Goal: Task Accomplishment & Management: Manage account settings

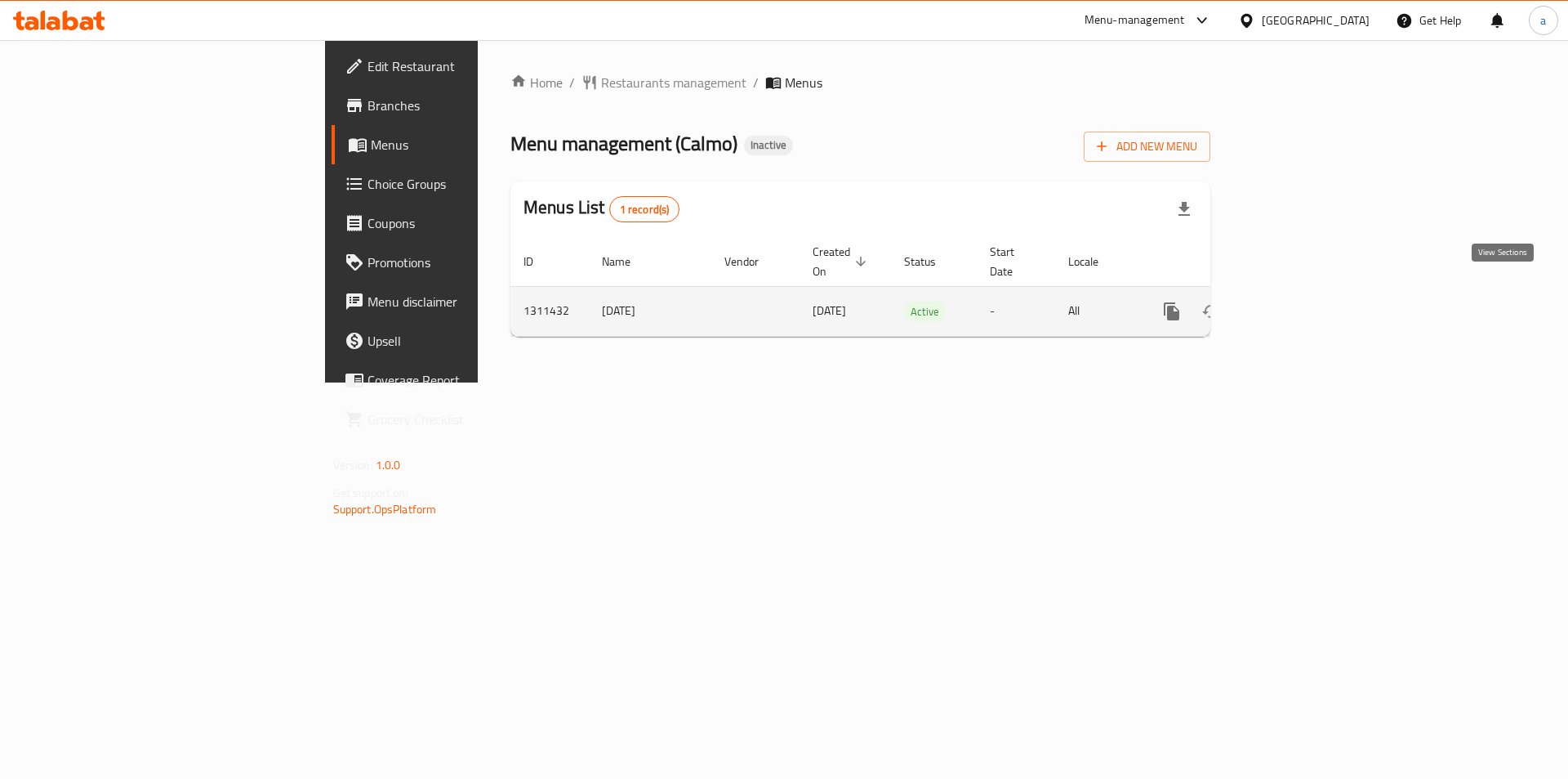
click at [1299, 302] on icon "enhanced table" at bounding box center [1289, 312] width 20 height 20
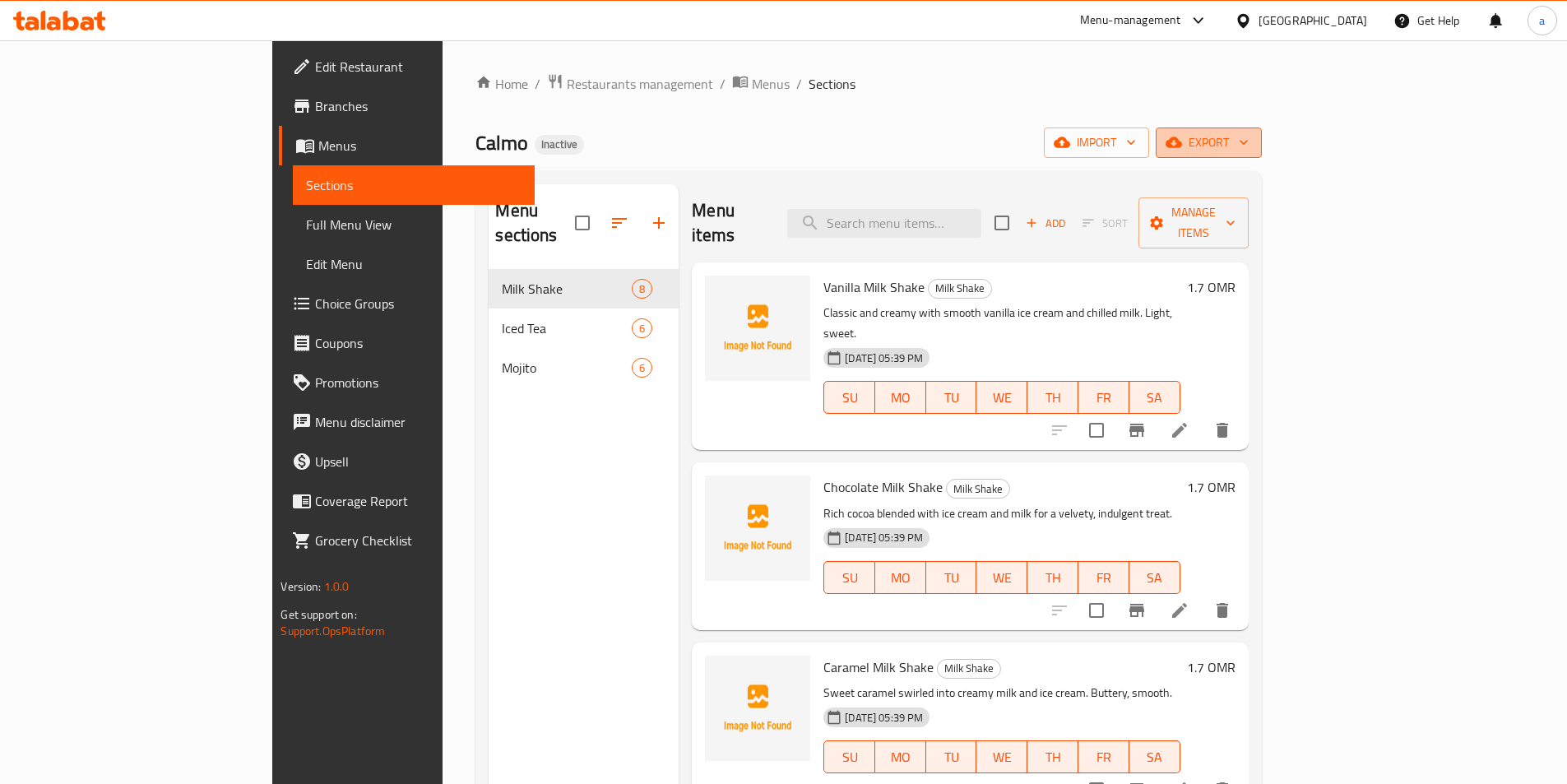
click at [1182, 146] on icon "button" at bounding box center [1174, 143] width 16 height 11
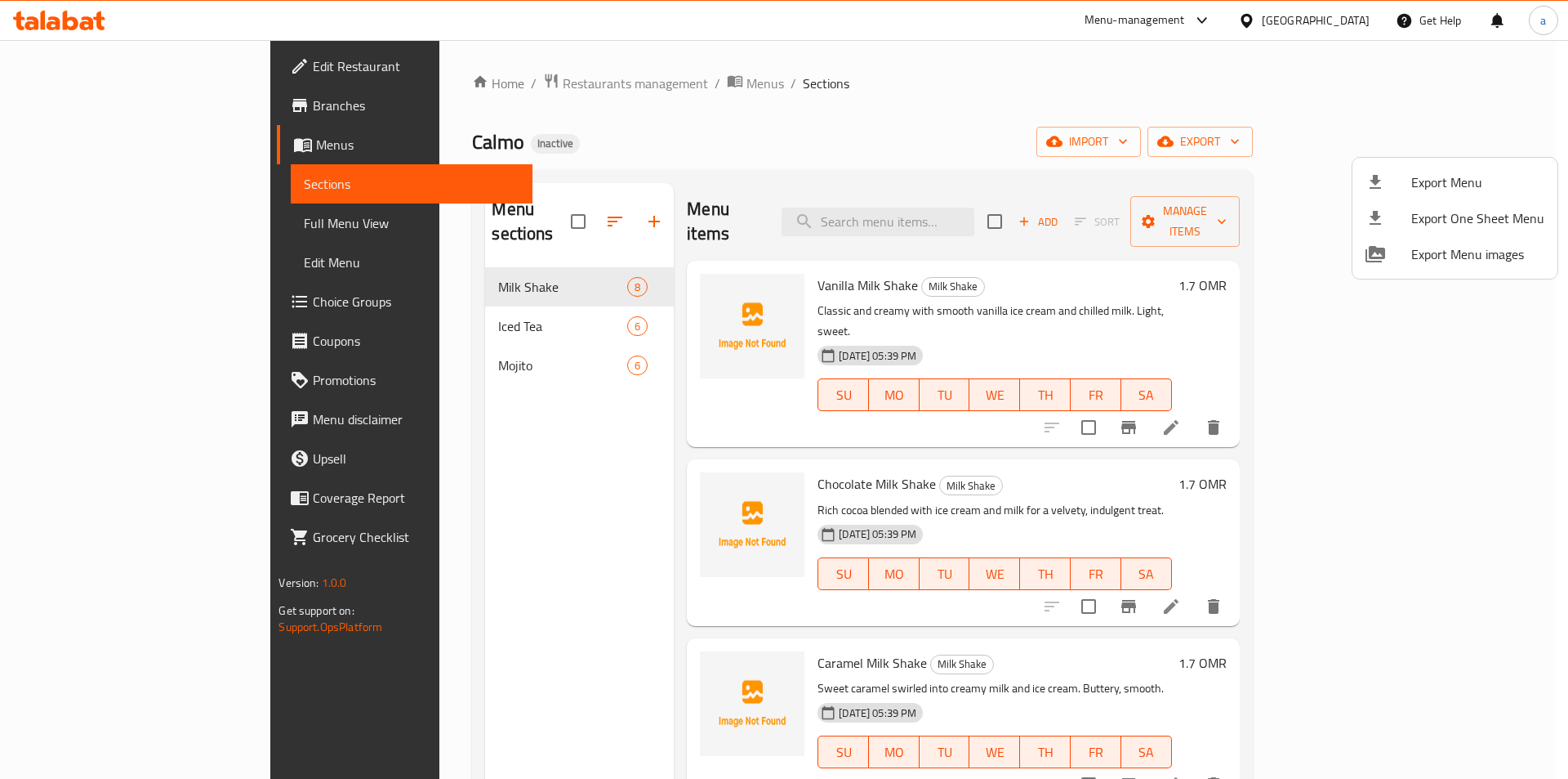
click at [1346, 141] on div at bounding box center [784, 390] width 1568 height 779
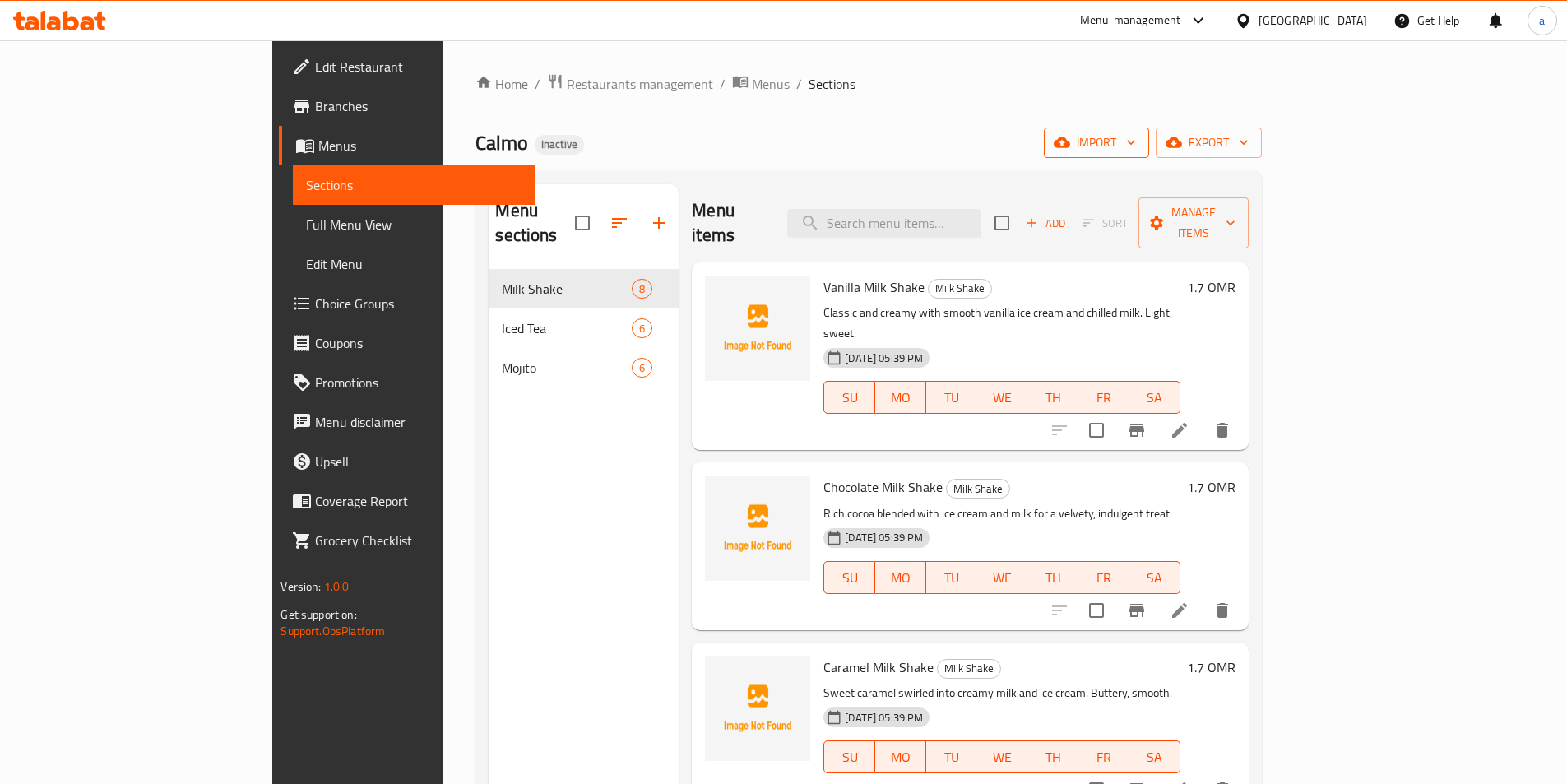
click at [1136, 145] on span "import" at bounding box center [1096, 142] width 79 height 21
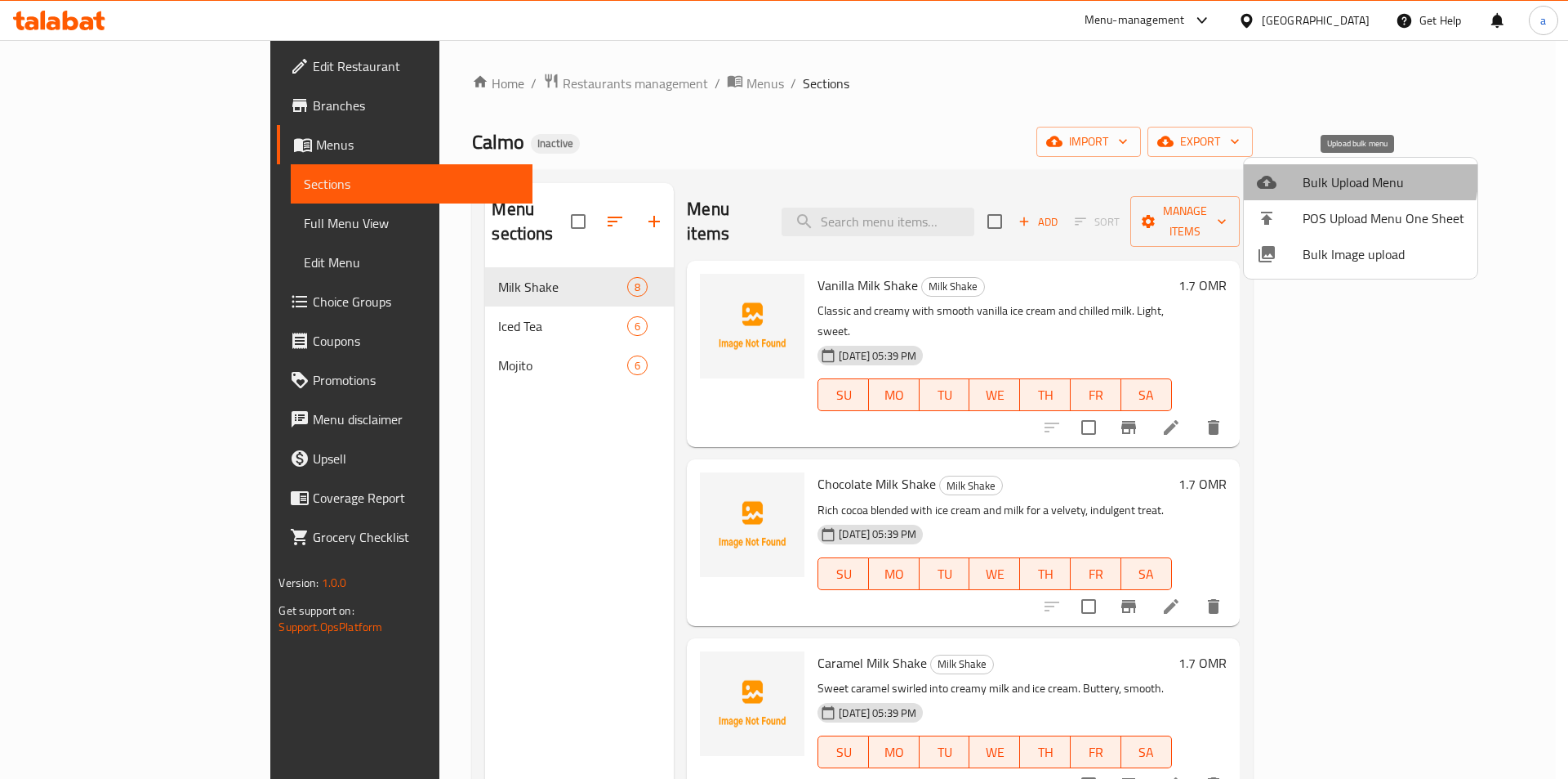
click at [1357, 178] on span "Bulk Upload Menu" at bounding box center [1383, 182] width 162 height 20
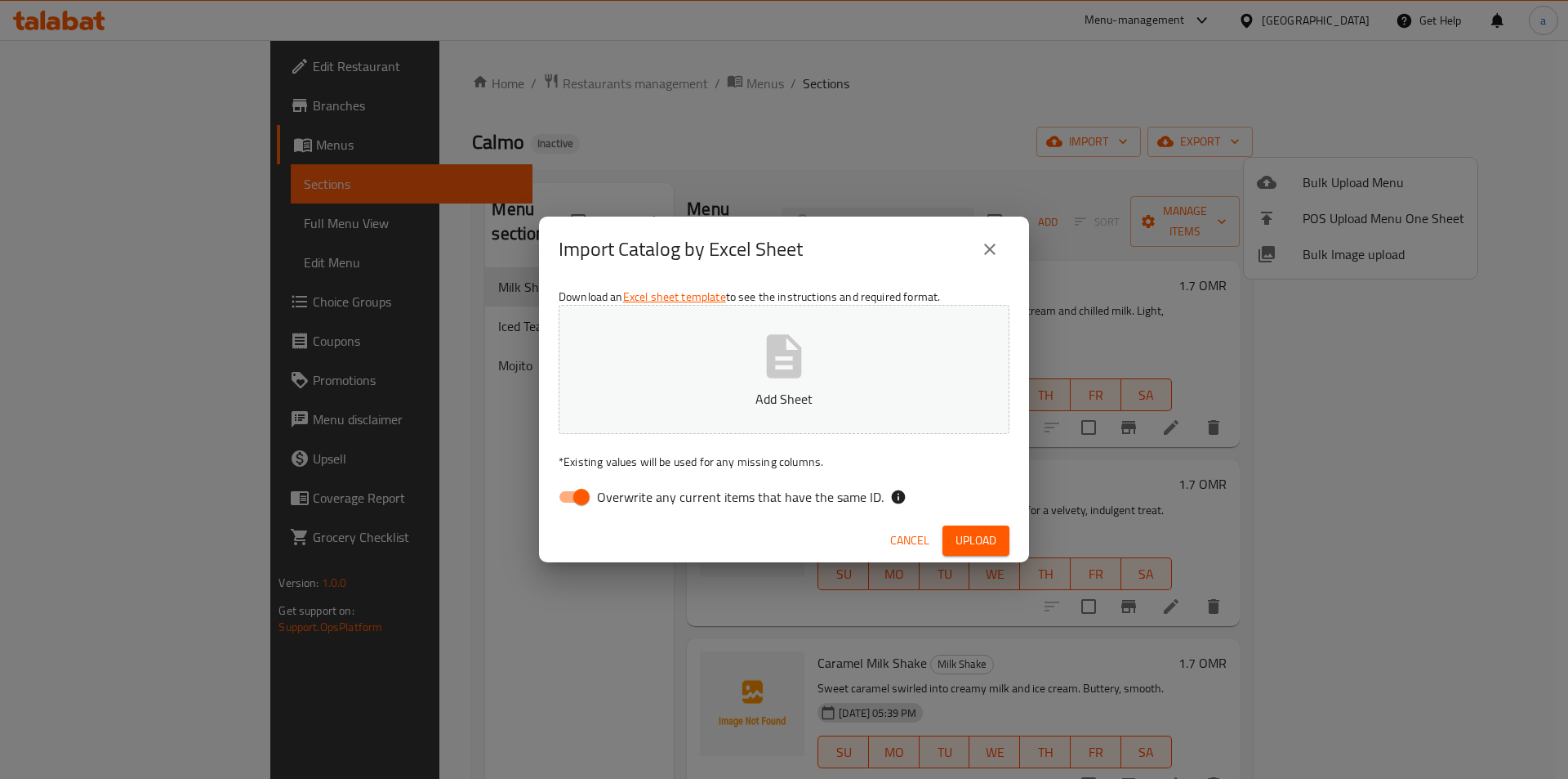
click at [685, 501] on span "Overwrite any current items that have the same ID." at bounding box center [740, 497] width 287 height 20
click at [628, 501] on input "Overwrite any current items that have the same ID." at bounding box center [581, 496] width 93 height 31
checkbox input "false"
click at [744, 350] on button "Add Sheet" at bounding box center [784, 369] width 451 height 130
click at [991, 541] on span "Upload" at bounding box center [975, 540] width 41 height 21
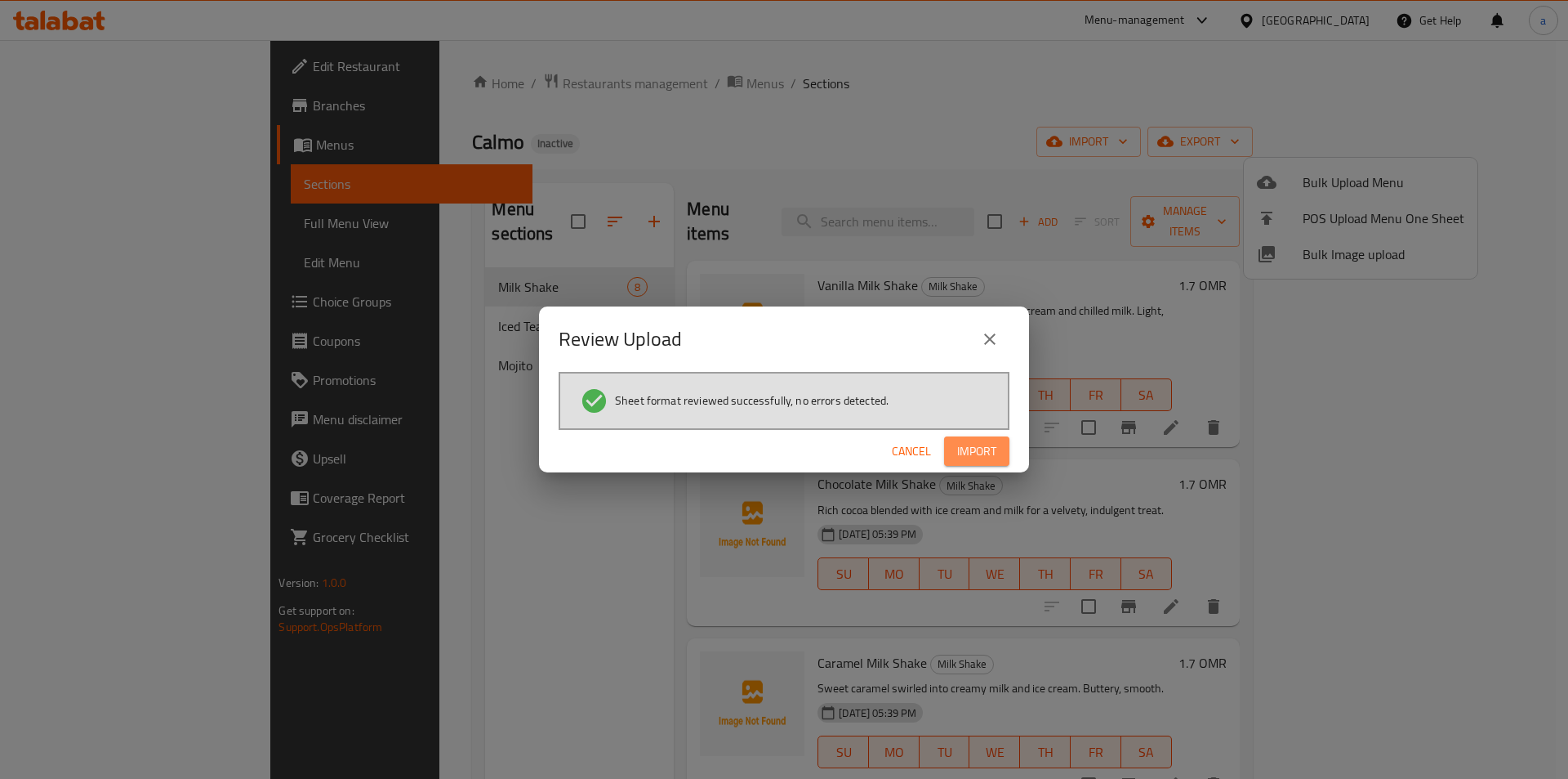
click at [981, 455] on span "Import" at bounding box center [976, 451] width 39 height 21
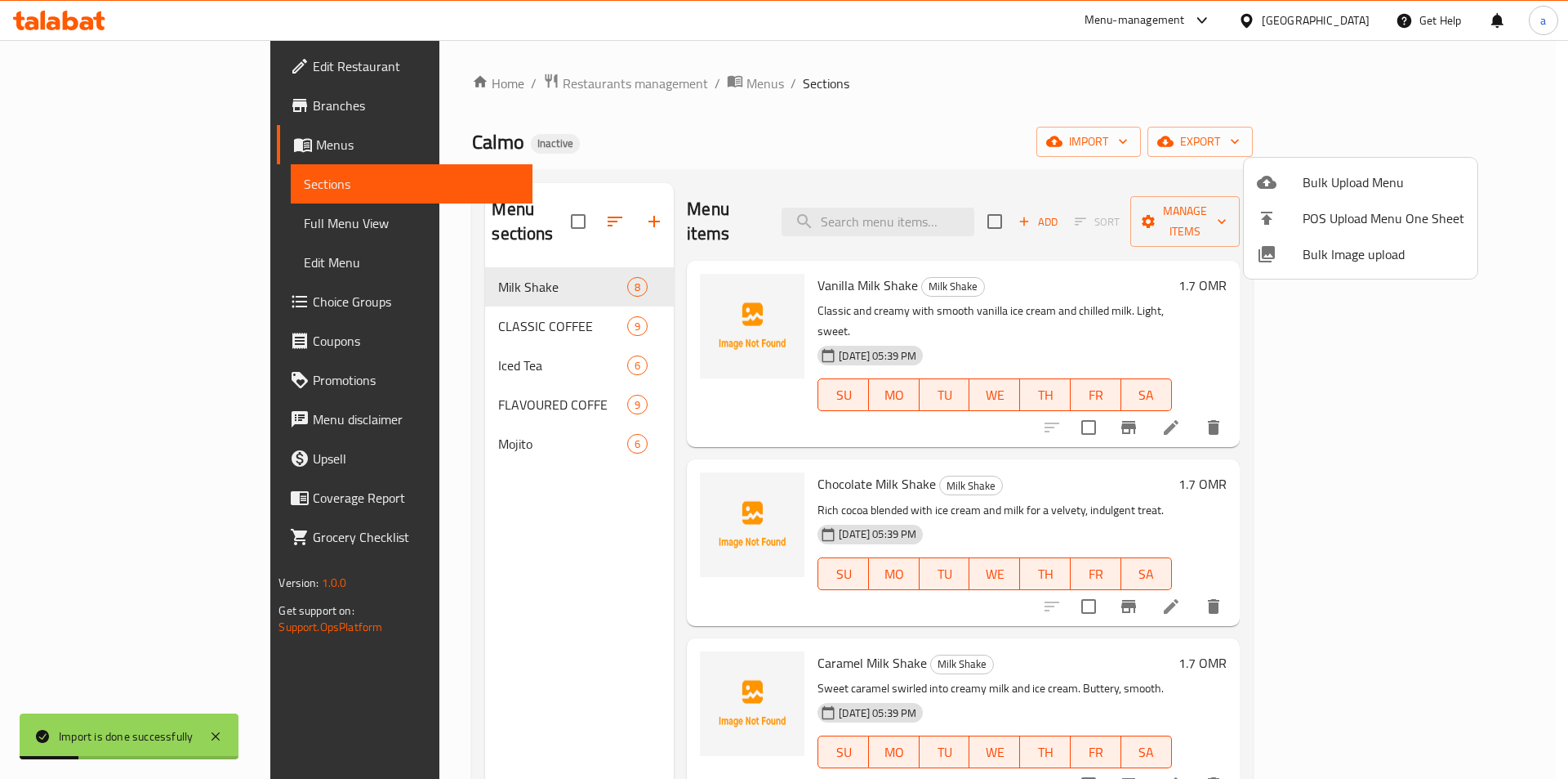
click at [96, 222] on div at bounding box center [784, 390] width 1568 height 779
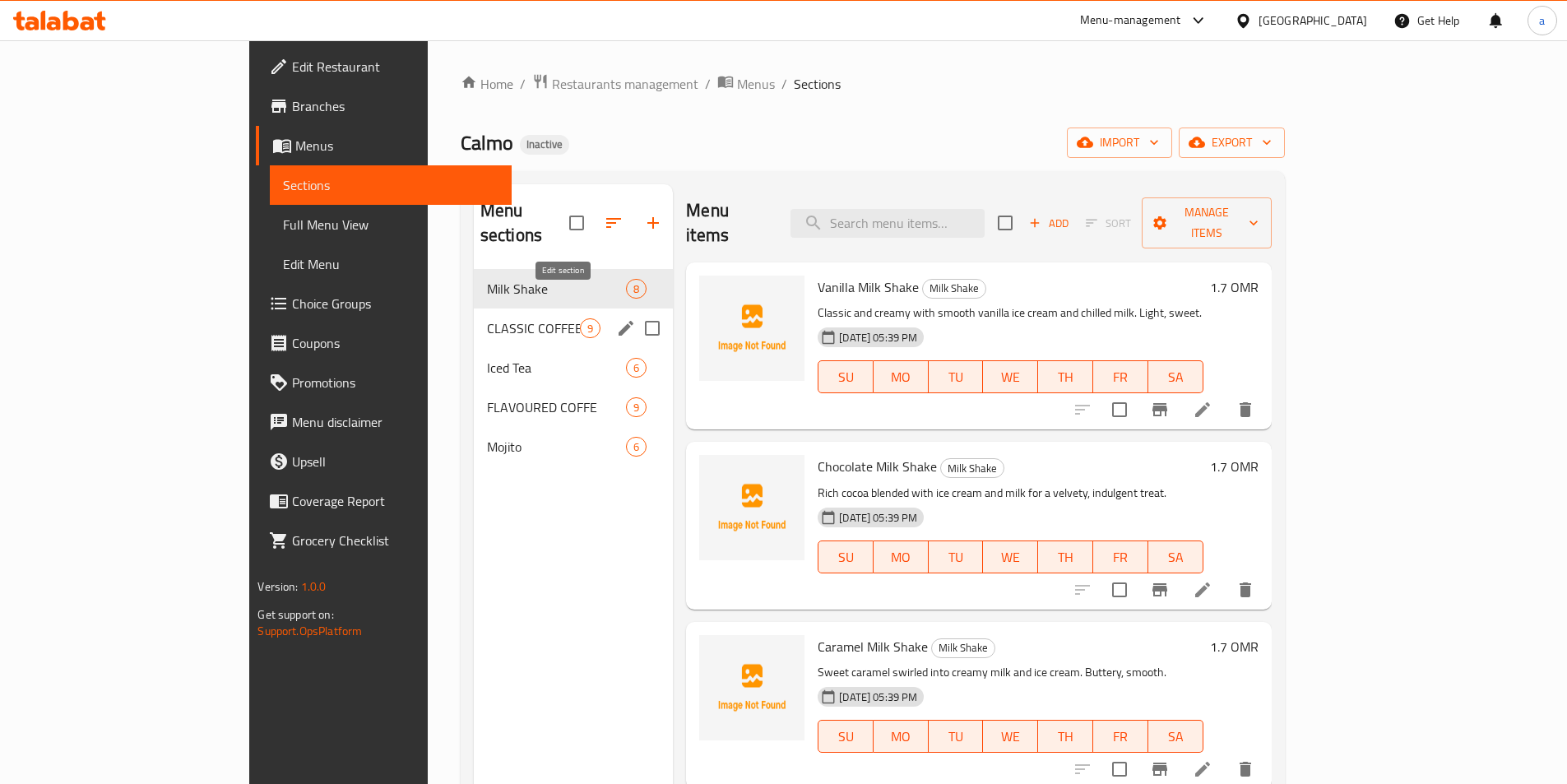
click at [618, 321] on icon "edit" at bounding box center [626, 328] width 15 height 15
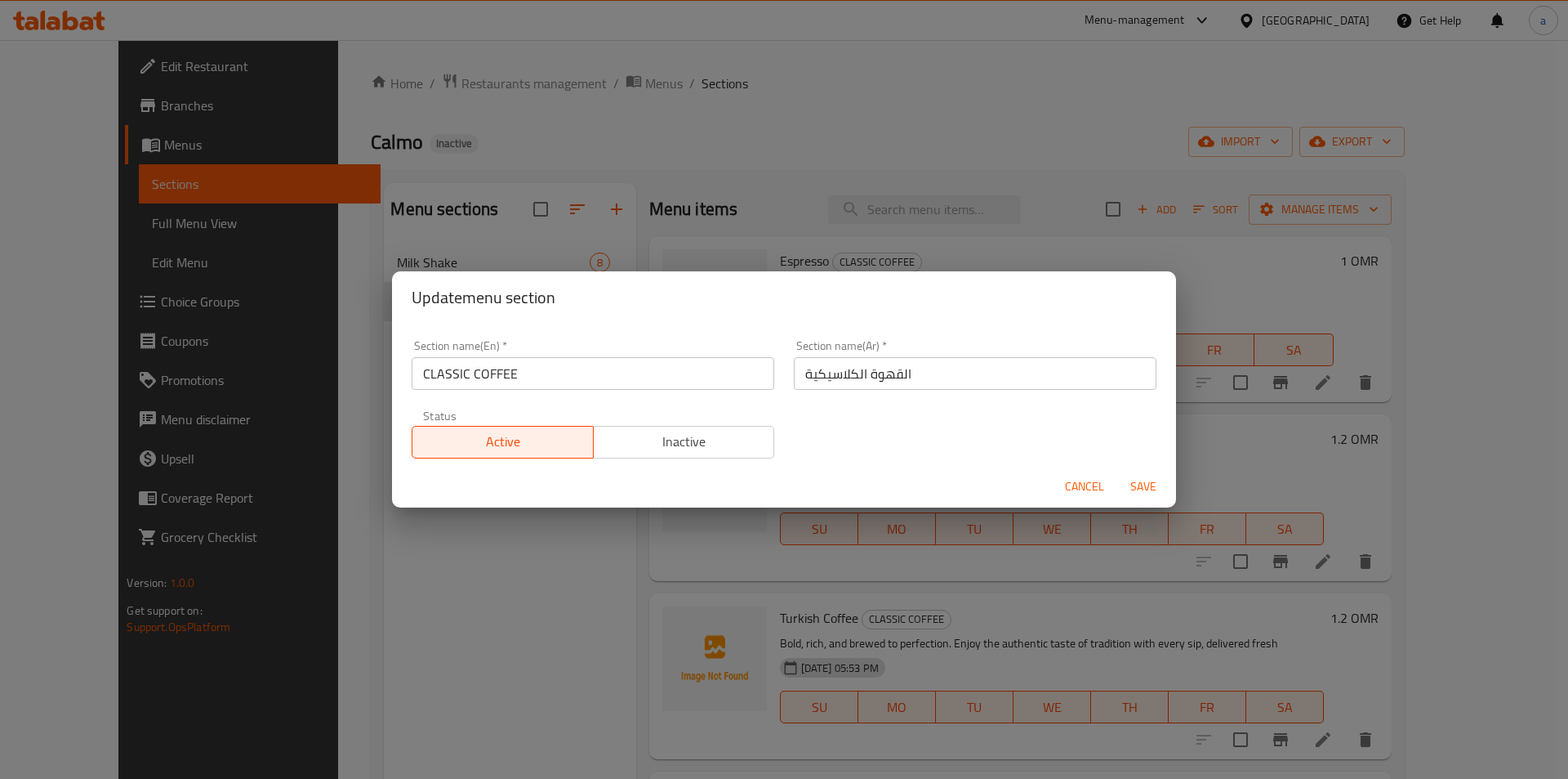
click at [512, 381] on input "CLASSIC COFFEE" at bounding box center [593, 373] width 362 height 33
paste input "lassic Coffee"
type input "Classic Coffee"
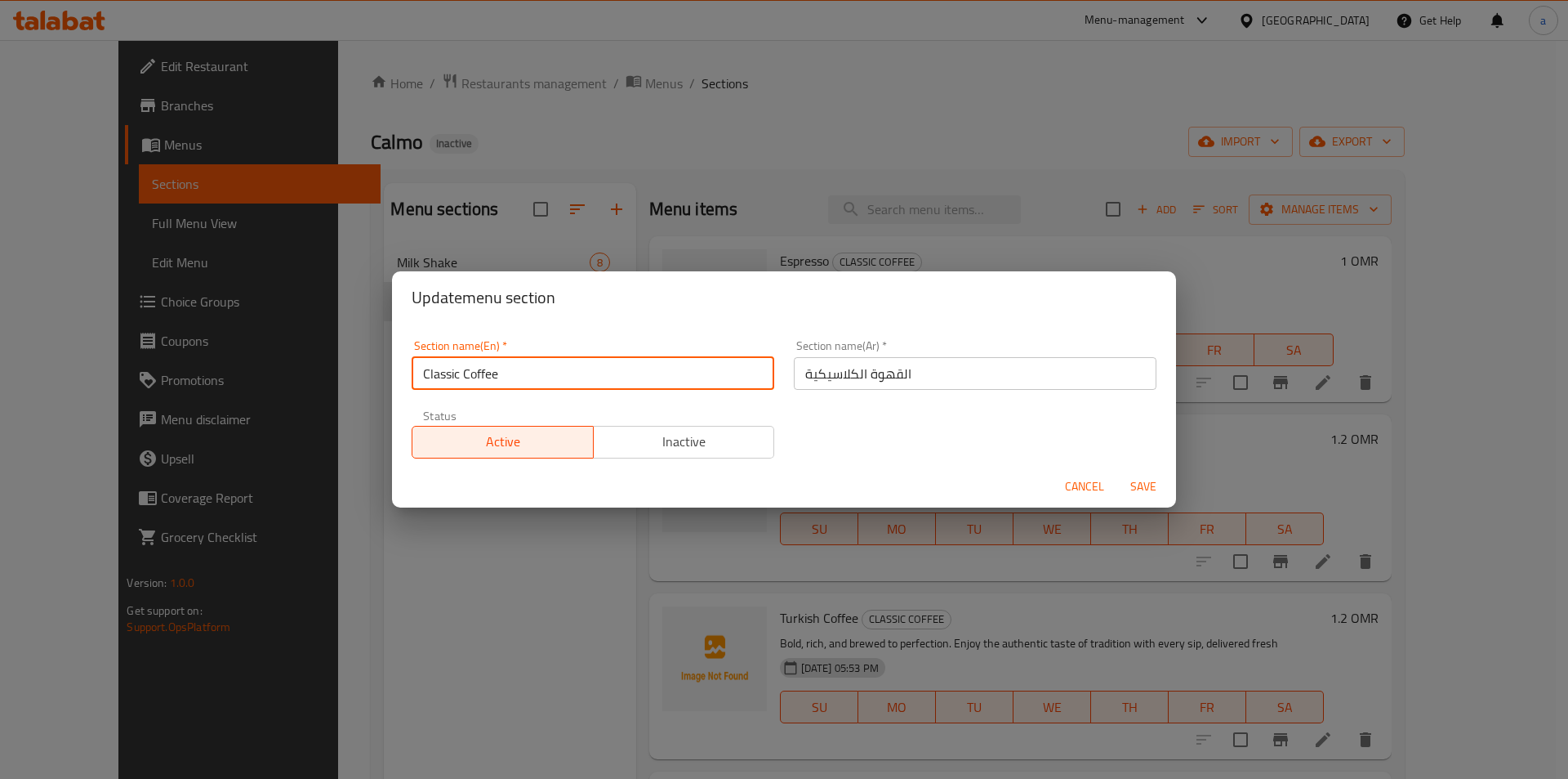
click at [1136, 477] on span "Save" at bounding box center [1143, 486] width 39 height 21
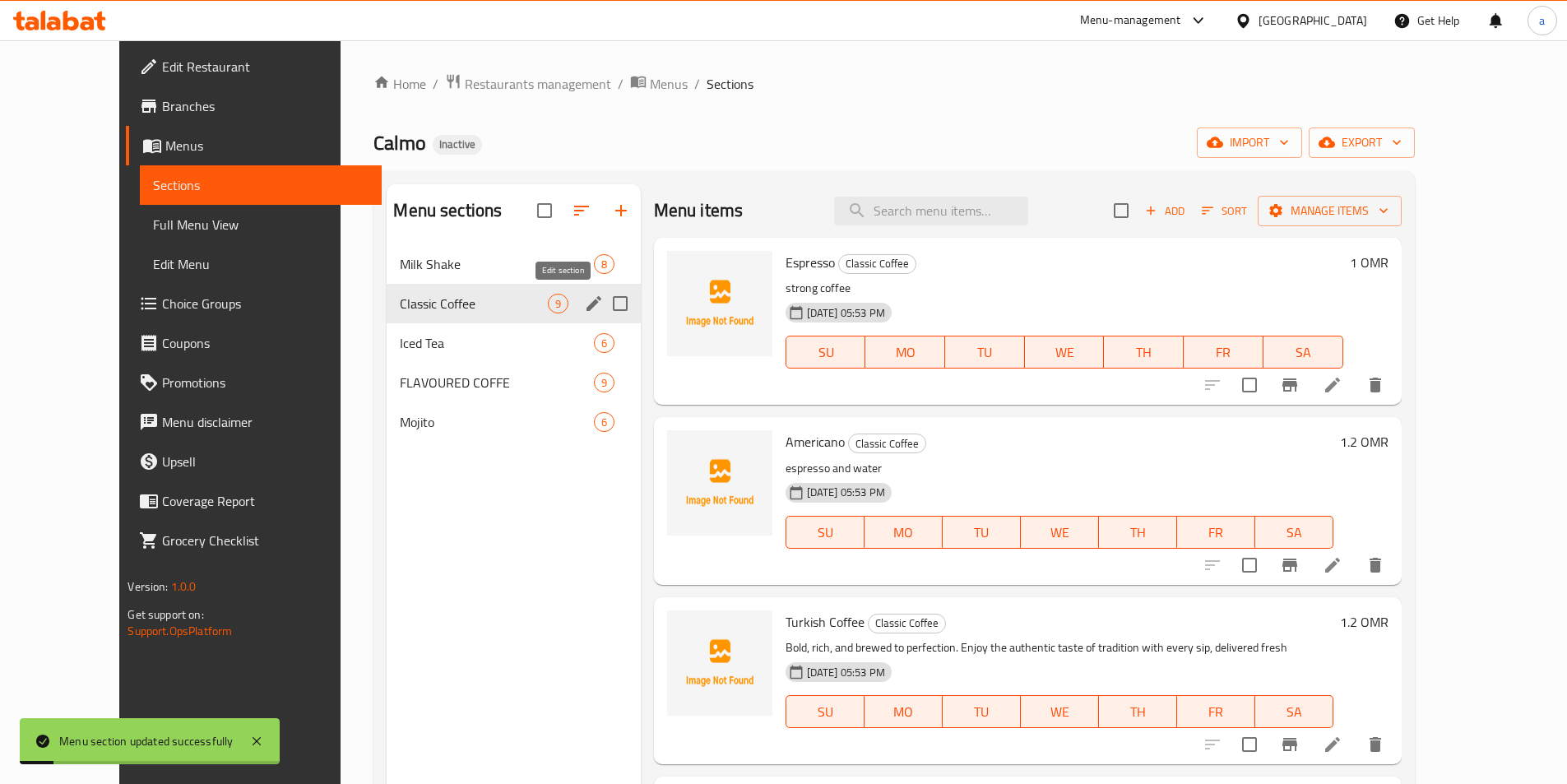
click at [582, 305] on button "edit" at bounding box center [594, 303] width 25 height 25
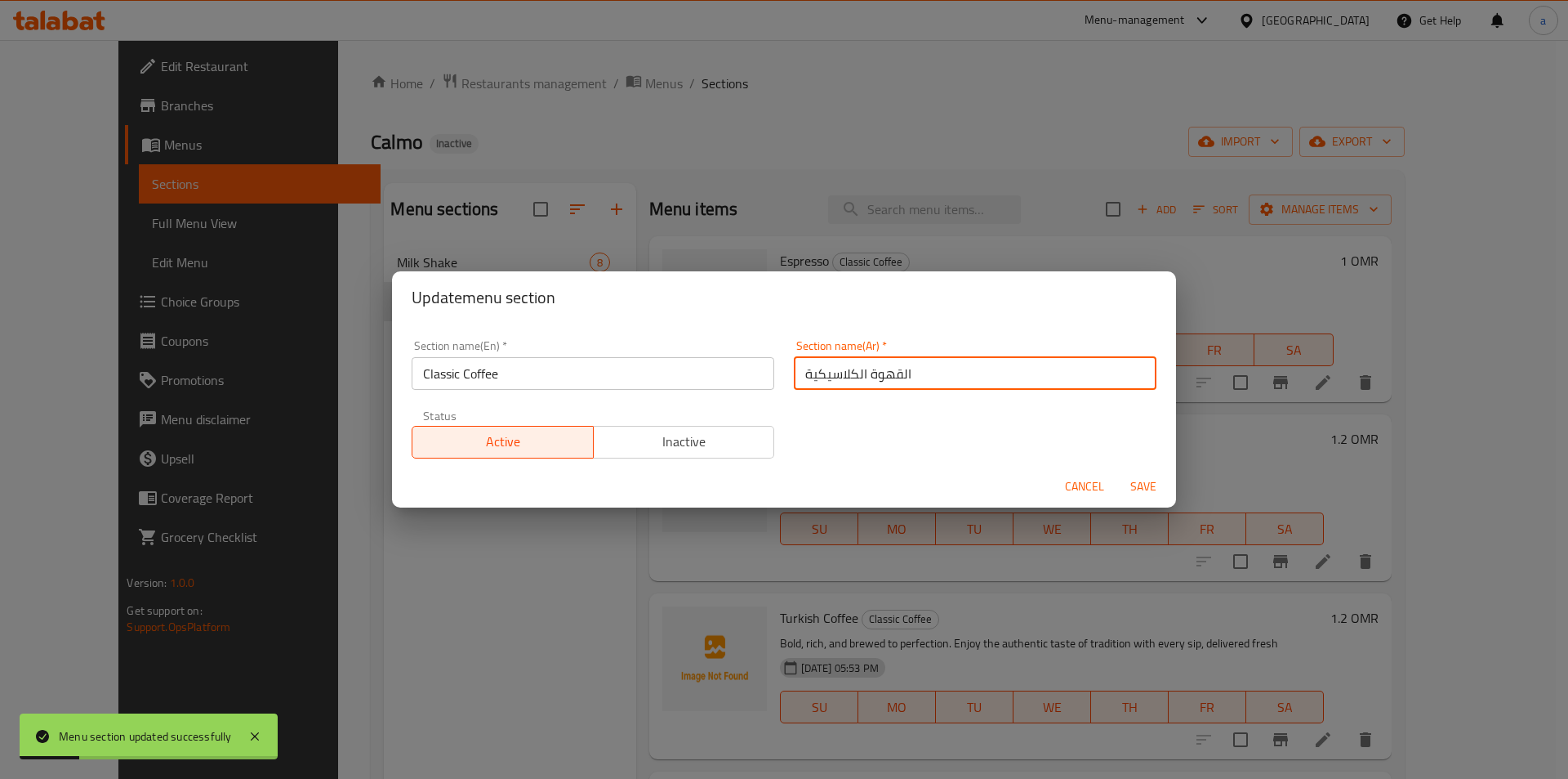
click at [979, 362] on input "القهوة الكلاسيكية" at bounding box center [975, 373] width 362 height 33
click at [890, 369] on input "القهوة الكلاسيكية" at bounding box center [975, 373] width 362 height 33
click at [1128, 371] on input "القهوة الكلاسيكية" at bounding box center [975, 373] width 362 height 33
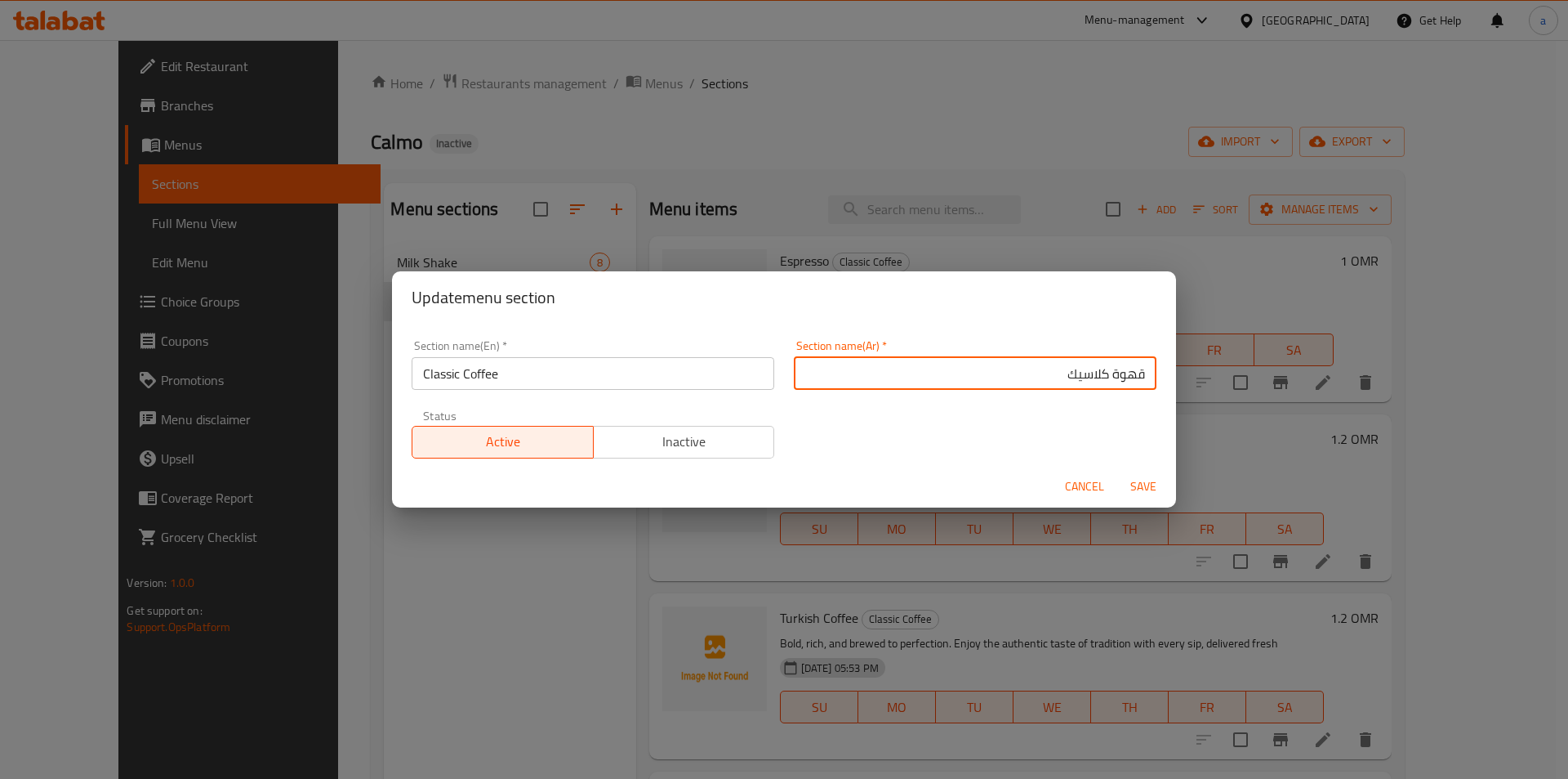
type input "قهوة كلاسيك"
click at [1143, 488] on span "Save" at bounding box center [1143, 486] width 39 height 21
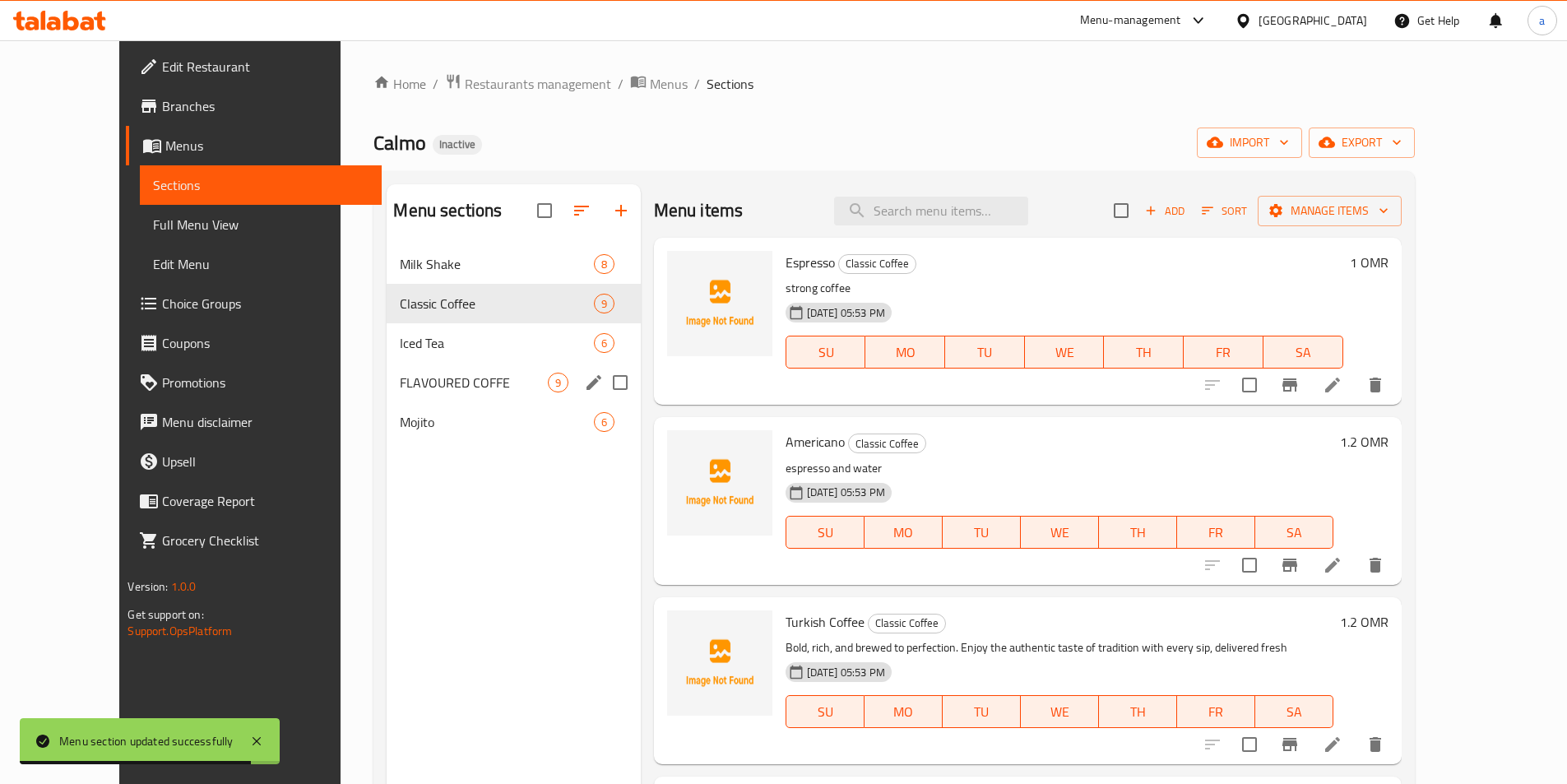
click at [582, 390] on div "Menu sections" at bounding box center [594, 382] width 25 height 25
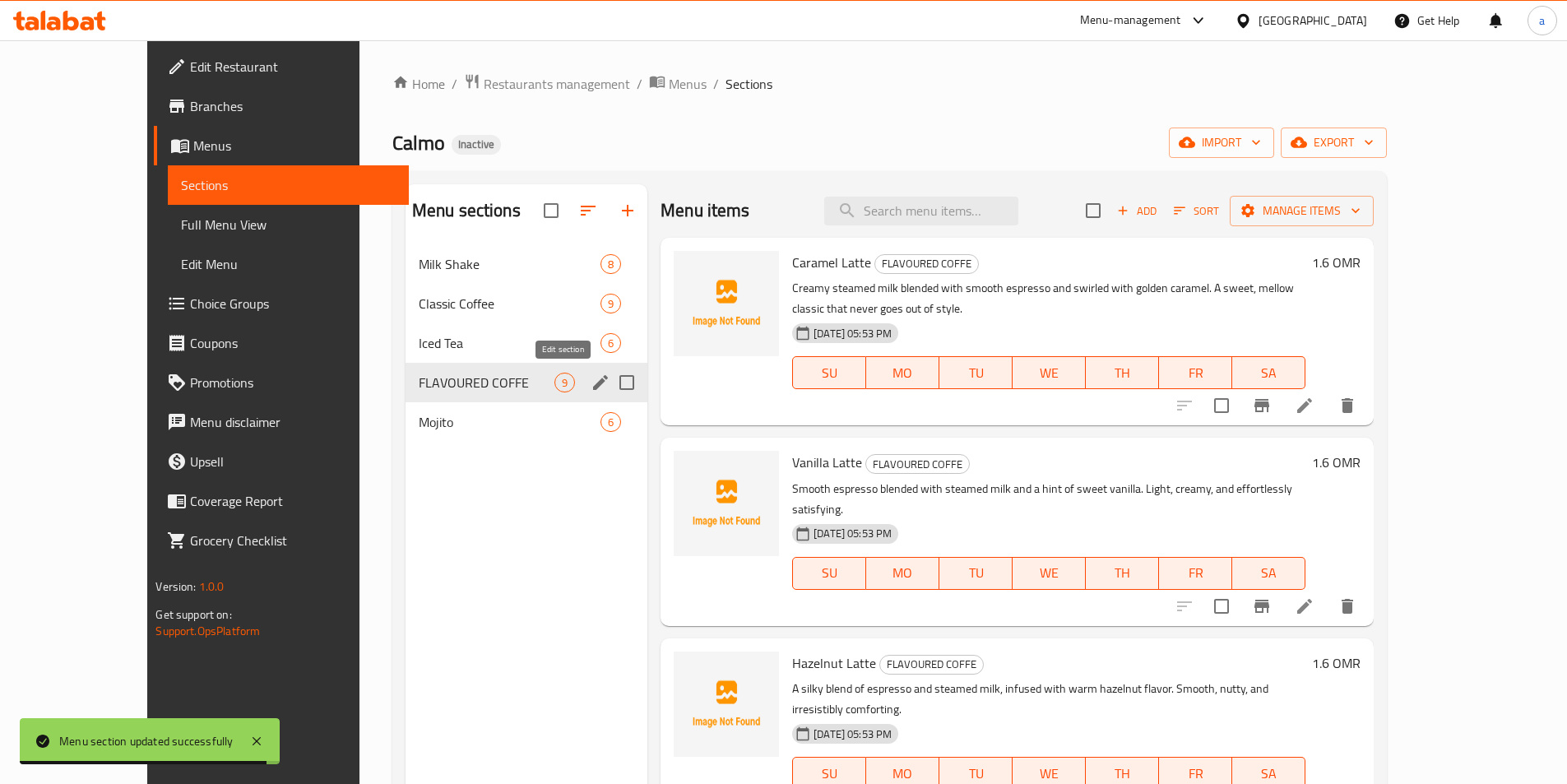
click at [591, 374] on icon "edit" at bounding box center [601, 383] width 20 height 20
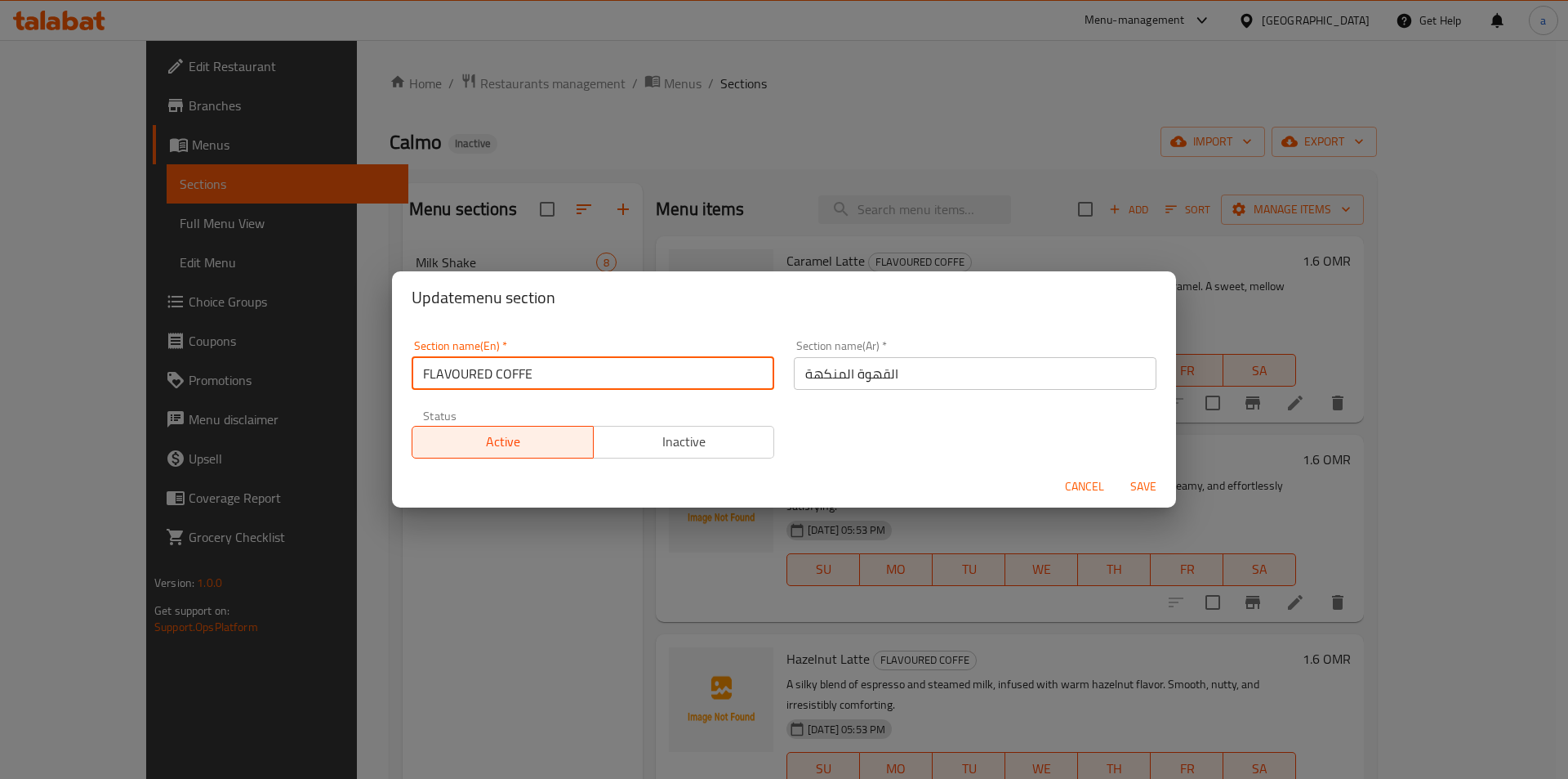
click at [574, 381] on input "FLAVOURED COFFE" at bounding box center [593, 373] width 362 height 33
paste input "lavoured Coffe"
type input "Flavoured Coffe"
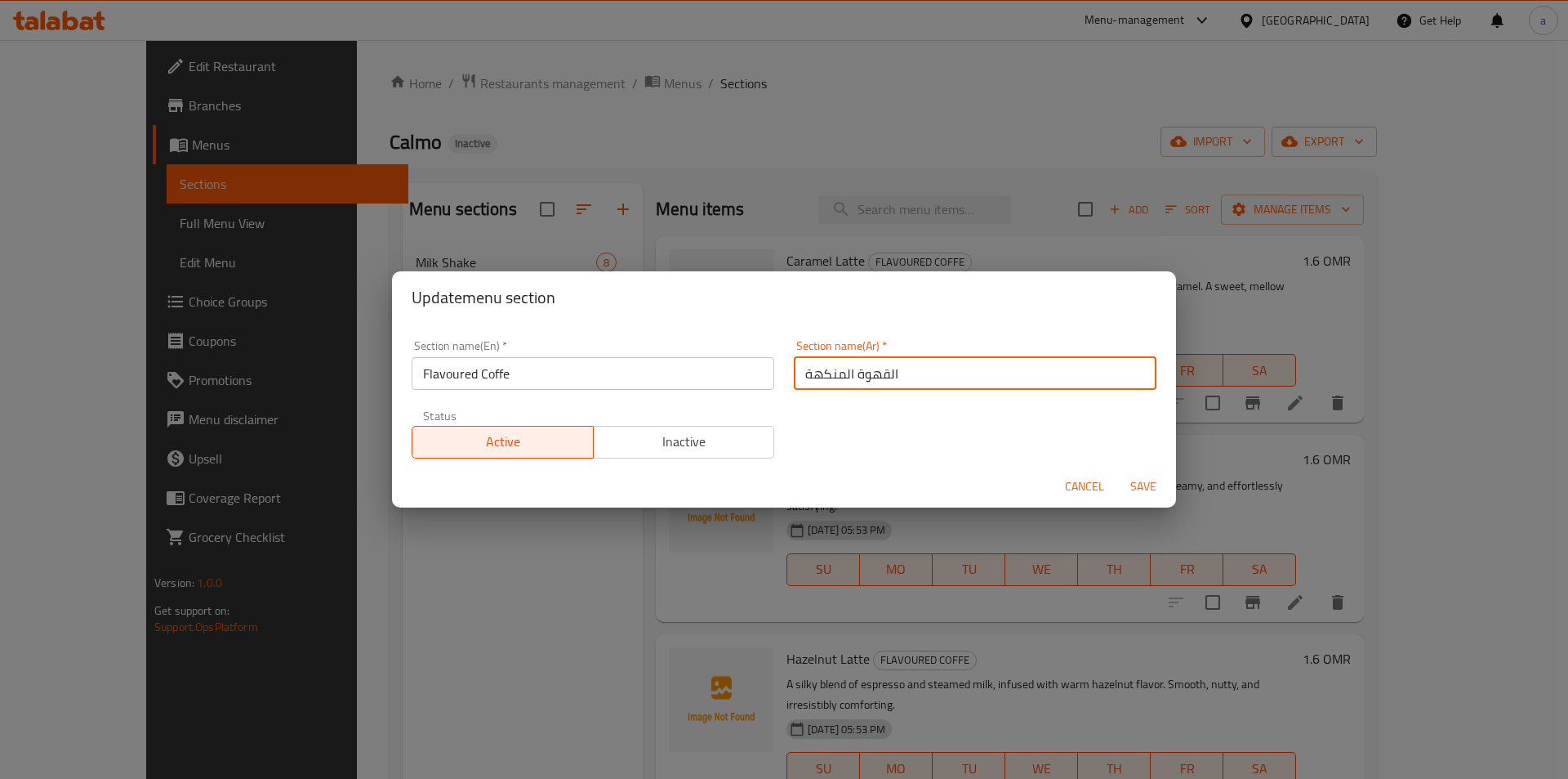
drag, startPoint x: 459, startPoint y: 375, endPoint x: 875, endPoint y: 373, distance: 416.0
click at [875, 373] on input "القهوة المنكهة" at bounding box center [975, 373] width 362 height 33
click at [1126, 373] on input "القهوة المنكهة" at bounding box center [975, 373] width 362 height 33
click at [1091, 373] on input "قهوة المنكهة" at bounding box center [975, 373] width 362 height 33
type input "قهوة منكهة"
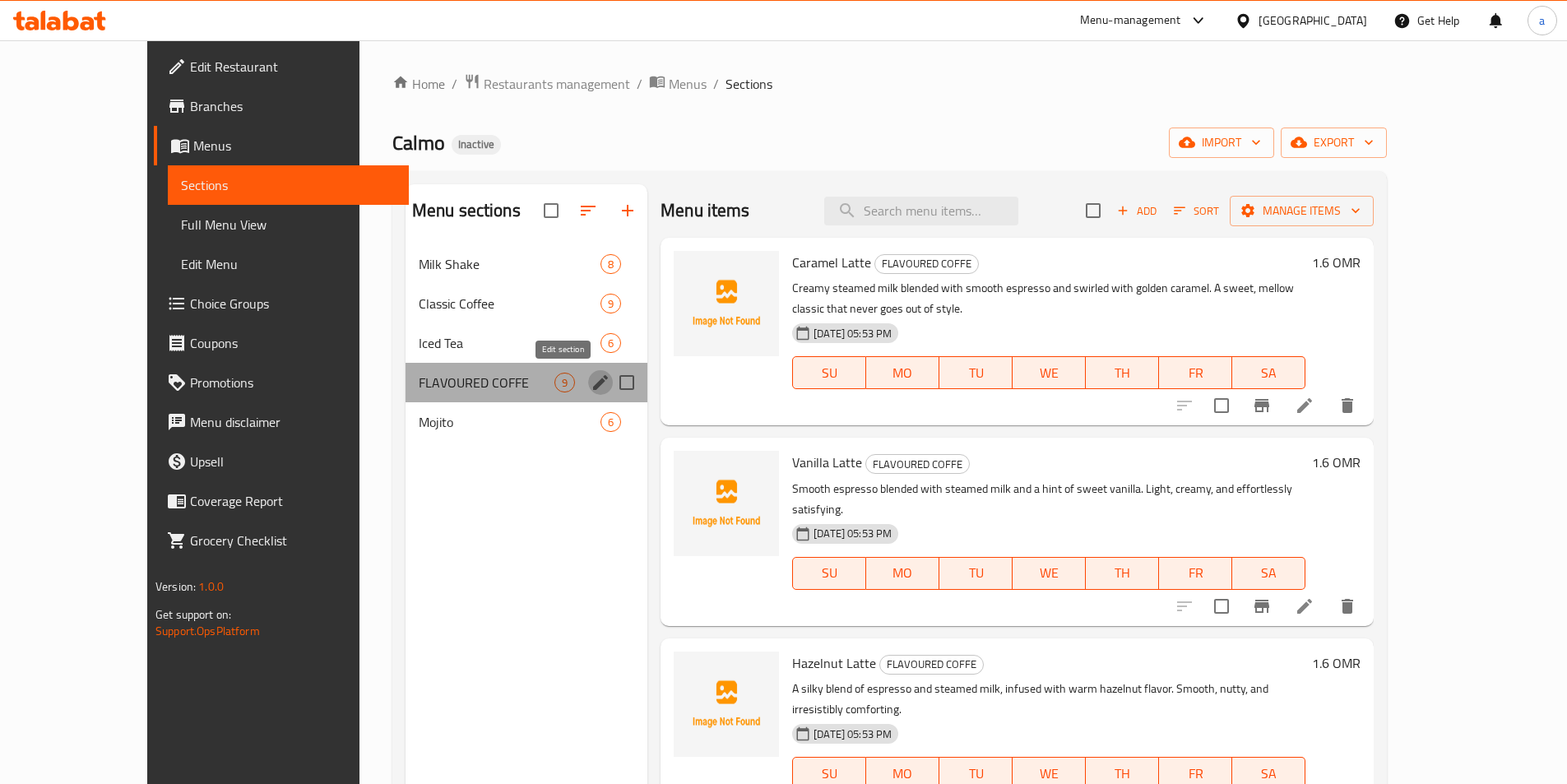
click at [593, 387] on icon "edit" at bounding box center [600, 382] width 15 height 15
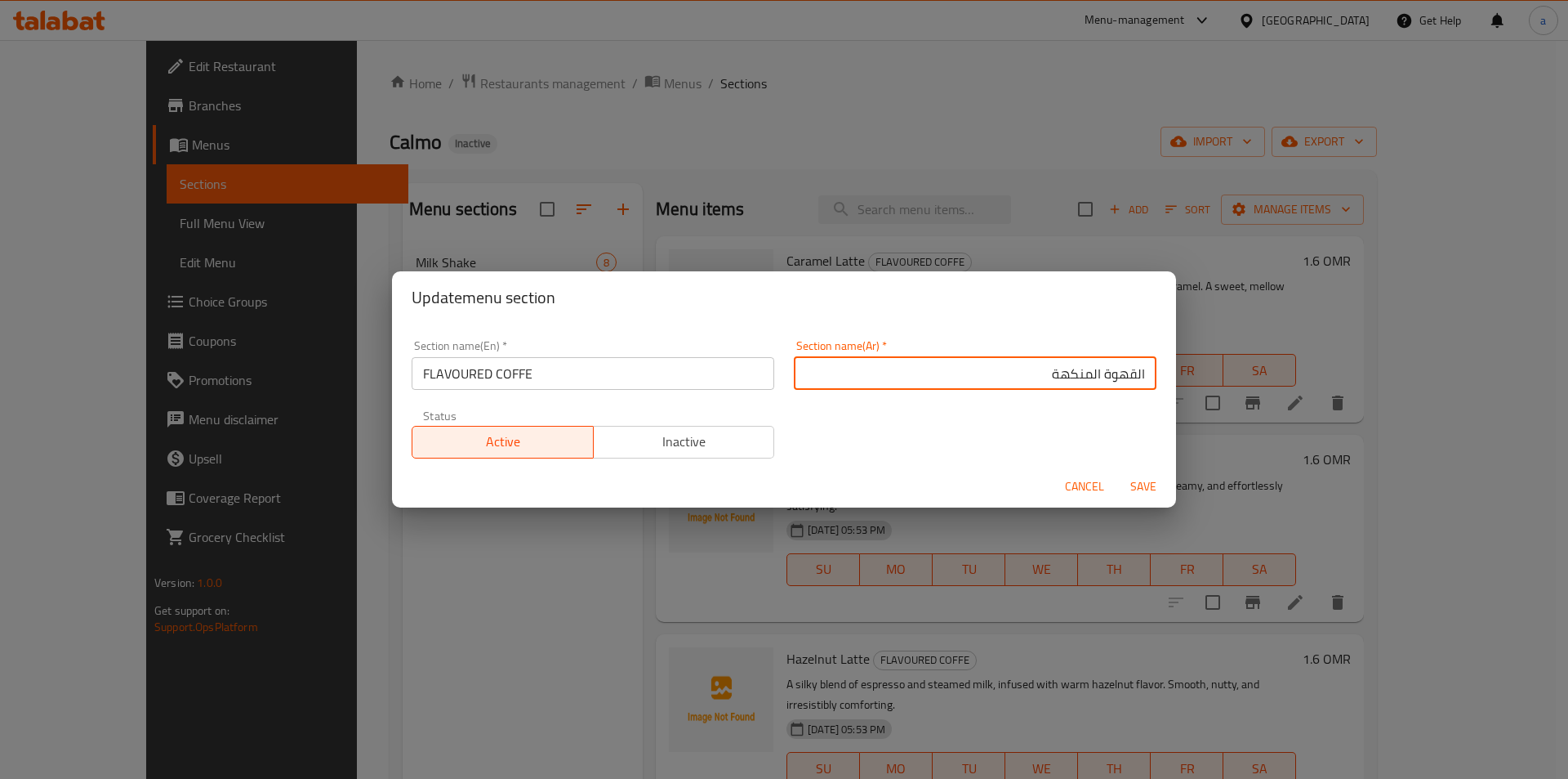
click at [1126, 373] on input "القهوة المنكهة" at bounding box center [975, 373] width 362 height 33
click at [1088, 375] on input "قهوة المنكهة" at bounding box center [975, 373] width 362 height 33
click at [1035, 377] on input "قهوة منكهة" at bounding box center [975, 373] width 362 height 33
type input "قهوة منكهة"
click at [475, 375] on input "FLAVOURED COFFE" at bounding box center [593, 373] width 362 height 33
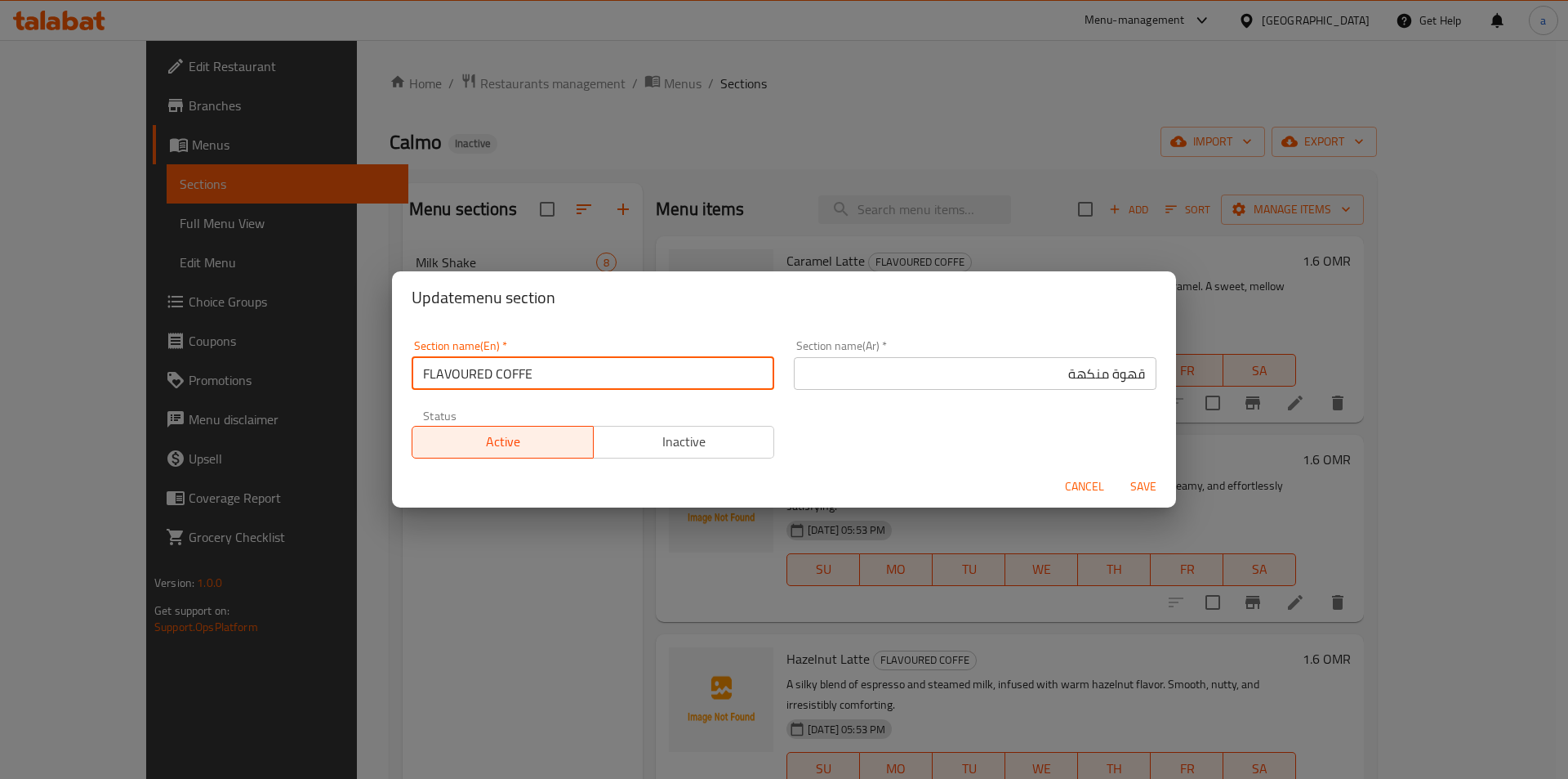
click at [475, 376] on input "FLAVOURED COFFE" at bounding box center [593, 373] width 362 height 33
click at [474, 376] on input "FLAVOURED COFFE" at bounding box center [593, 373] width 362 height 33
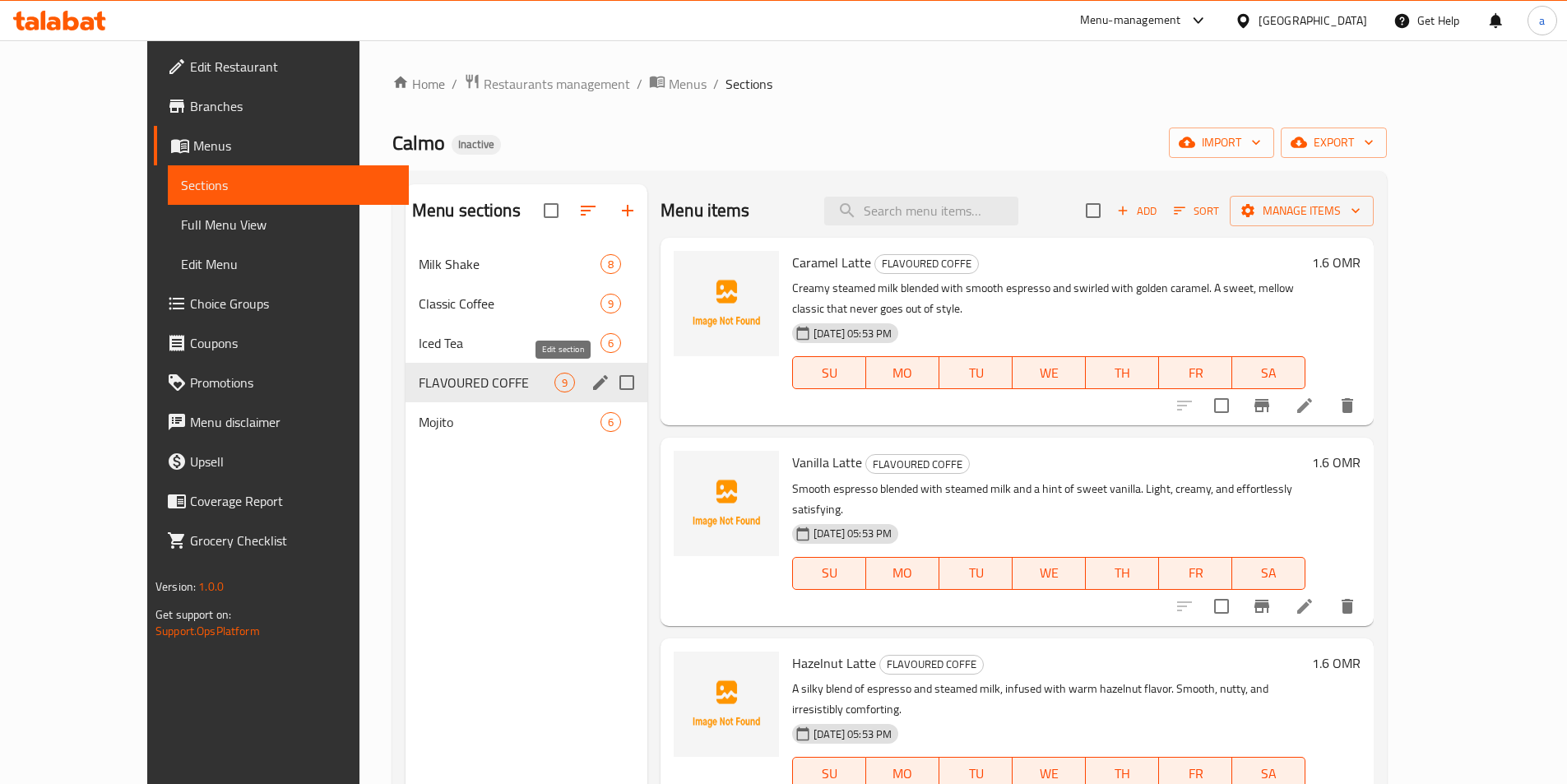
click at [591, 384] on icon "edit" at bounding box center [601, 383] width 20 height 20
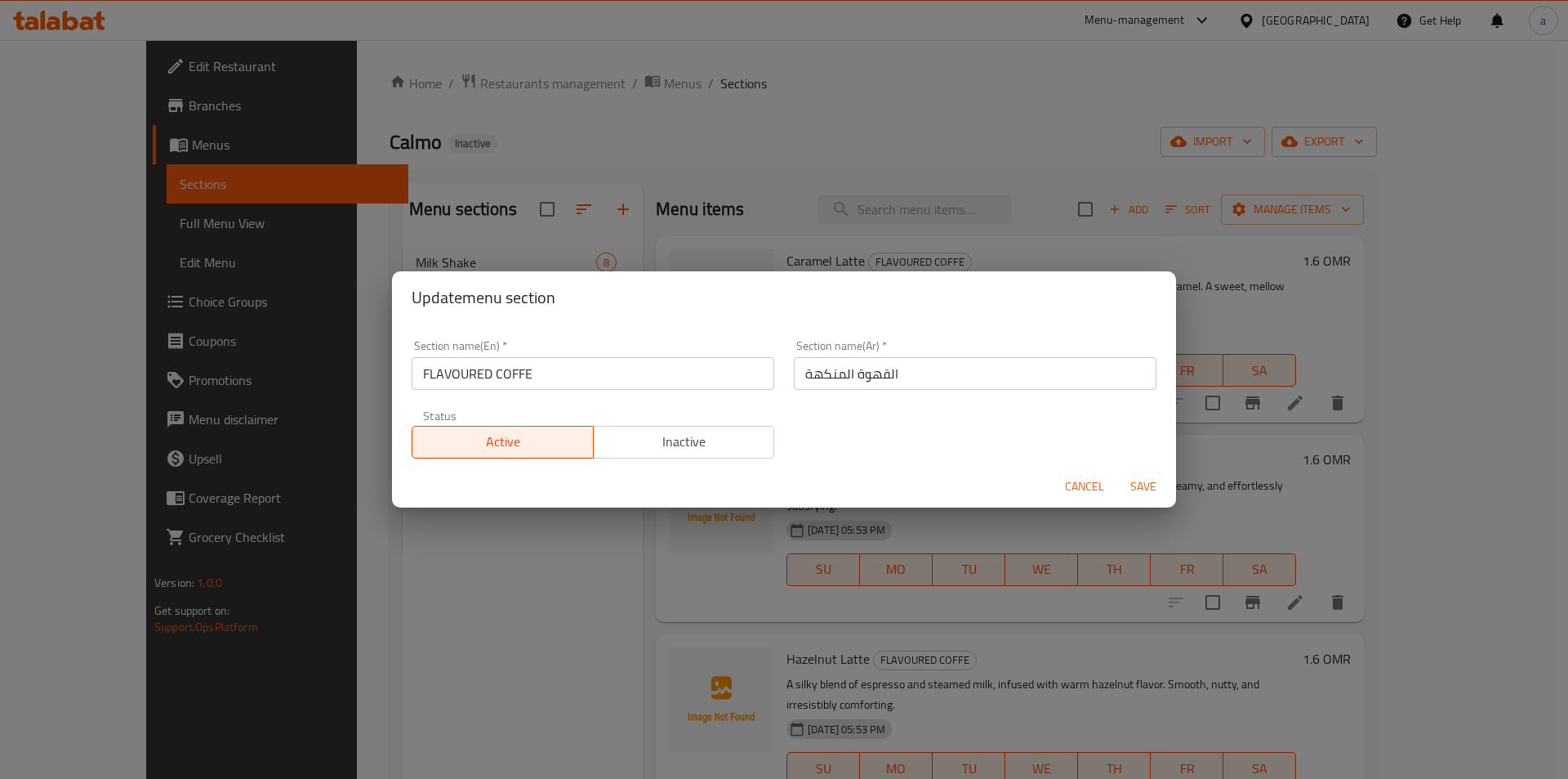
click at [642, 388] on input "FLAVOURED COFFE" at bounding box center [593, 373] width 362 height 33
paste input "lavoured Coffe"
type input "Flavoured Coffe"
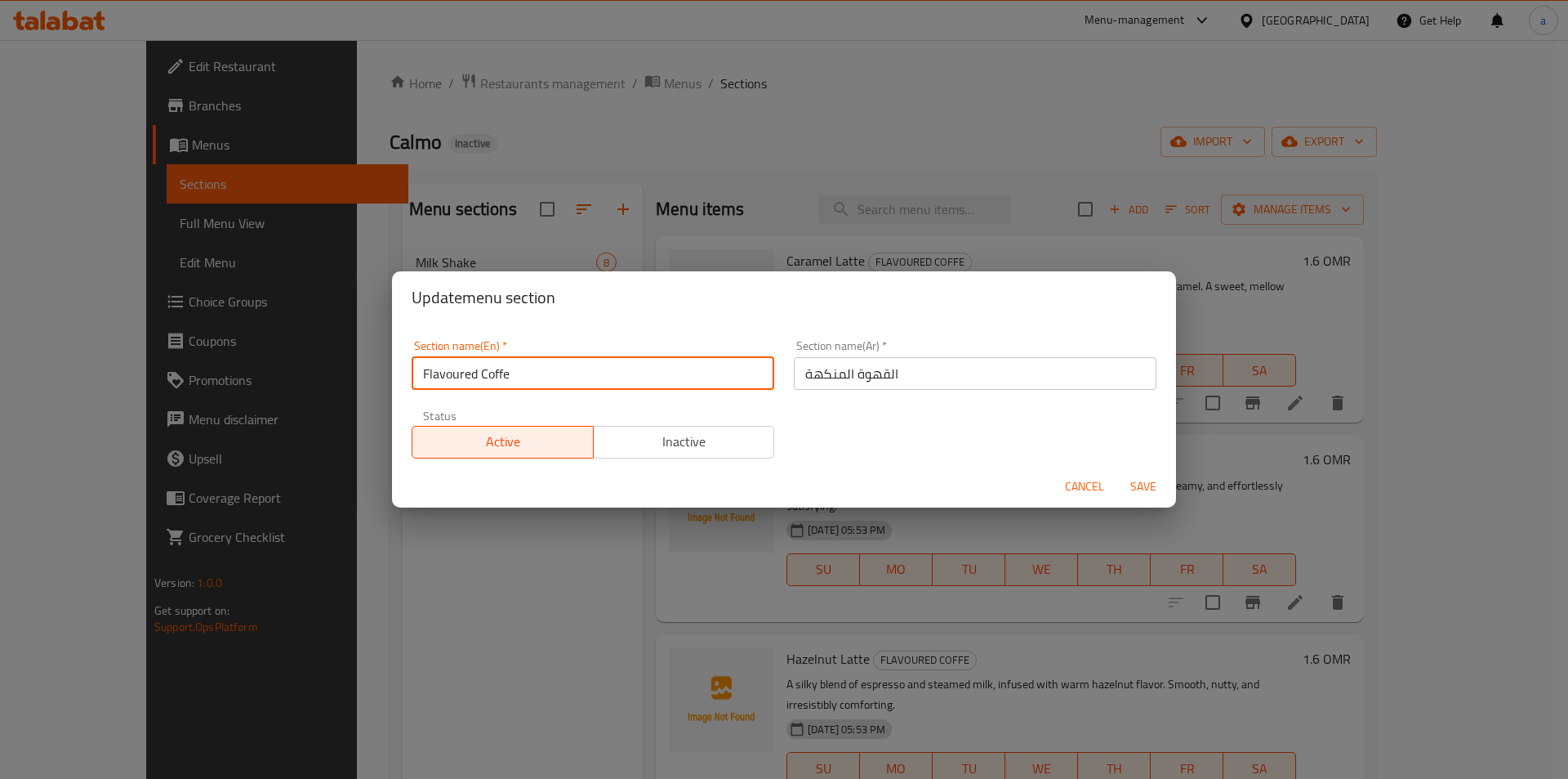
click at [910, 370] on input "القهوة المنكهة" at bounding box center [975, 373] width 362 height 33
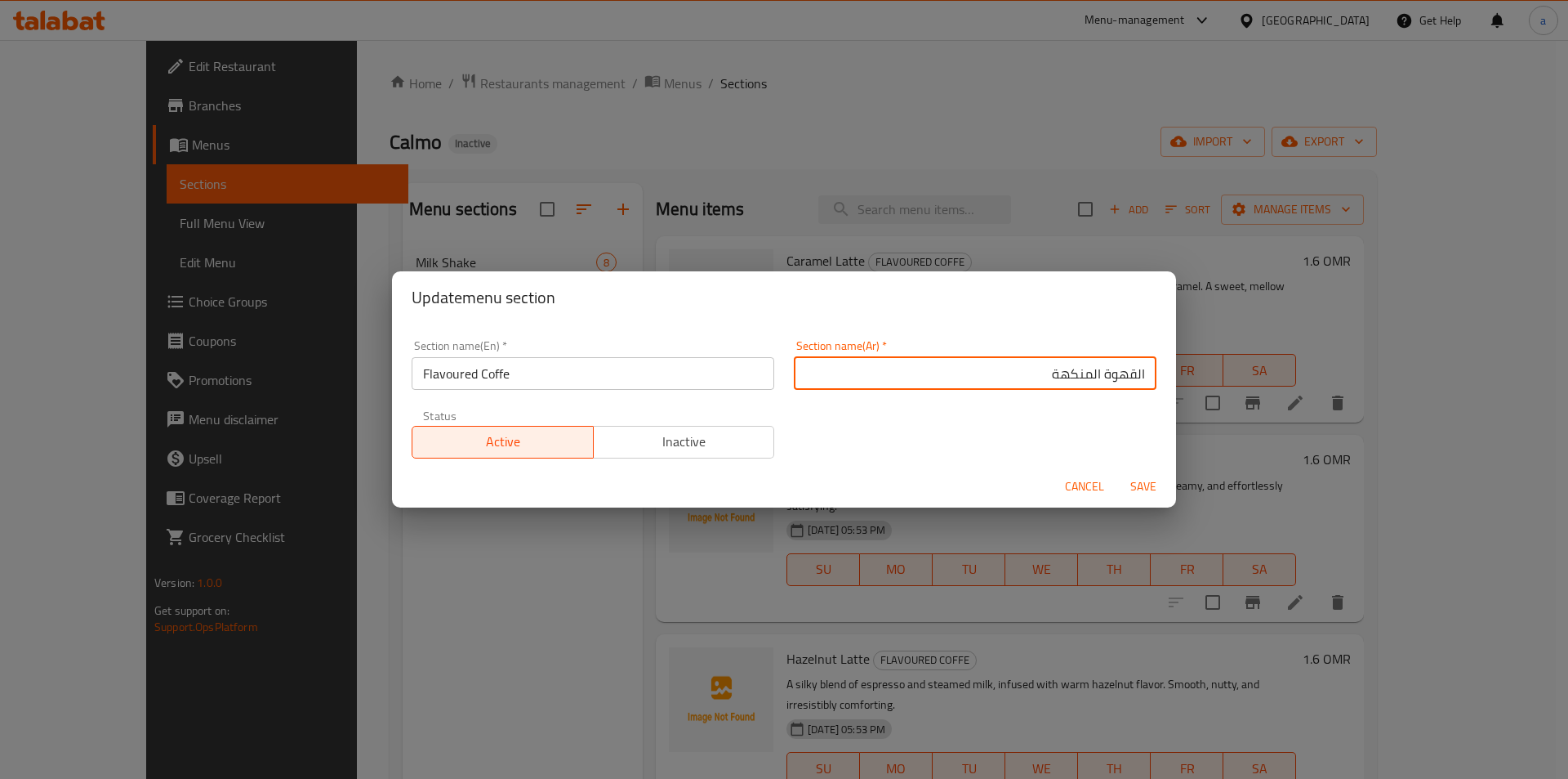
click at [1124, 375] on input "القهوة المنكهة" at bounding box center [975, 373] width 362 height 33
click at [1087, 374] on input "قهوة المنكهة" at bounding box center [975, 373] width 362 height 33
type input "قهوة منكهة"
click at [1137, 489] on span "Save" at bounding box center [1143, 486] width 39 height 21
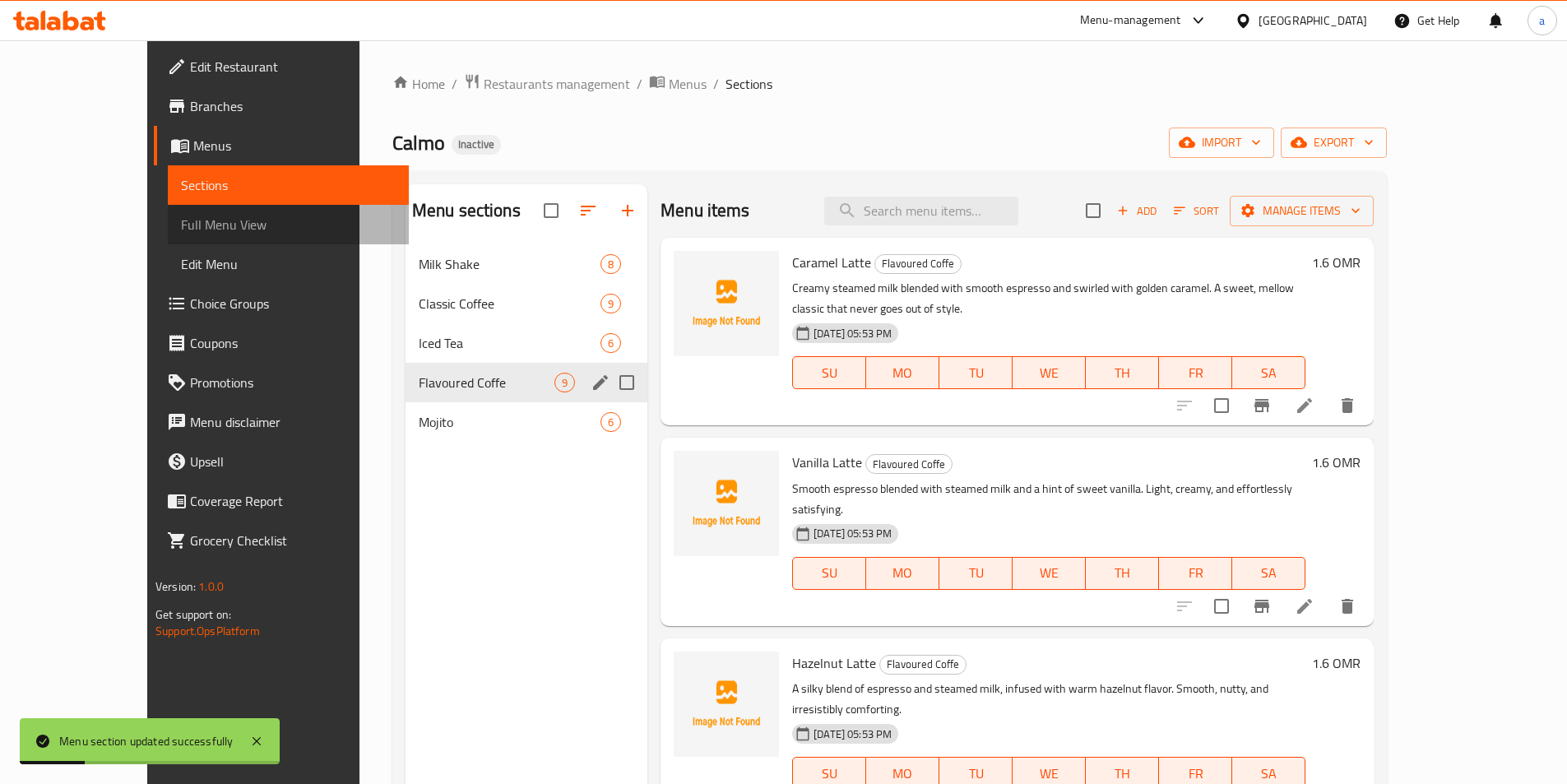
click at [181, 227] on span "Full Menu View" at bounding box center [287, 224] width 214 height 20
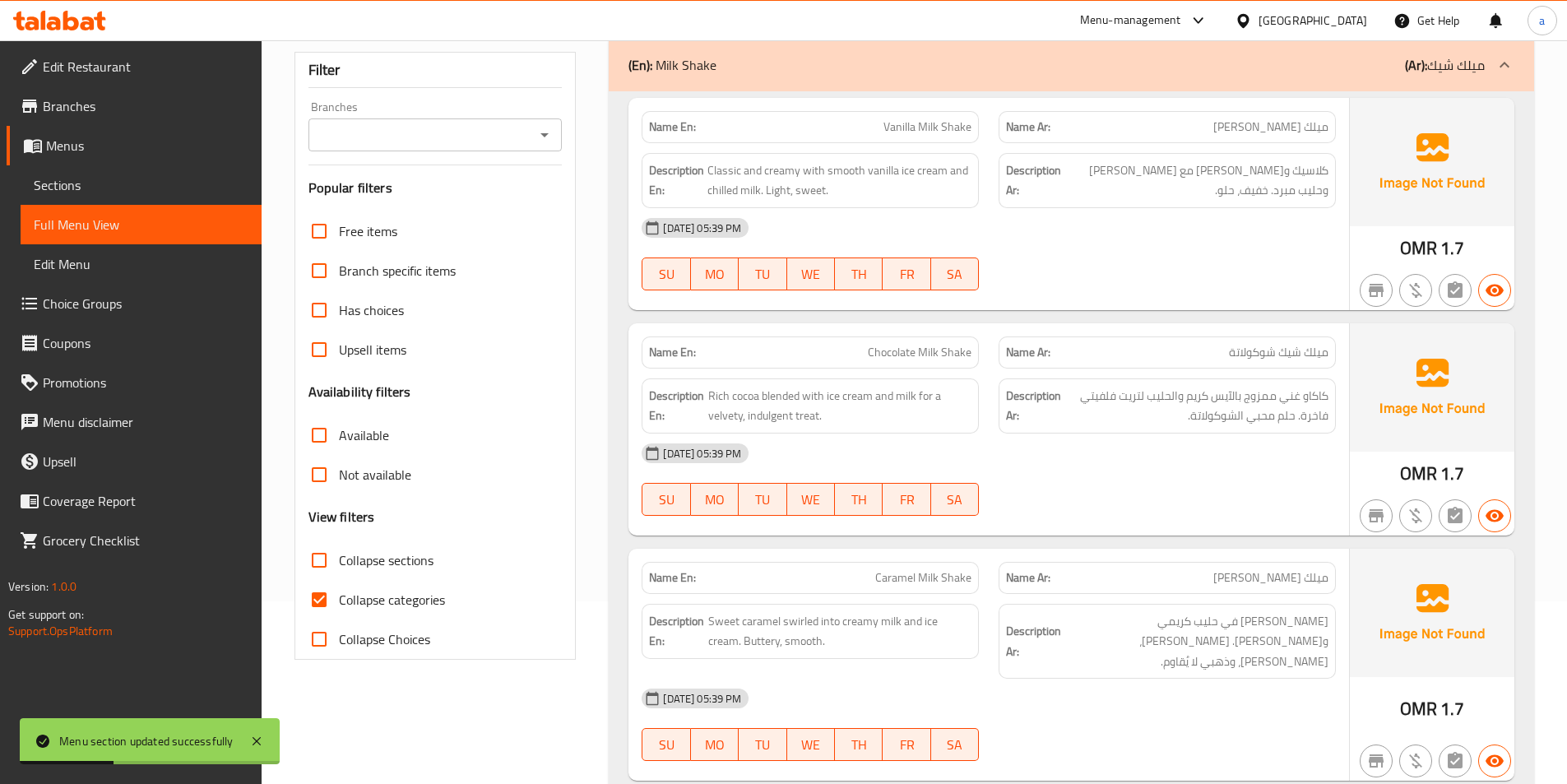
scroll to position [329, 0]
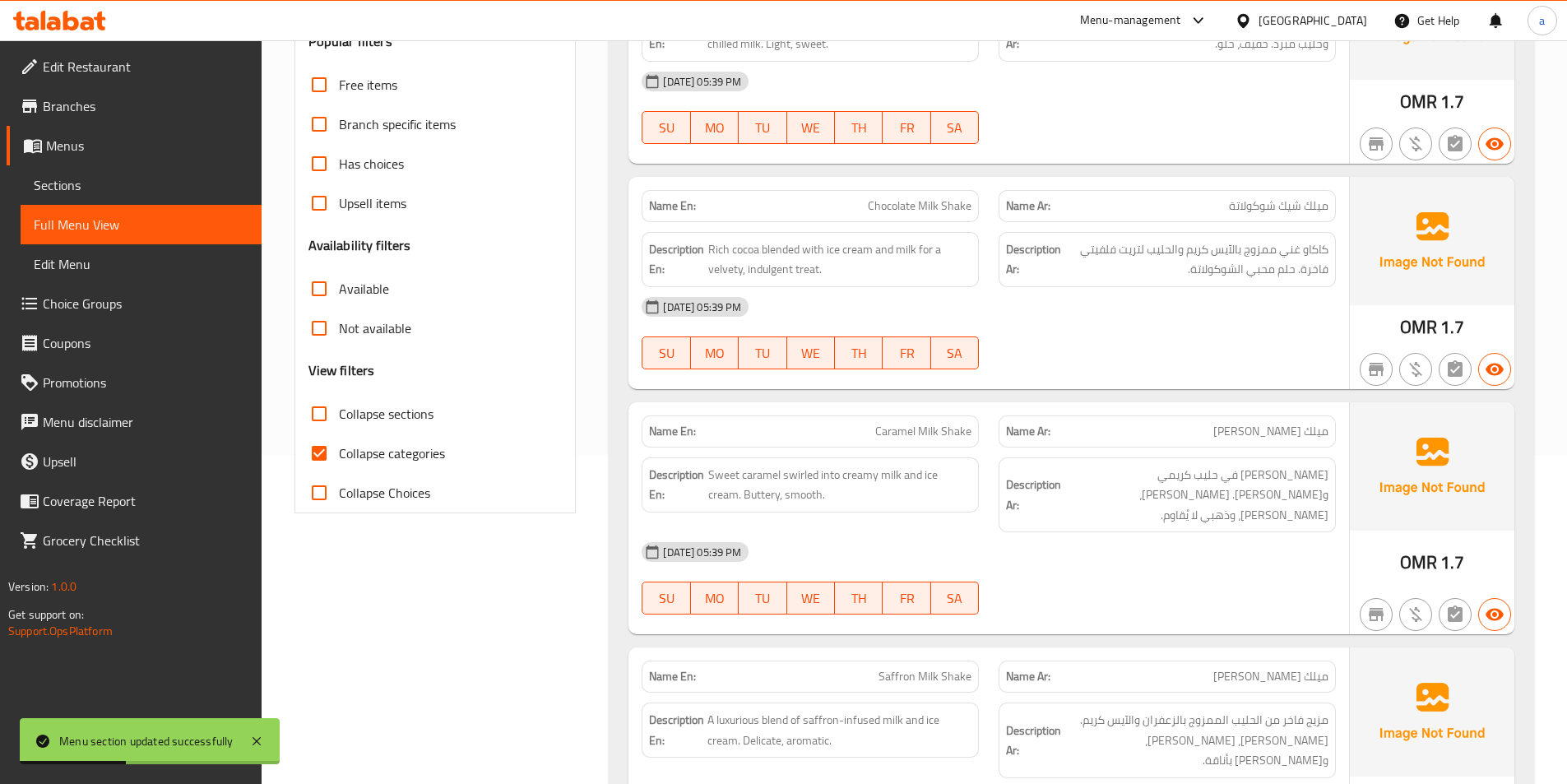
click at [370, 446] on span "Collapse categories" at bounding box center [392, 453] width 106 height 20
click at [339, 446] on input "Collapse categories" at bounding box center [318, 452] width 39 height 39
checkbox input "false"
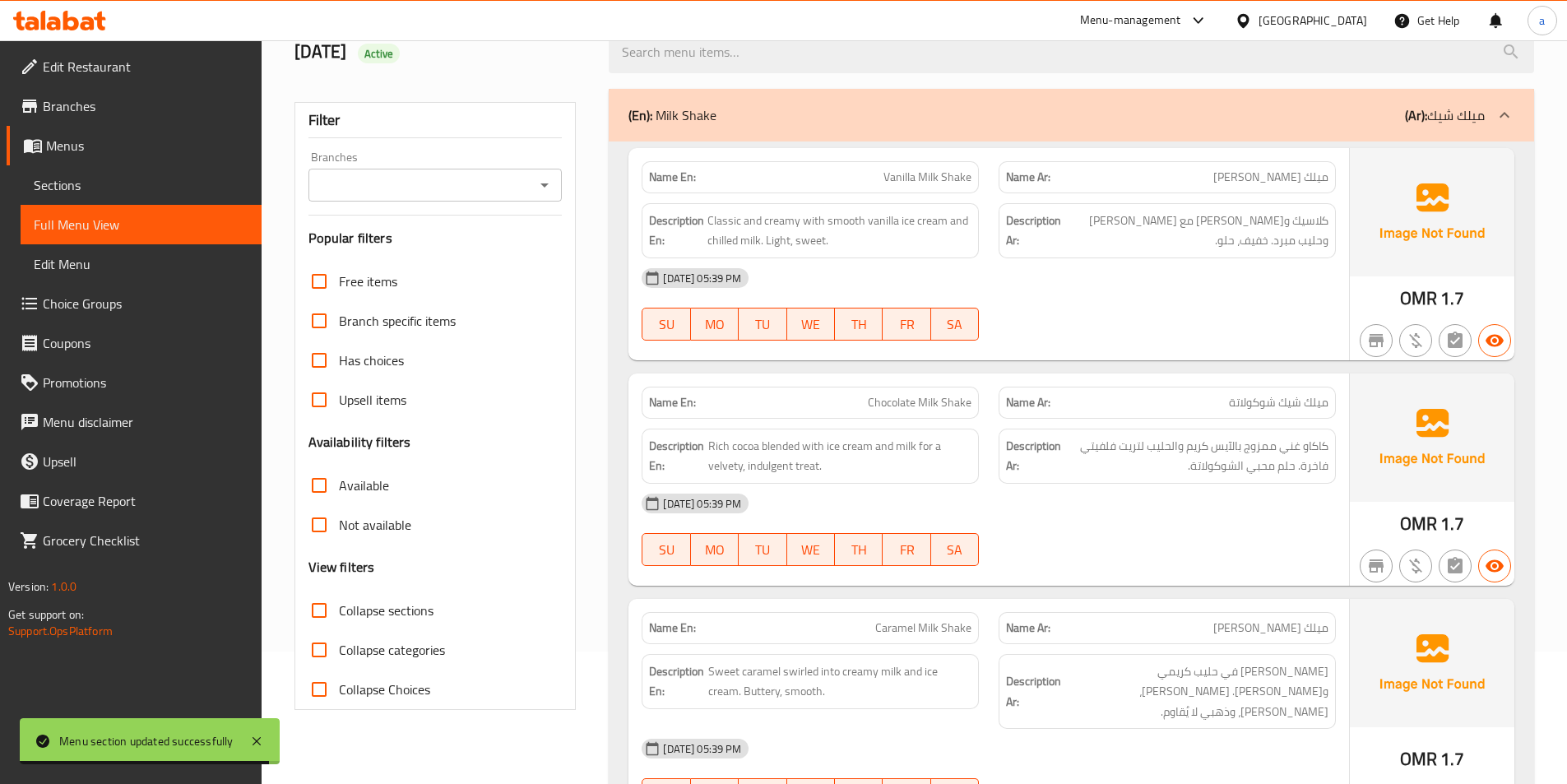
scroll to position [0, 0]
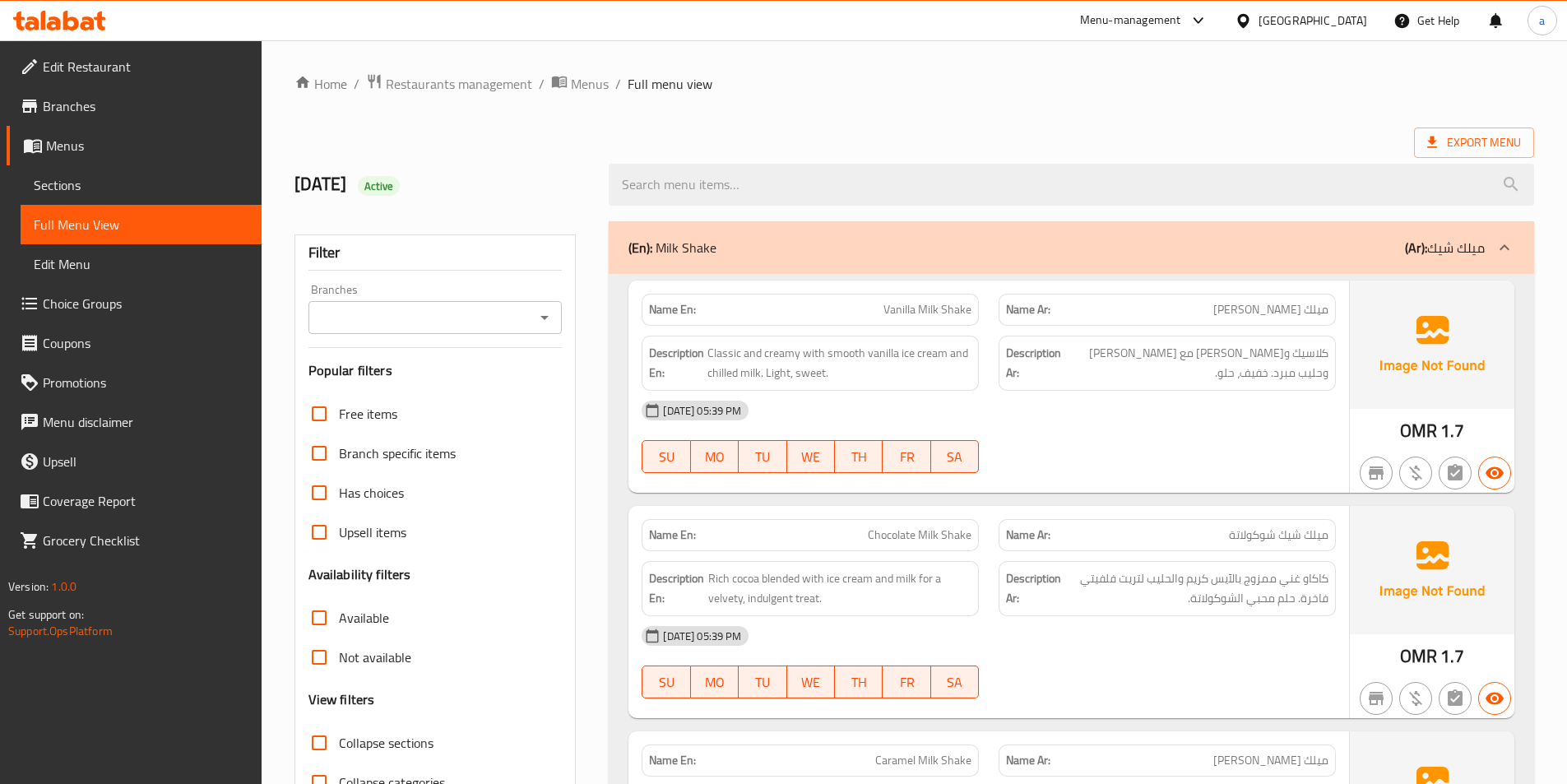
click at [1494, 243] on div at bounding box center [1504, 247] width 39 height 39
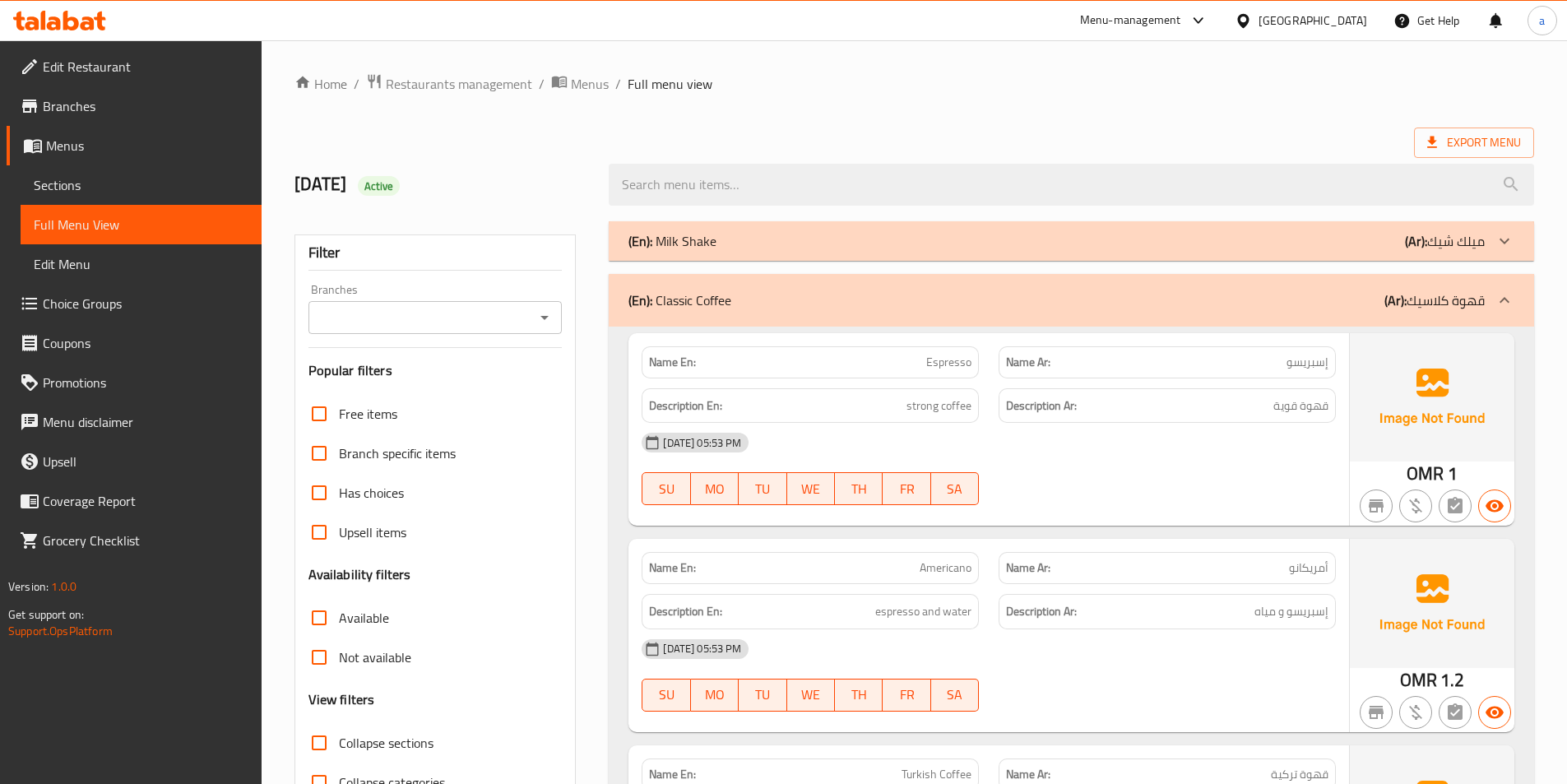
click at [323, 742] on input "Collapse sections" at bounding box center [318, 742] width 39 height 39
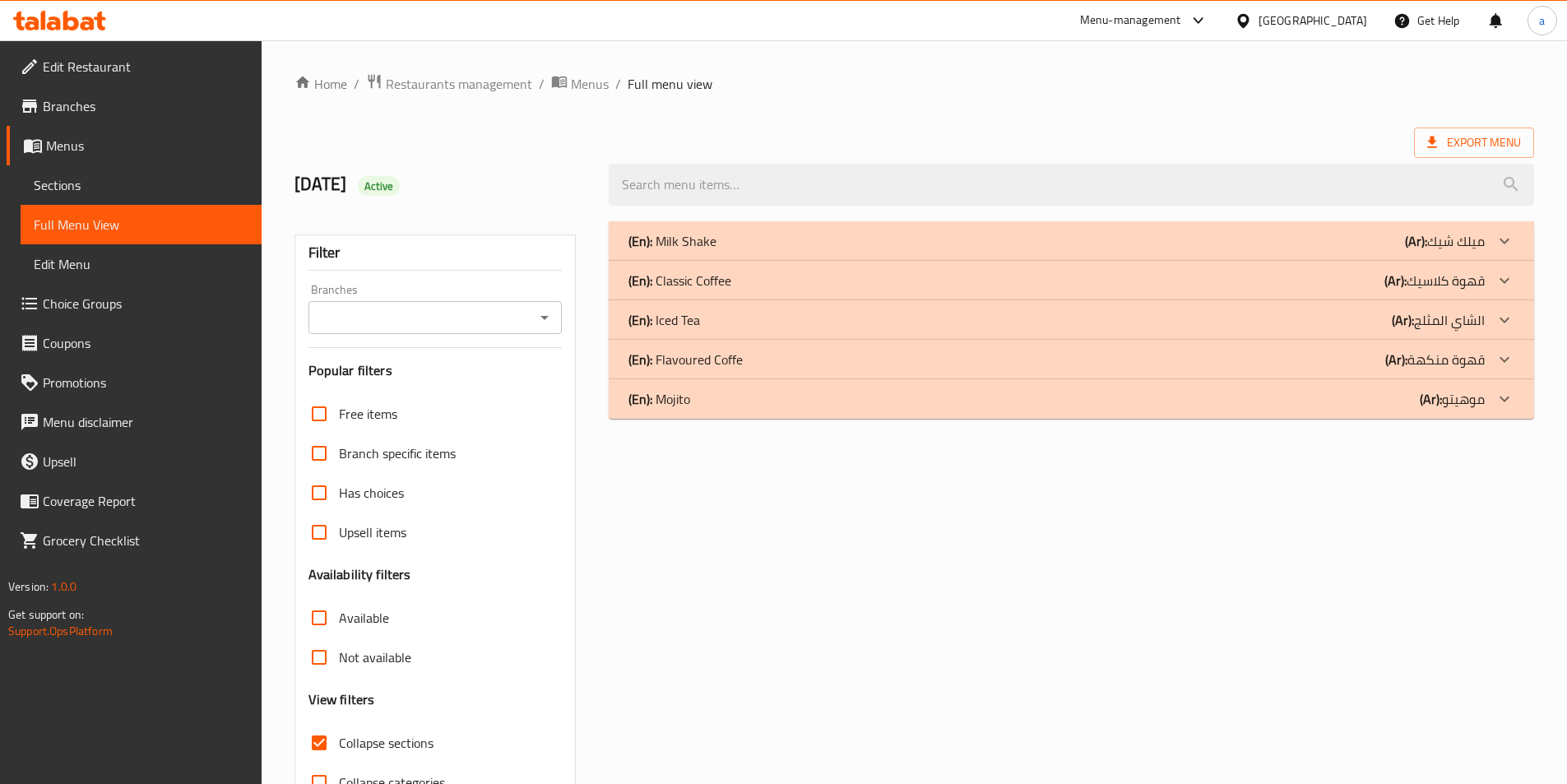
click at [315, 738] on input "Collapse sections" at bounding box center [318, 742] width 39 height 39
checkbox input "false"
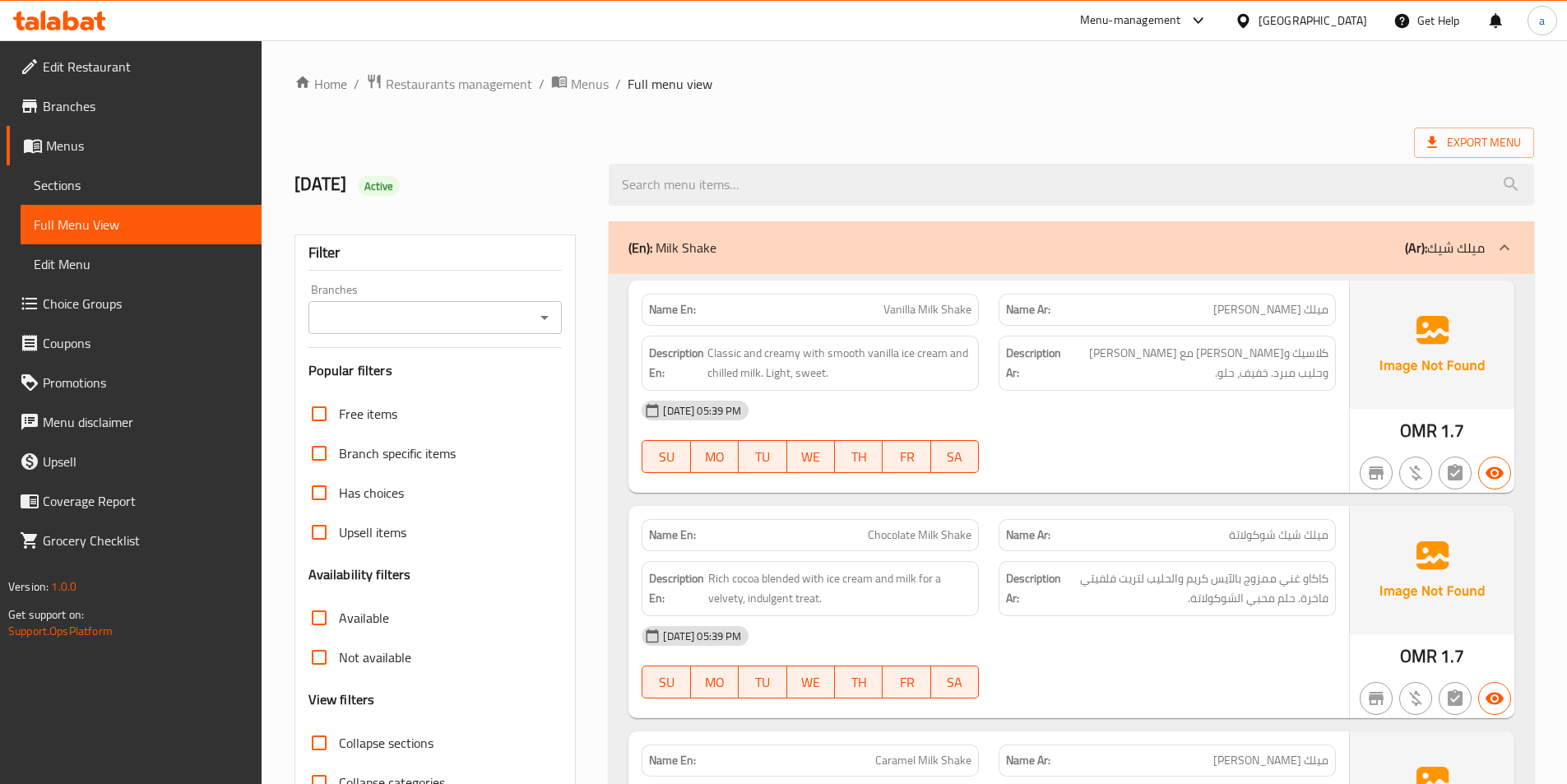
click at [755, 247] on div "(En): Milk Shake (Ar): ميلك شيك" at bounding box center [1056, 248] width 856 height 20
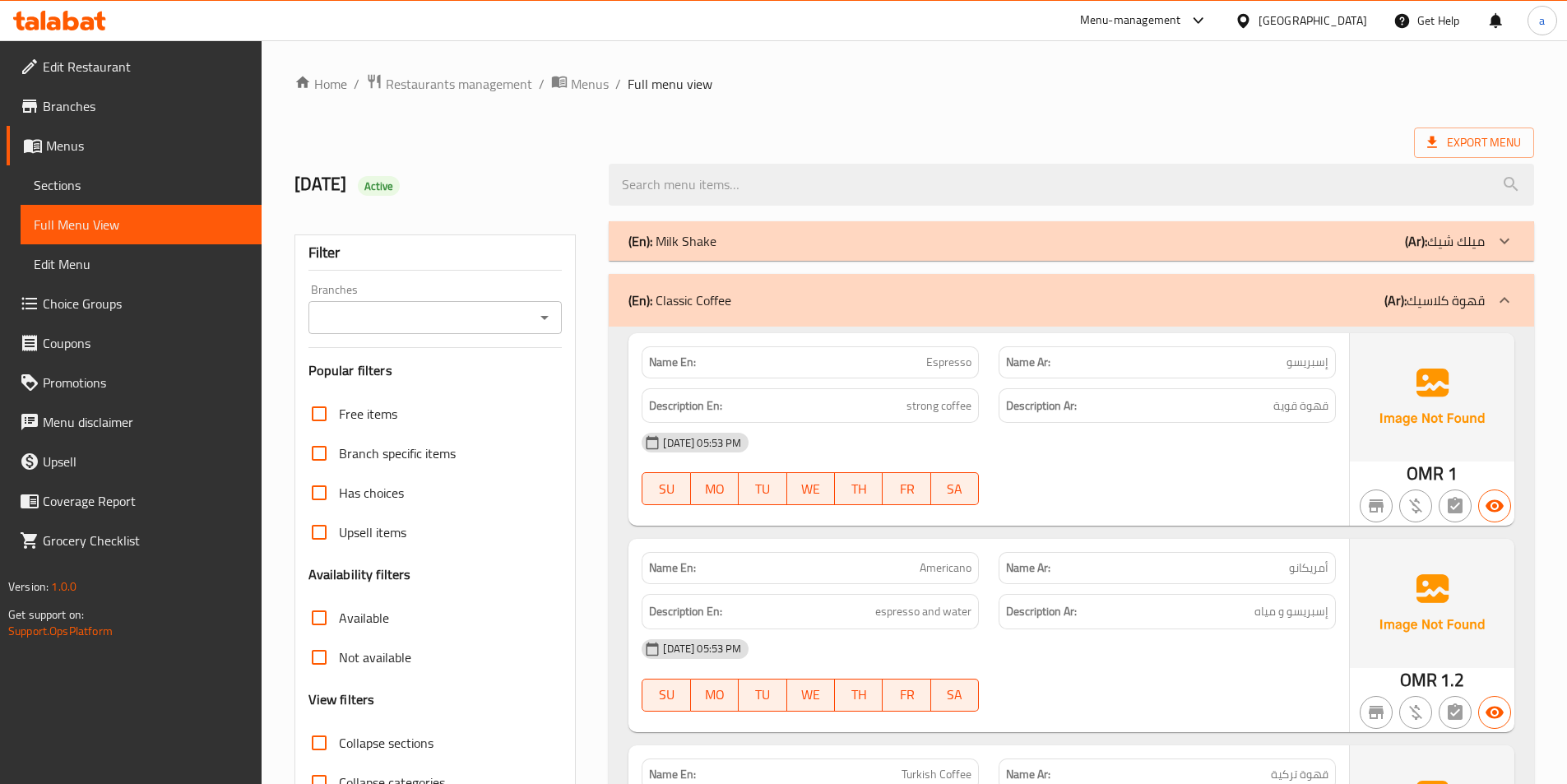
click at [895, 303] on div "(En): Classic Coffee (Ar): قهوة كلاسيك" at bounding box center [1056, 300] width 856 height 20
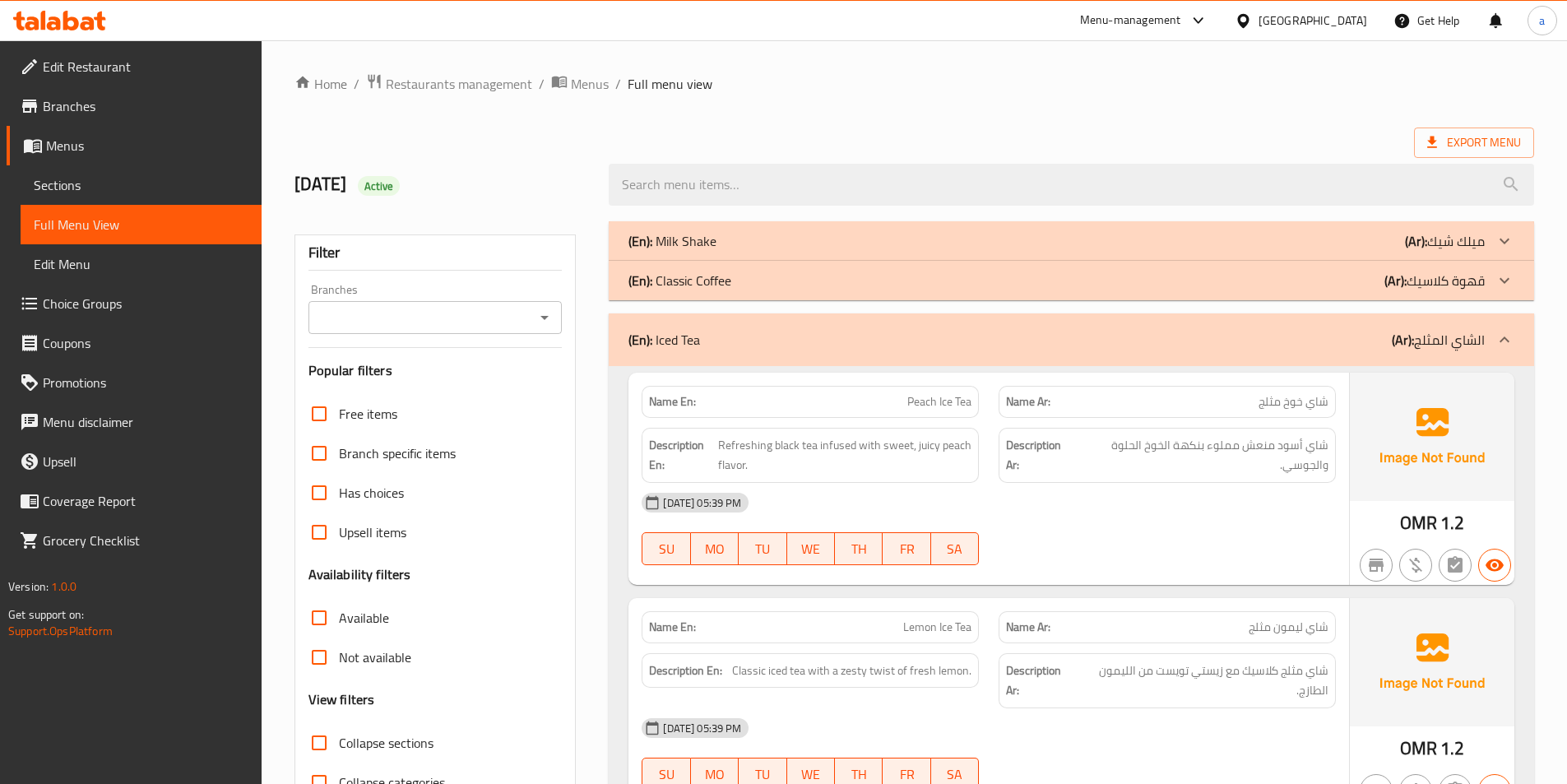
click at [836, 364] on div "(En): Iced Tea (Ar): الشاي المثلج" at bounding box center [1071, 340] width 926 height 53
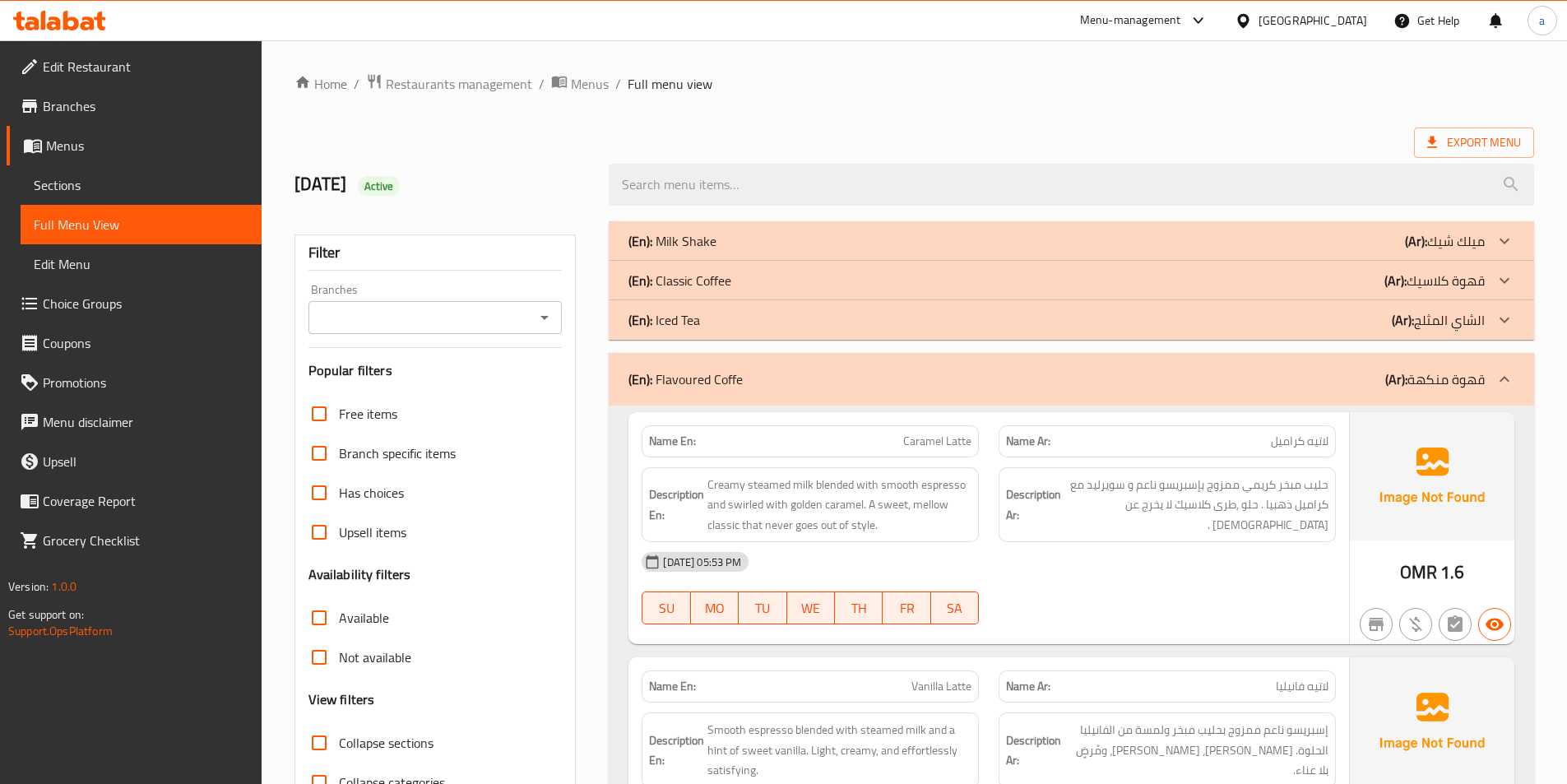
click at [816, 391] on div "(En): Flavoured Coffe (Ar): قهوة منكهة" at bounding box center [1071, 379] width 926 height 53
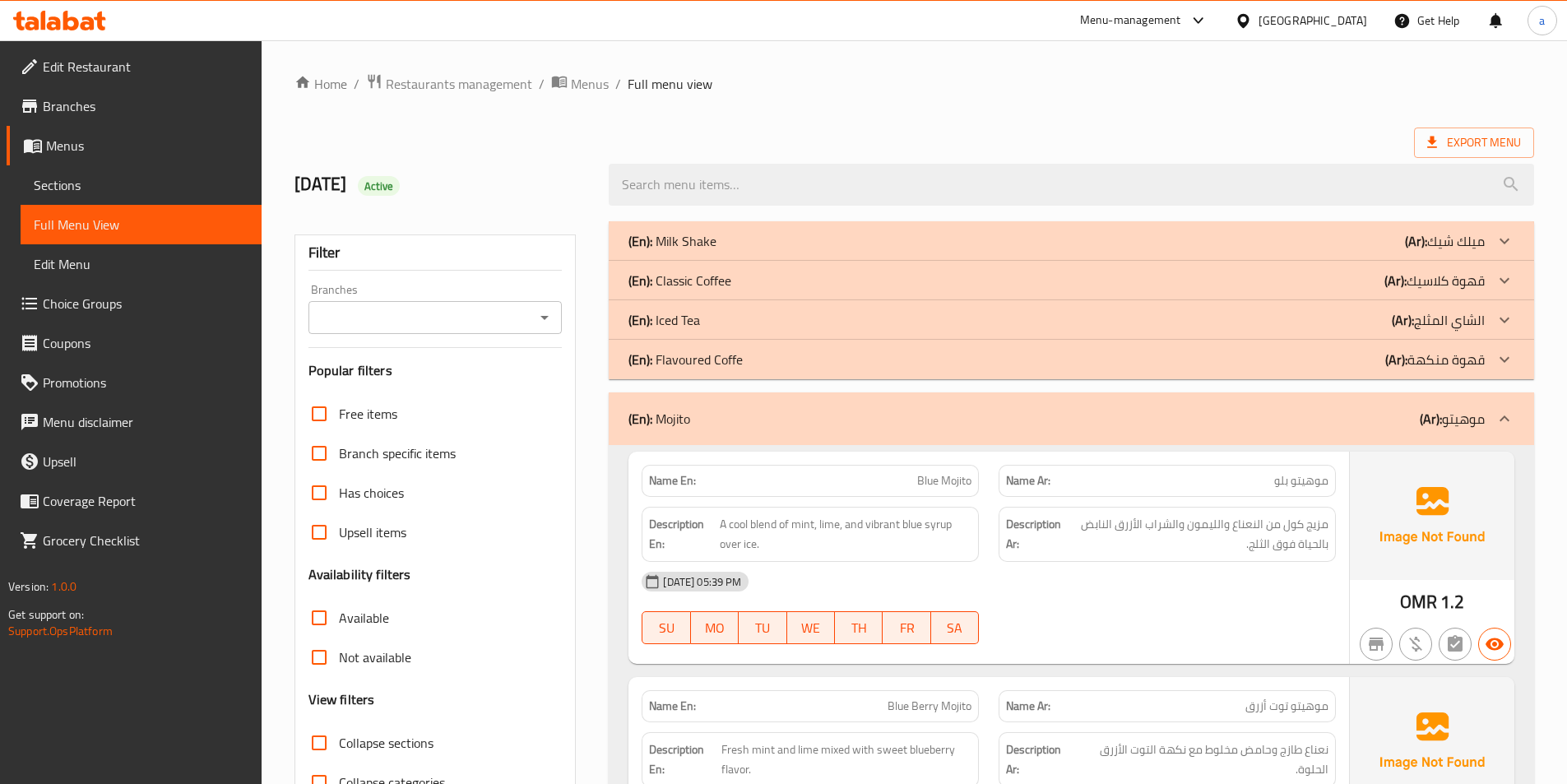
click at [781, 433] on div "(En): Mojito (Ar): موهيتو" at bounding box center [1071, 418] width 926 height 53
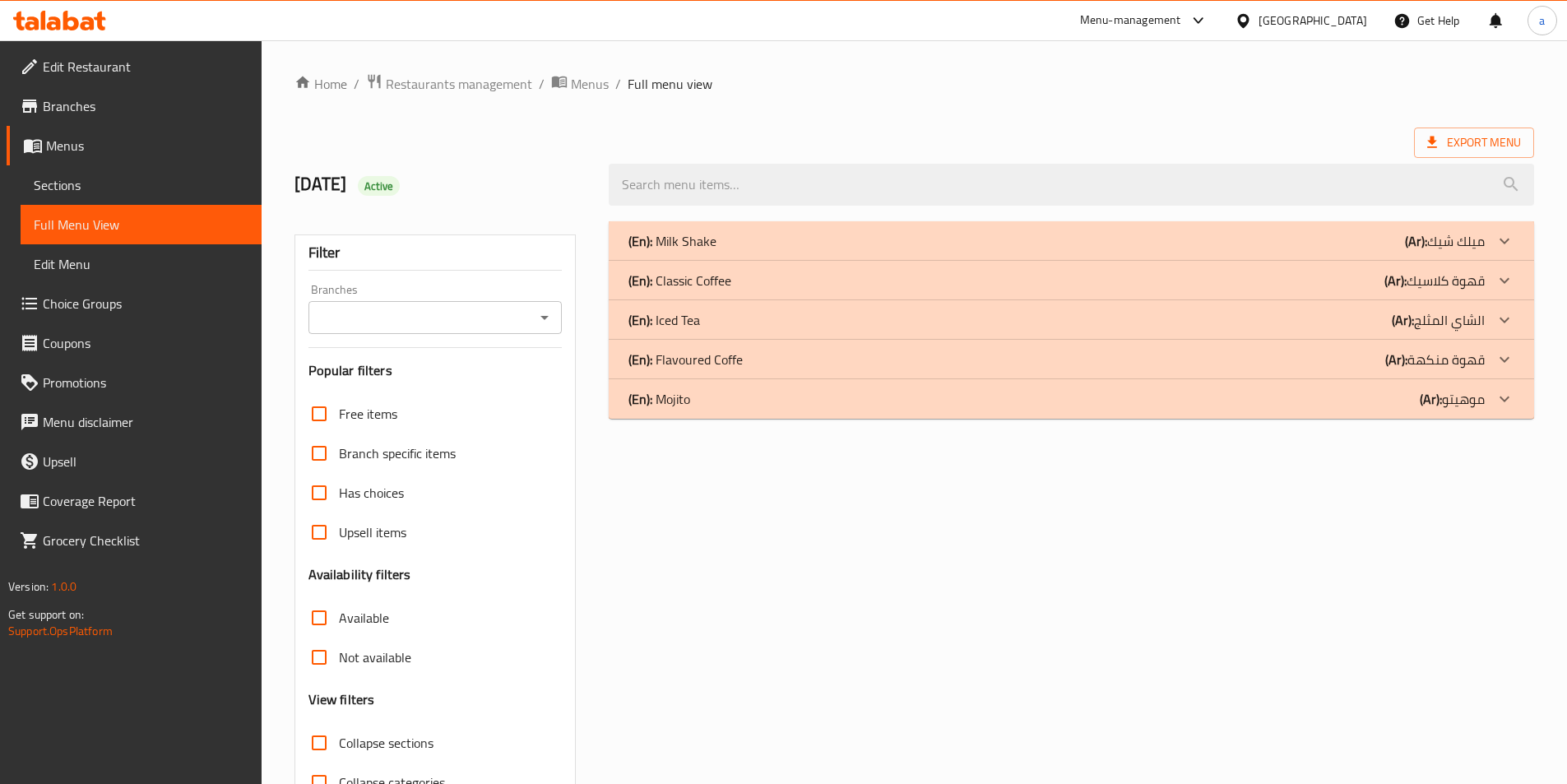
click at [768, 368] on div "(En): Flavoured Coffe (Ar): قهوة منكهة" at bounding box center [1056, 359] width 856 height 20
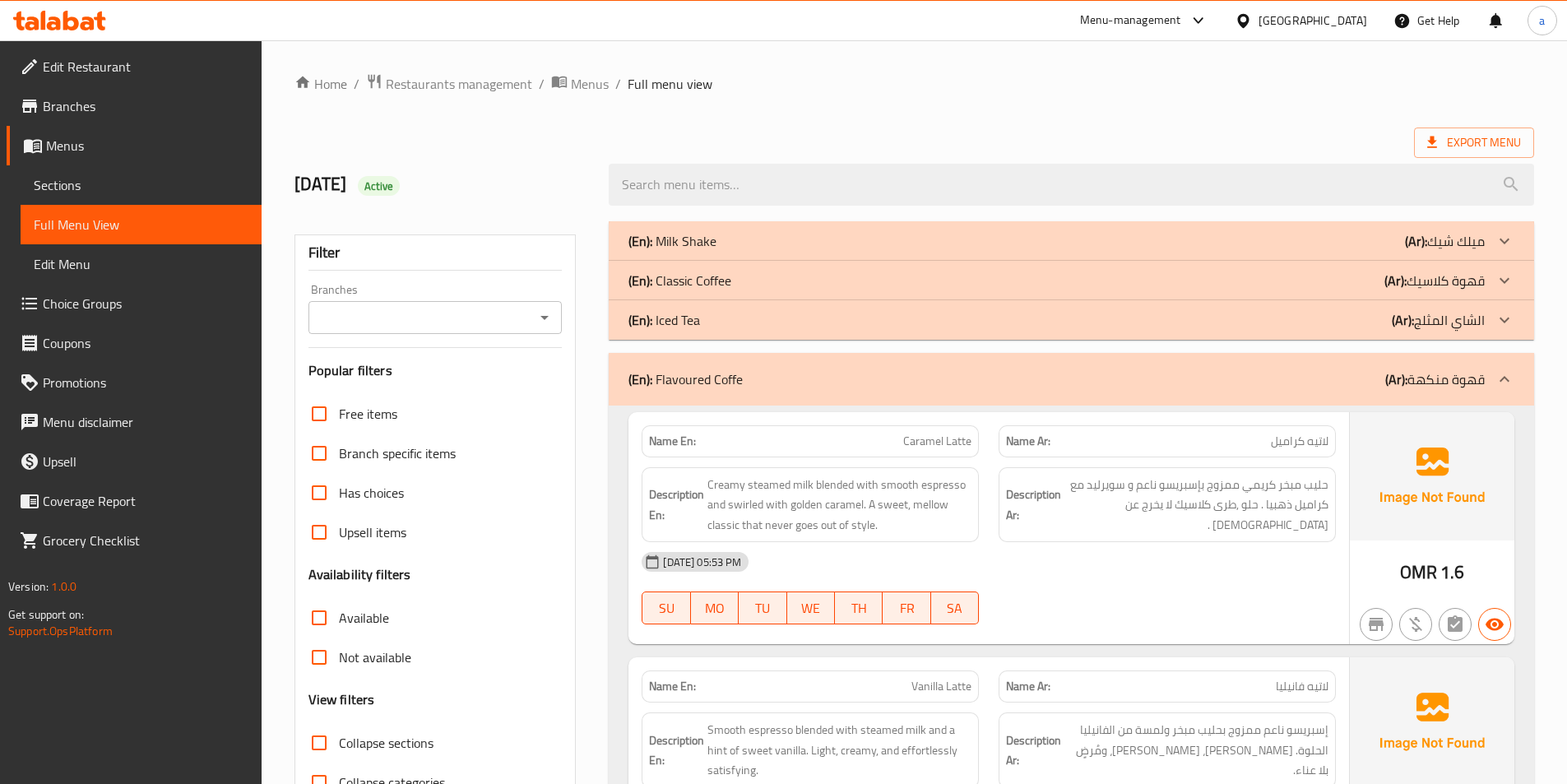
click at [755, 288] on div "(En): Classic Coffee (Ar): قهوة كلاسيك" at bounding box center [1056, 281] width 856 height 20
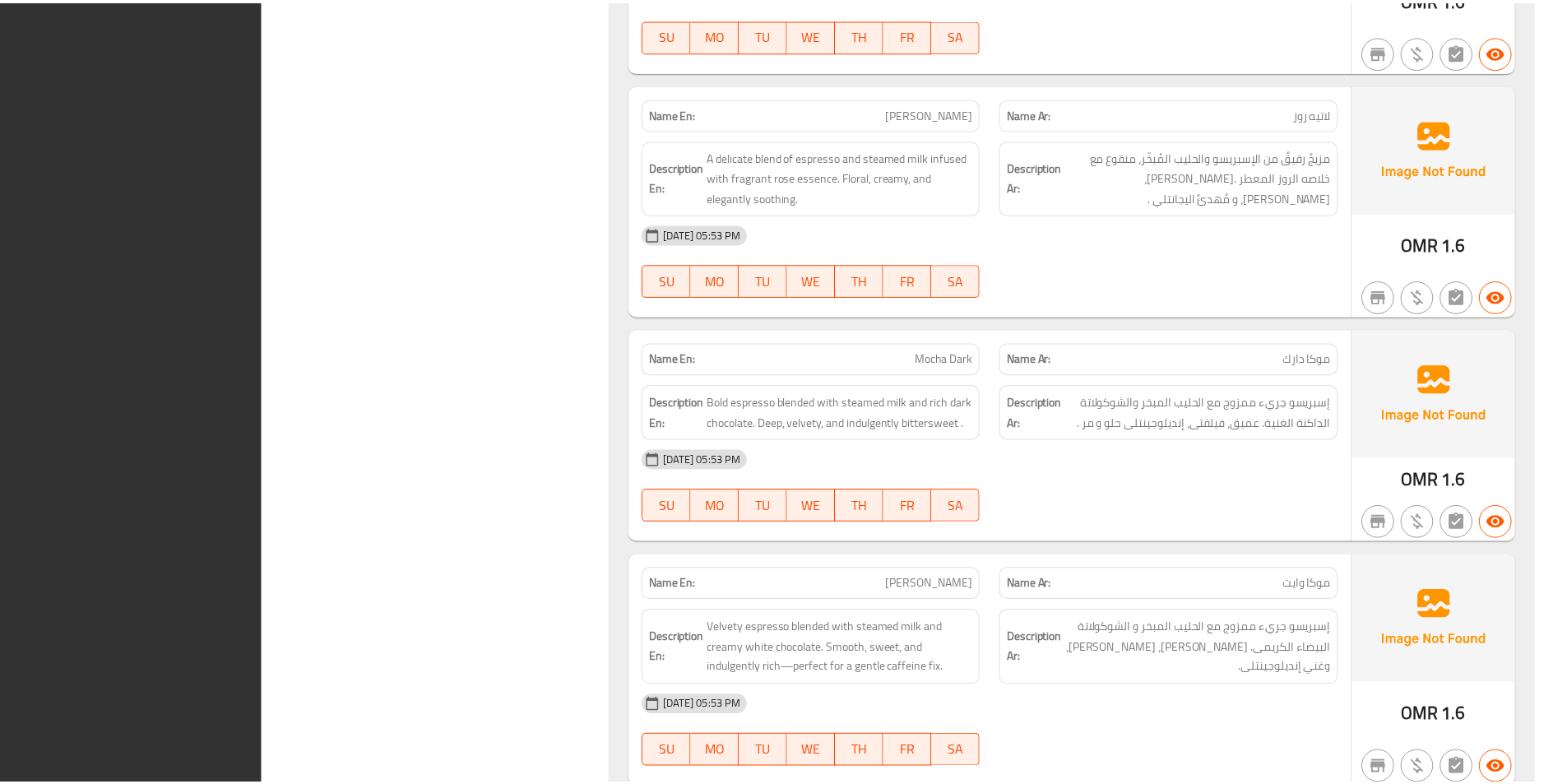
scroll to position [4018, 0]
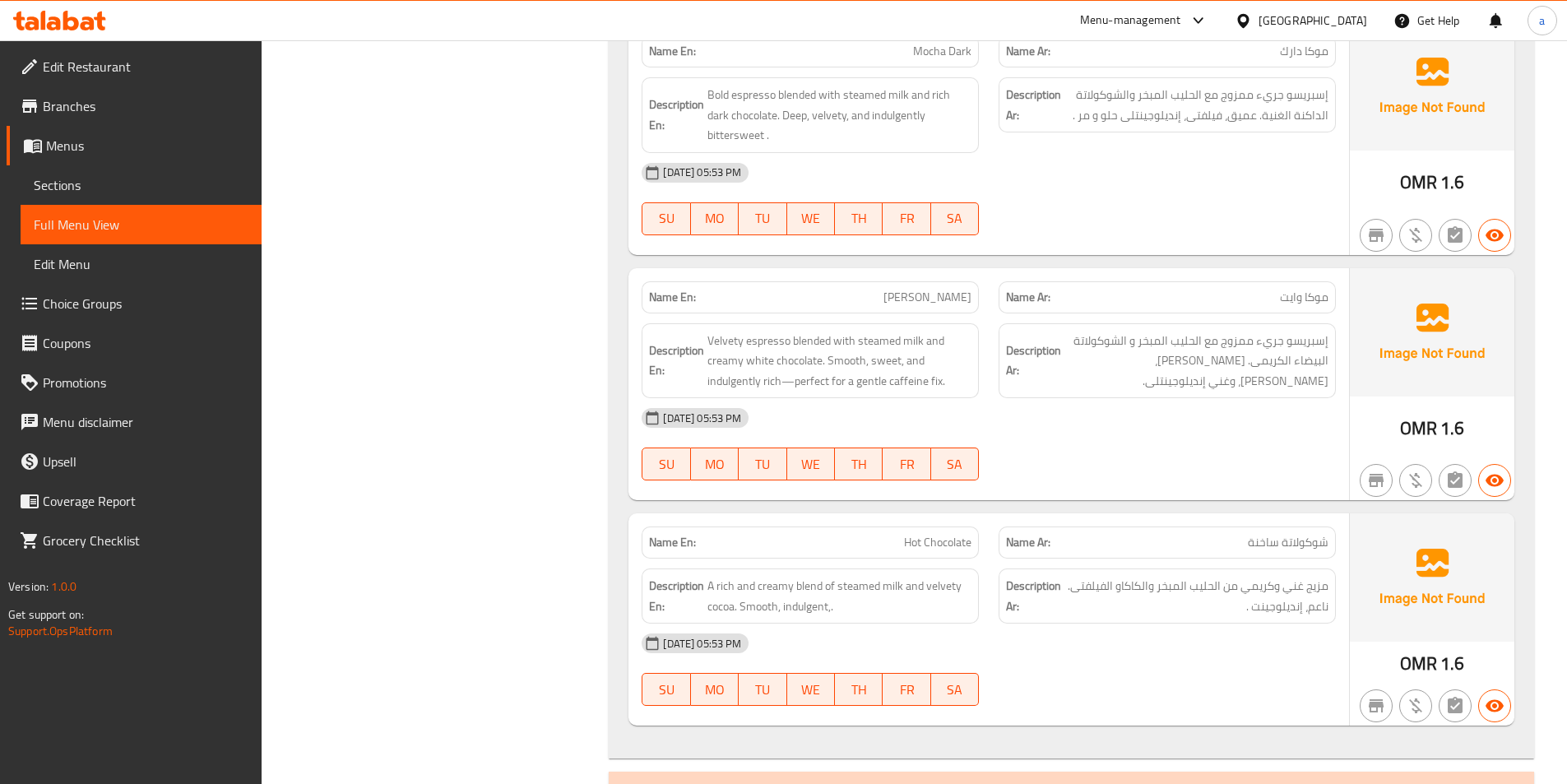
click at [111, 177] on span "Sections" at bounding box center [140, 185] width 214 height 20
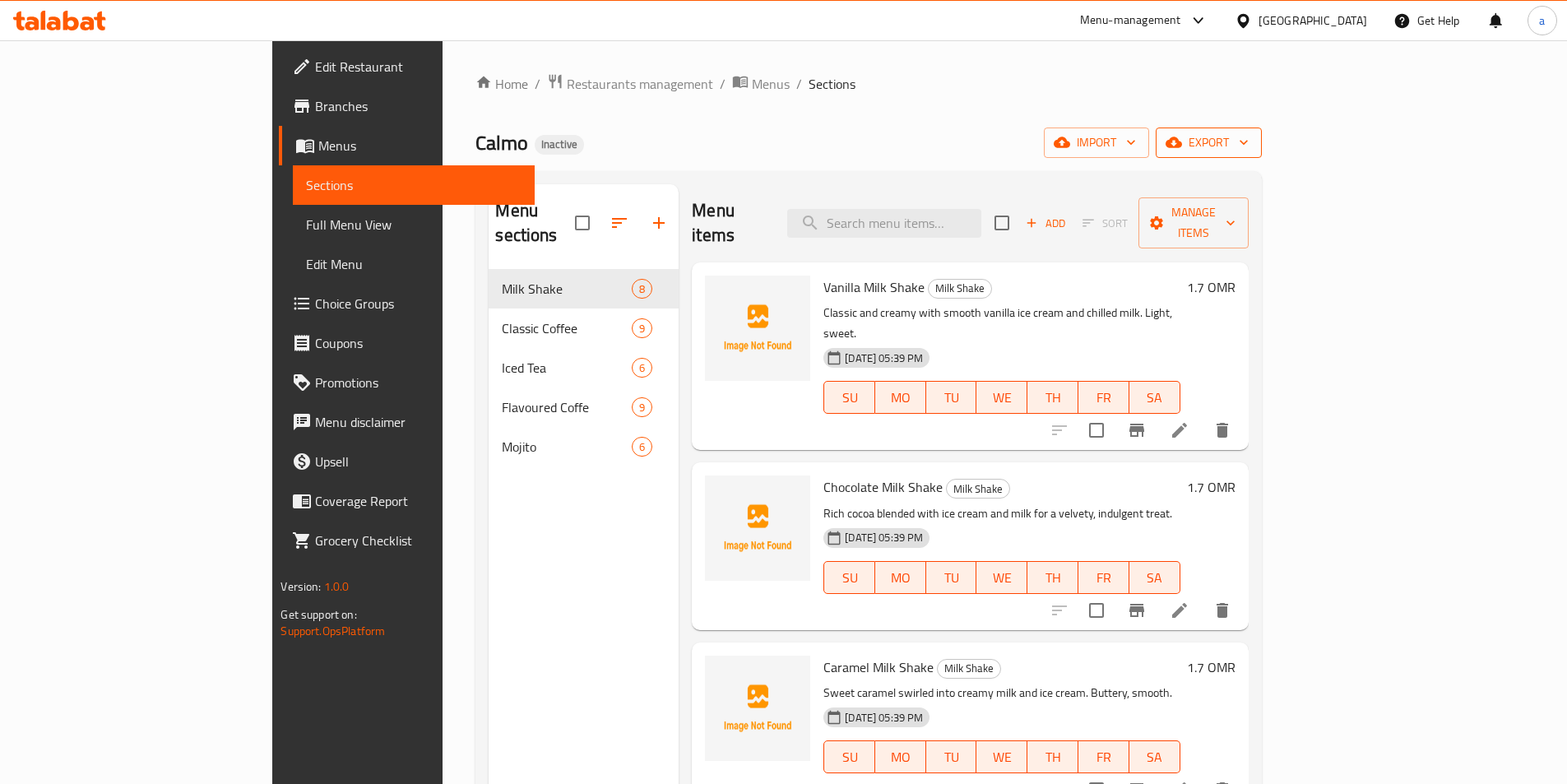
click at [1249, 149] on span "export" at bounding box center [1209, 142] width 79 height 21
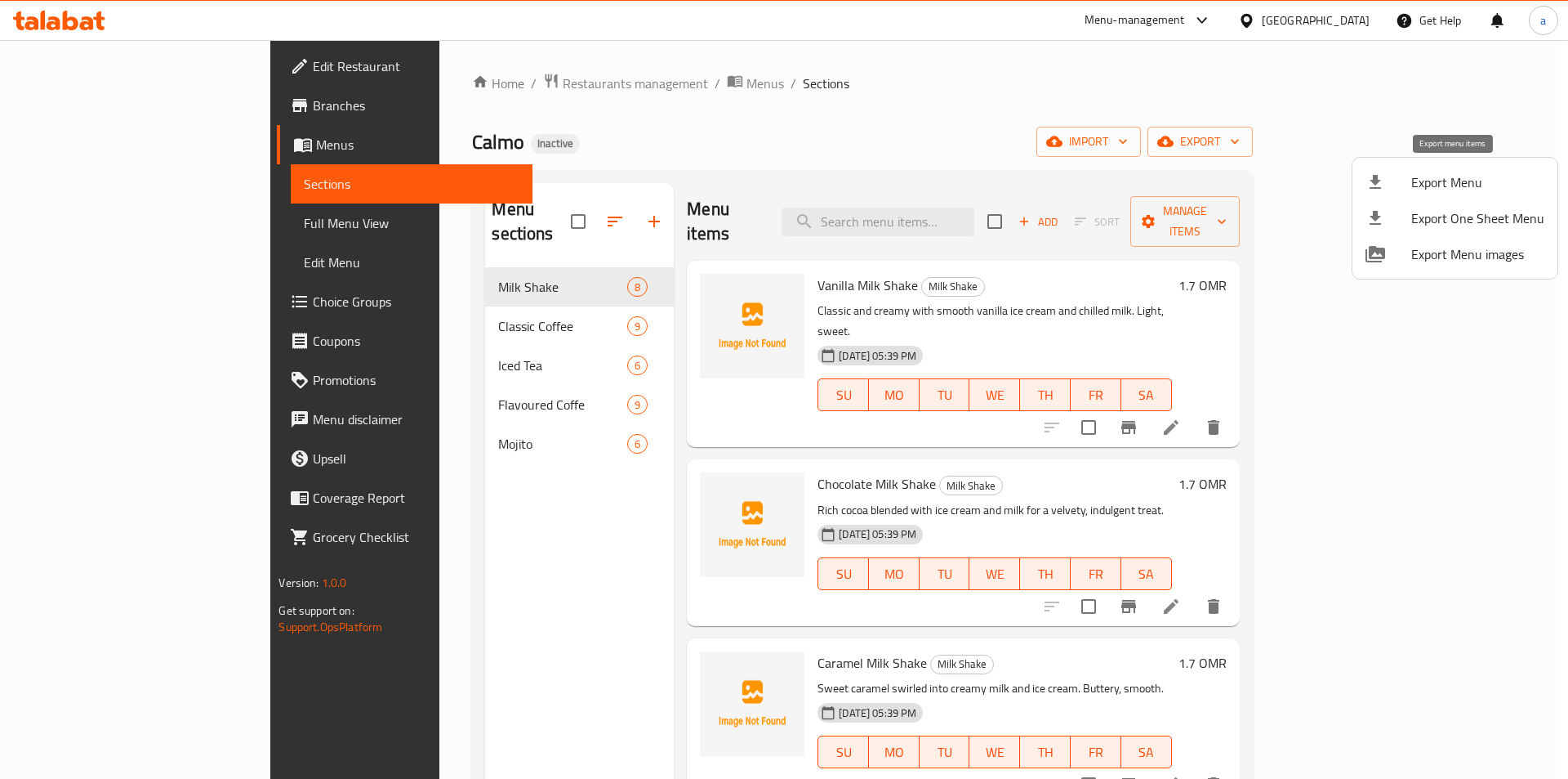
click at [1415, 187] on span "Export Menu" at bounding box center [1477, 182] width 133 height 20
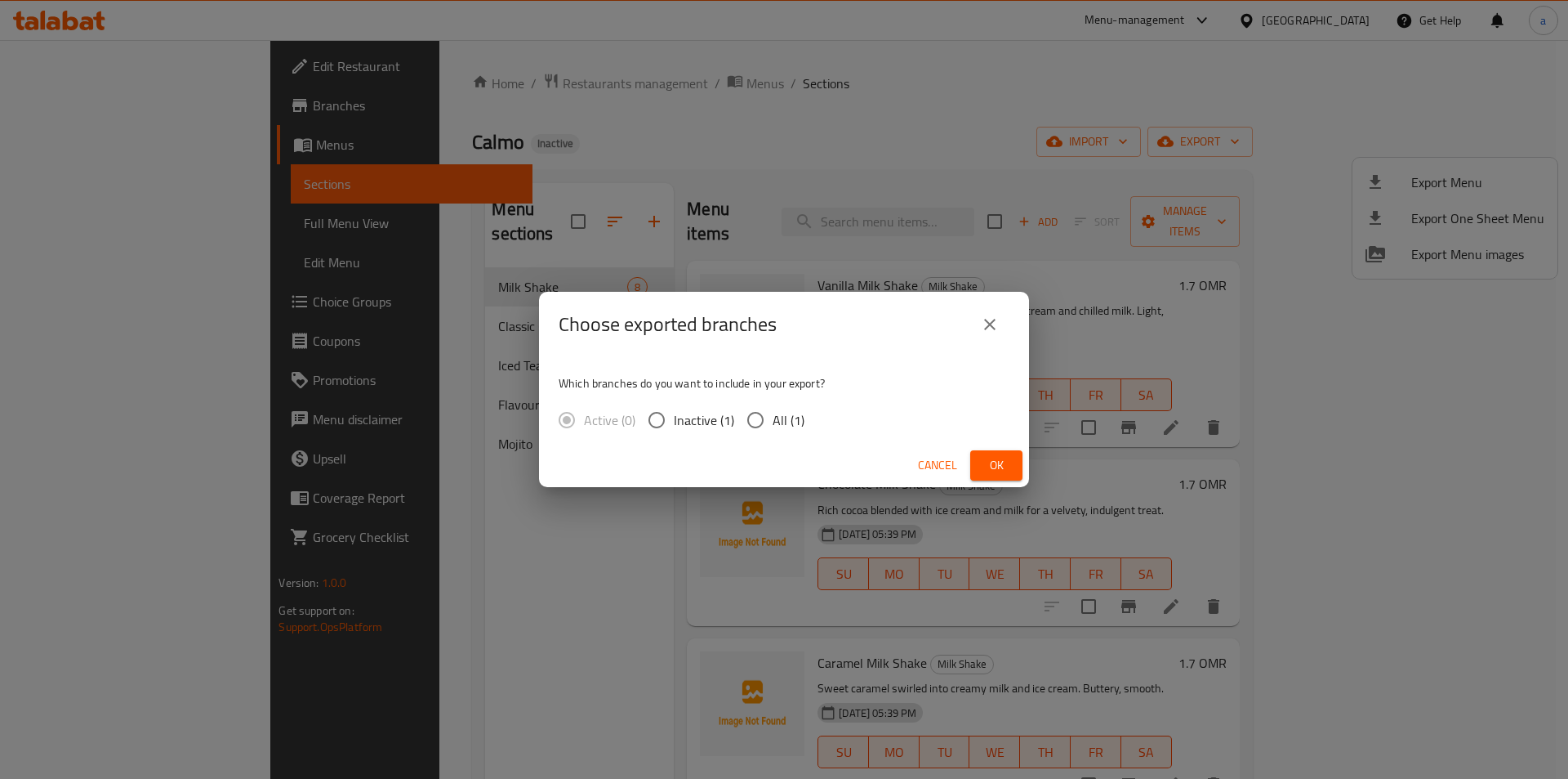
click at [789, 424] on span "All (1)" at bounding box center [788, 420] width 32 height 20
click at [772, 424] on input "All (1)" at bounding box center [755, 420] width 34 height 34
radio input "true"
click at [986, 458] on span "Ok" at bounding box center [996, 465] width 26 height 21
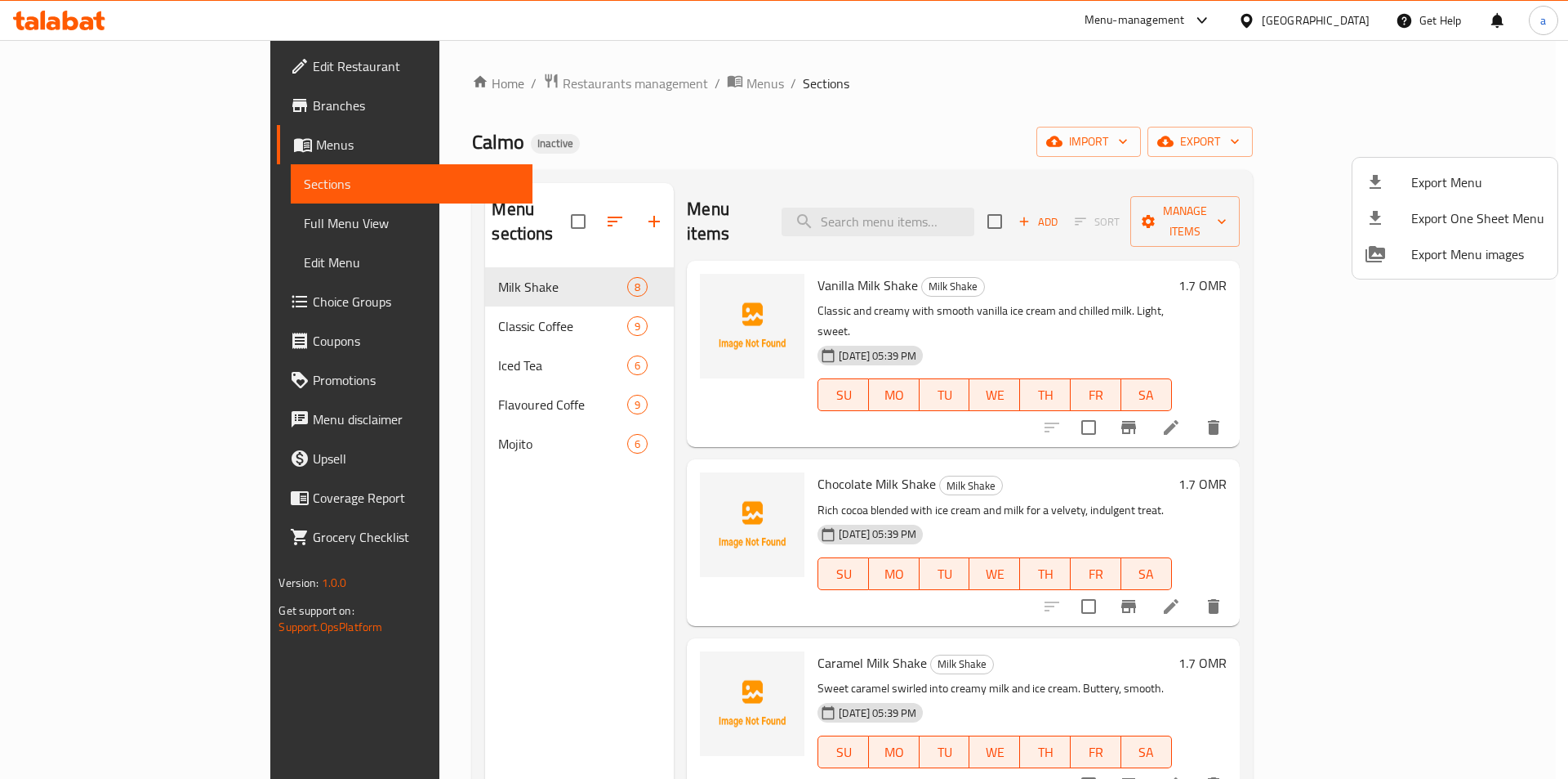
click at [433, 370] on div at bounding box center [784, 390] width 1568 height 779
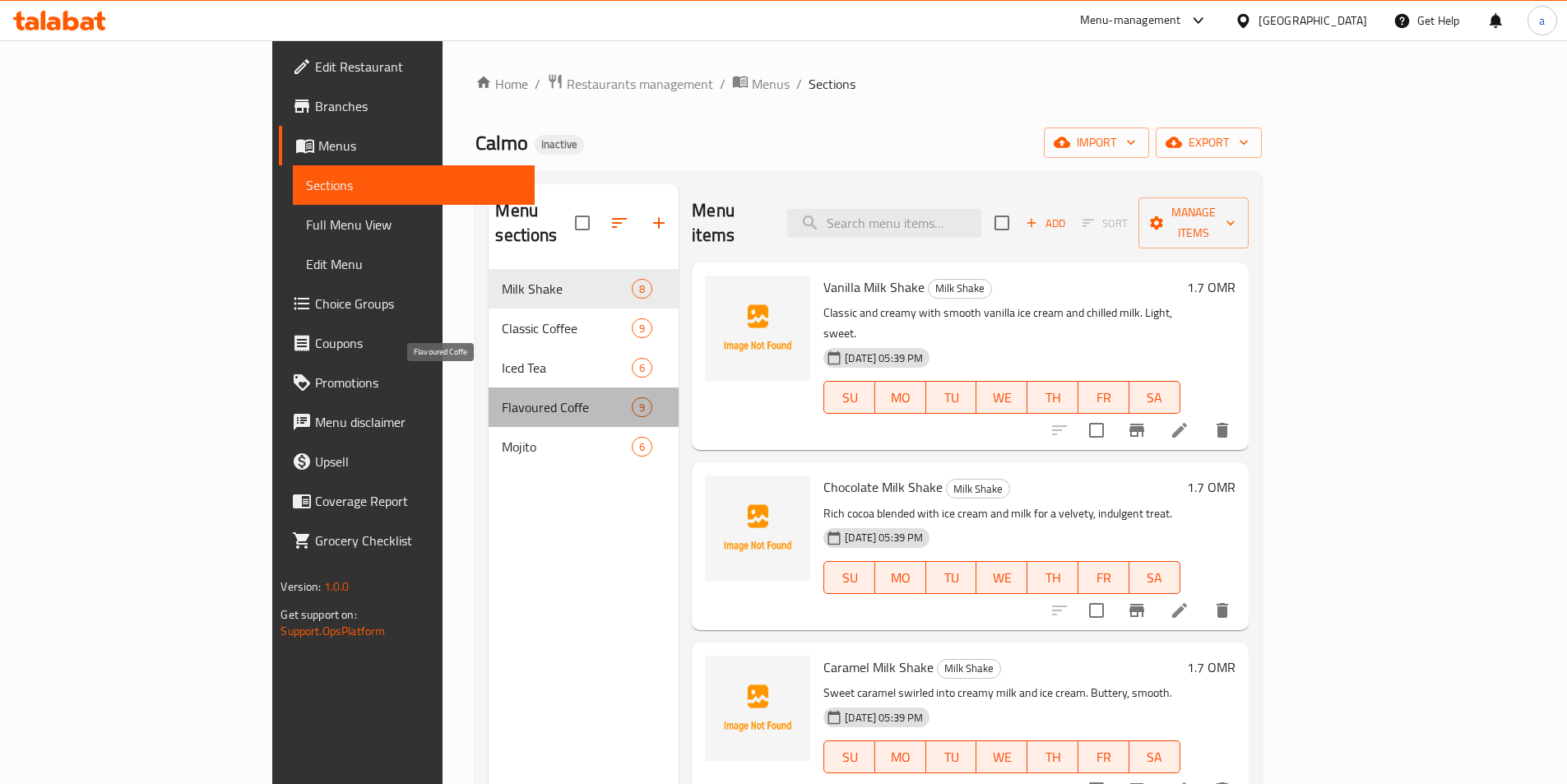
click at [502, 397] on span "Flavoured Coffe" at bounding box center [566, 407] width 130 height 20
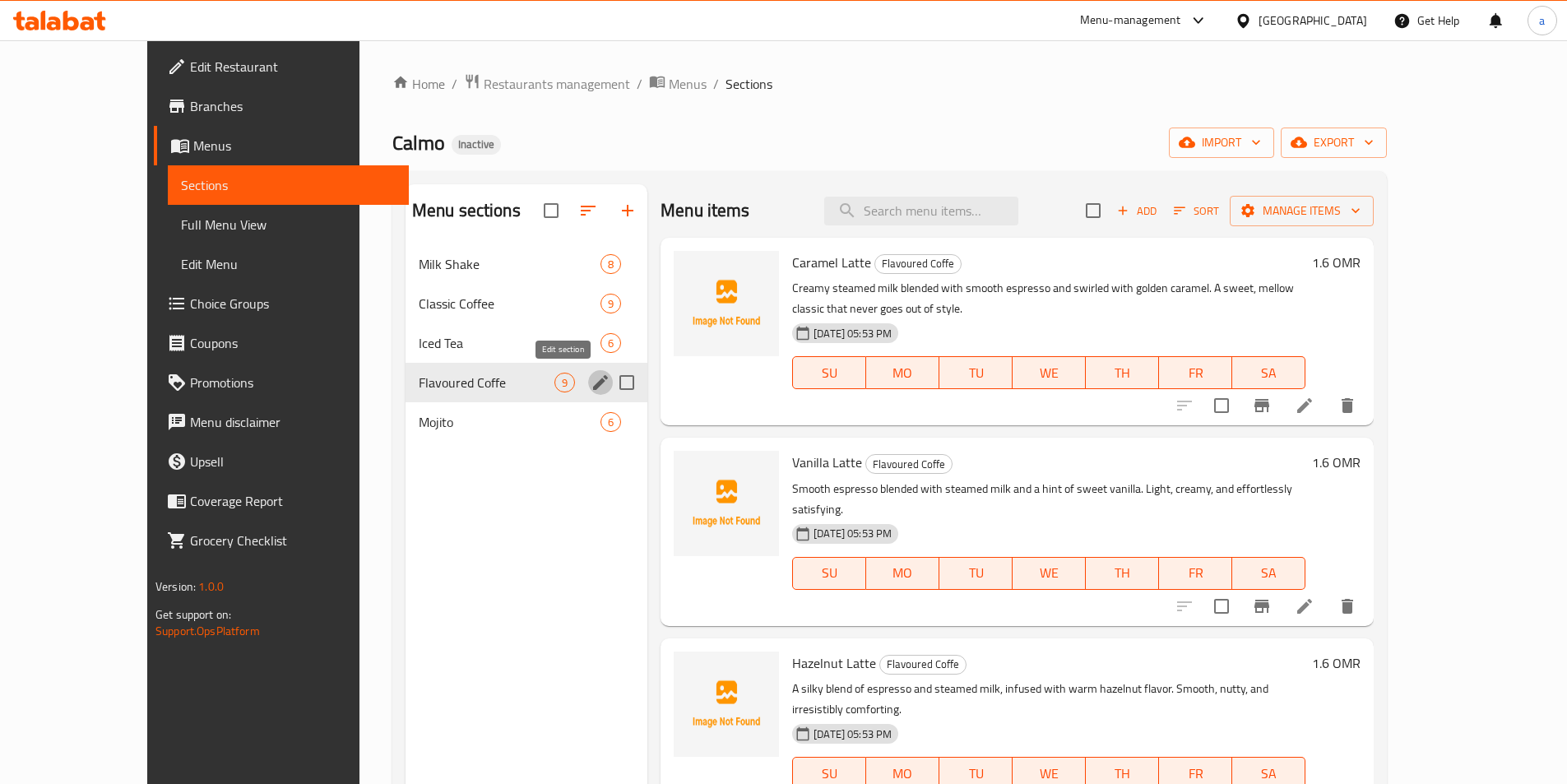
click at [591, 382] on icon "edit" at bounding box center [601, 383] width 20 height 20
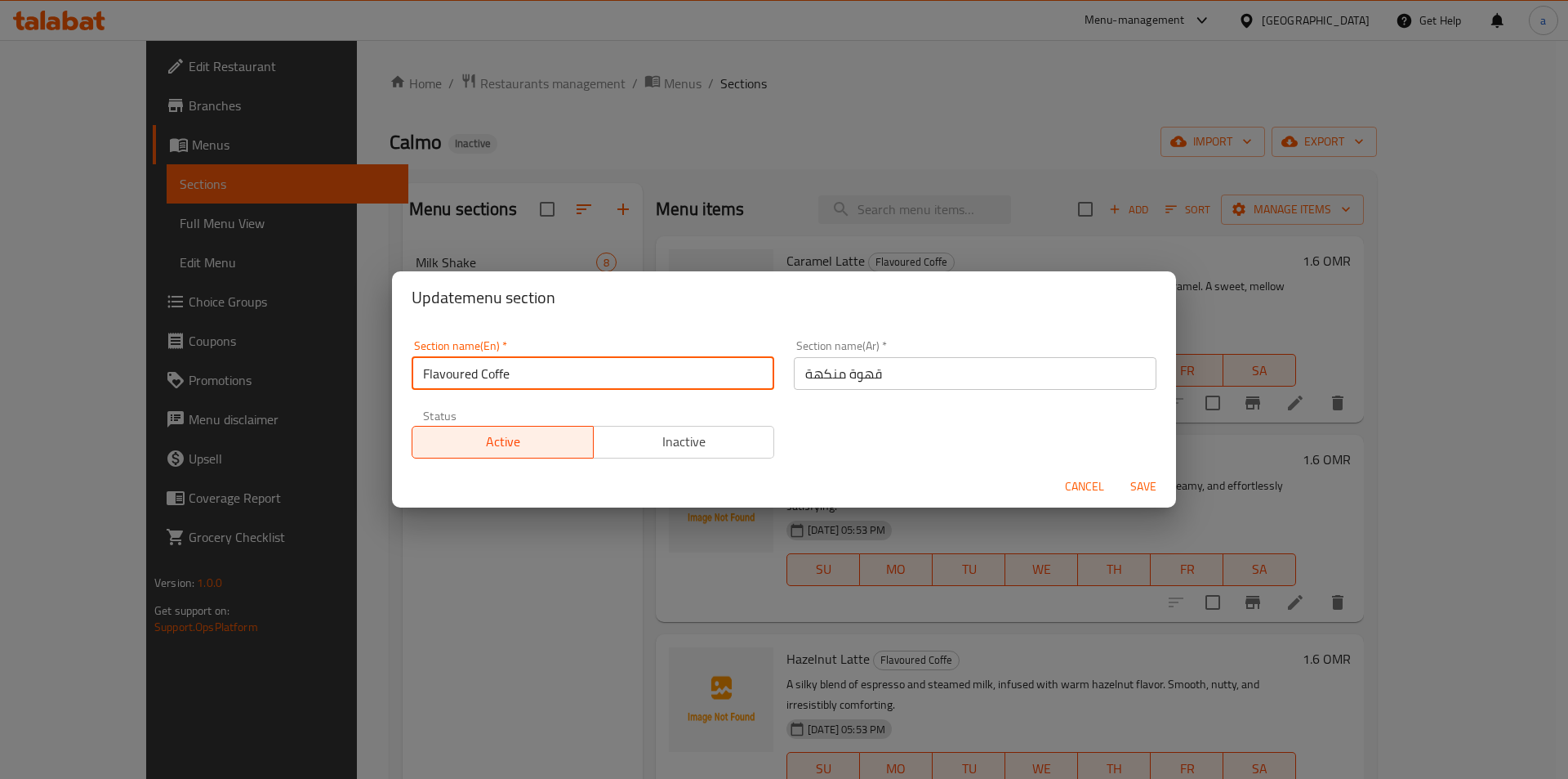
click at [490, 374] on input "Flavoured Coffe" at bounding box center [593, 373] width 362 height 33
type input "Flavoured Coffee"
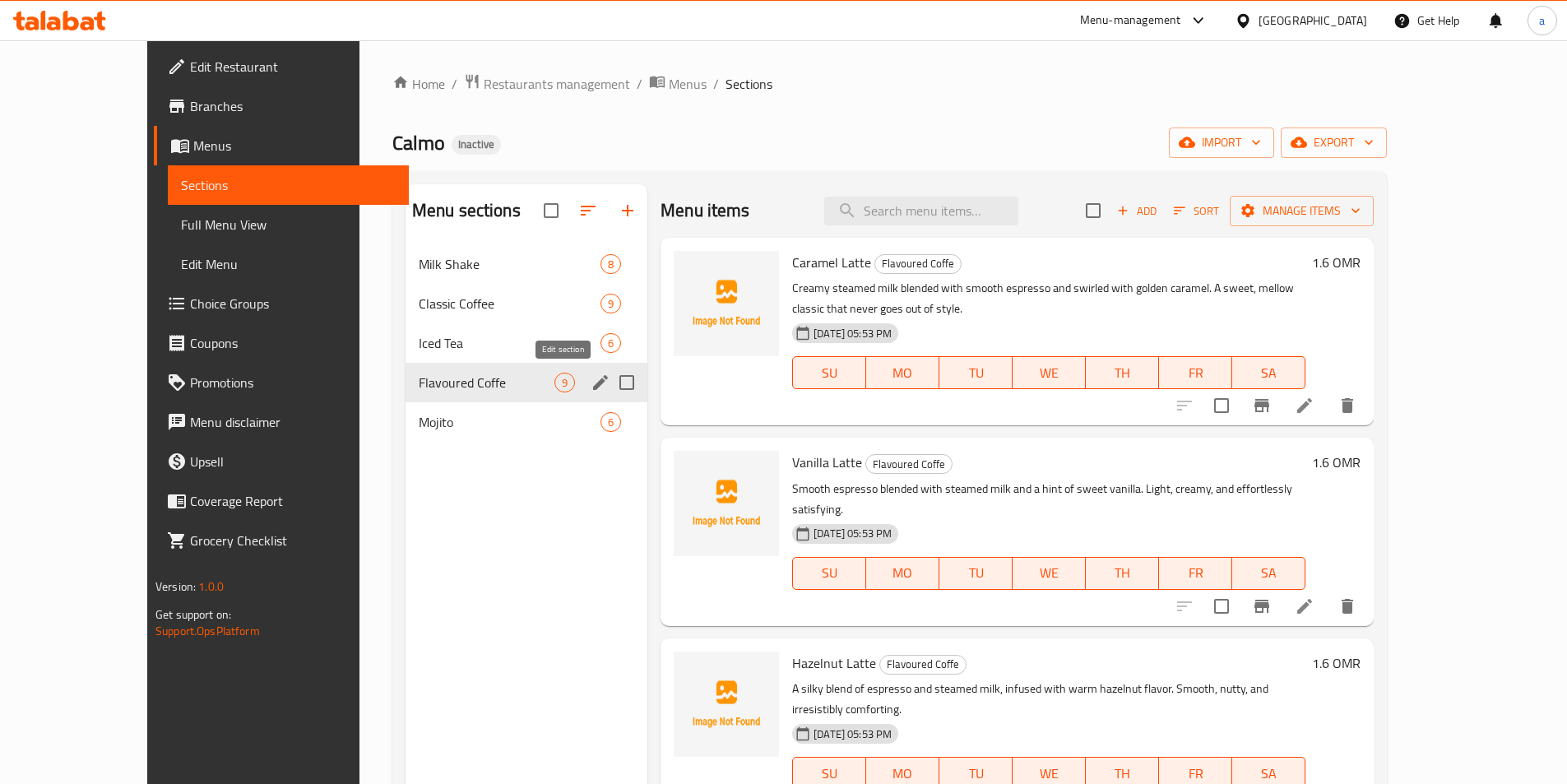
click at [591, 383] on icon "edit" at bounding box center [601, 383] width 20 height 20
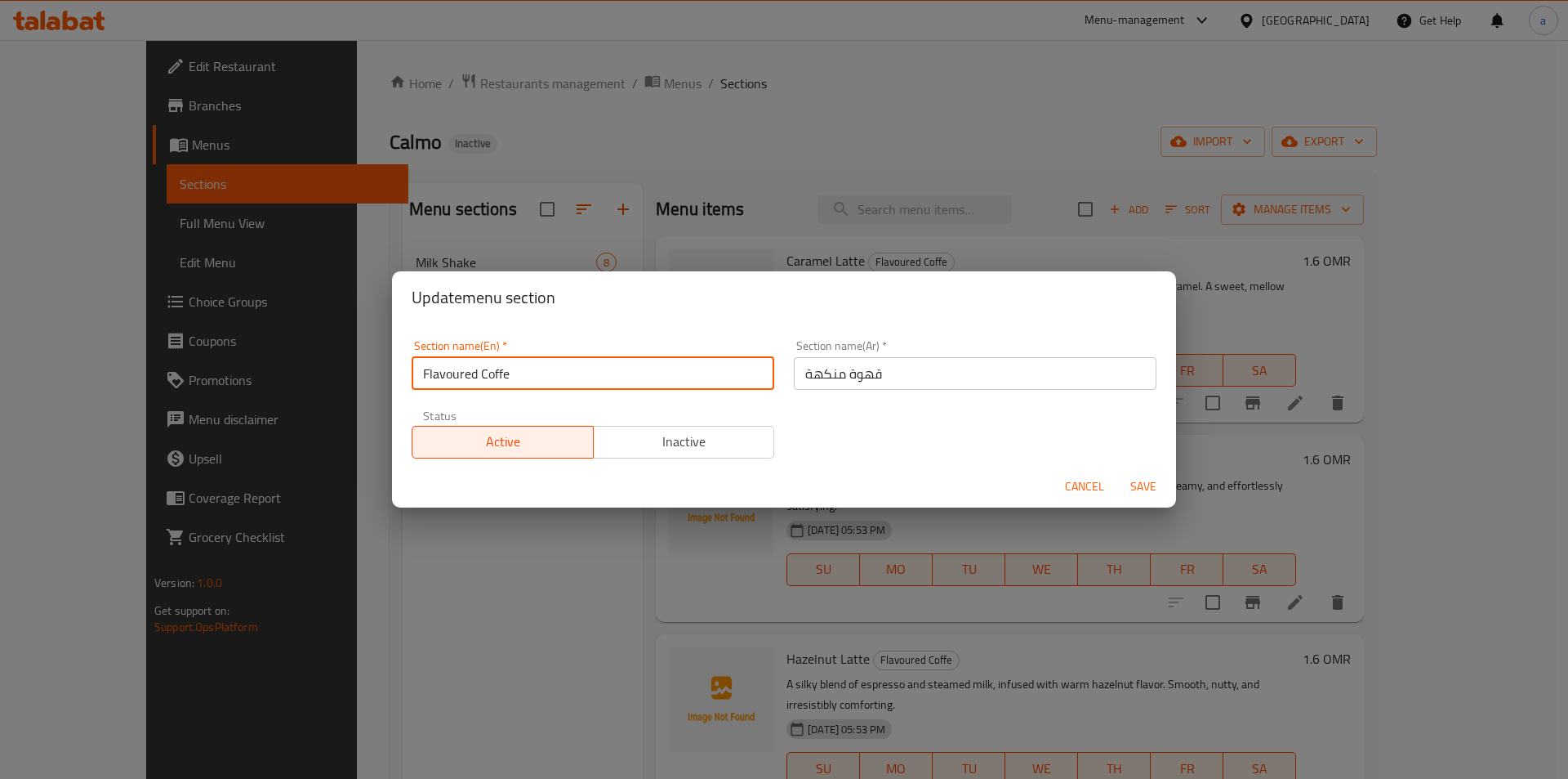
click at [530, 367] on input "Flavoured Coffe" at bounding box center [593, 373] width 362 height 33
type input "Flavoured Coffee"
click at [1149, 489] on span "Save" at bounding box center [1143, 486] width 39 height 21
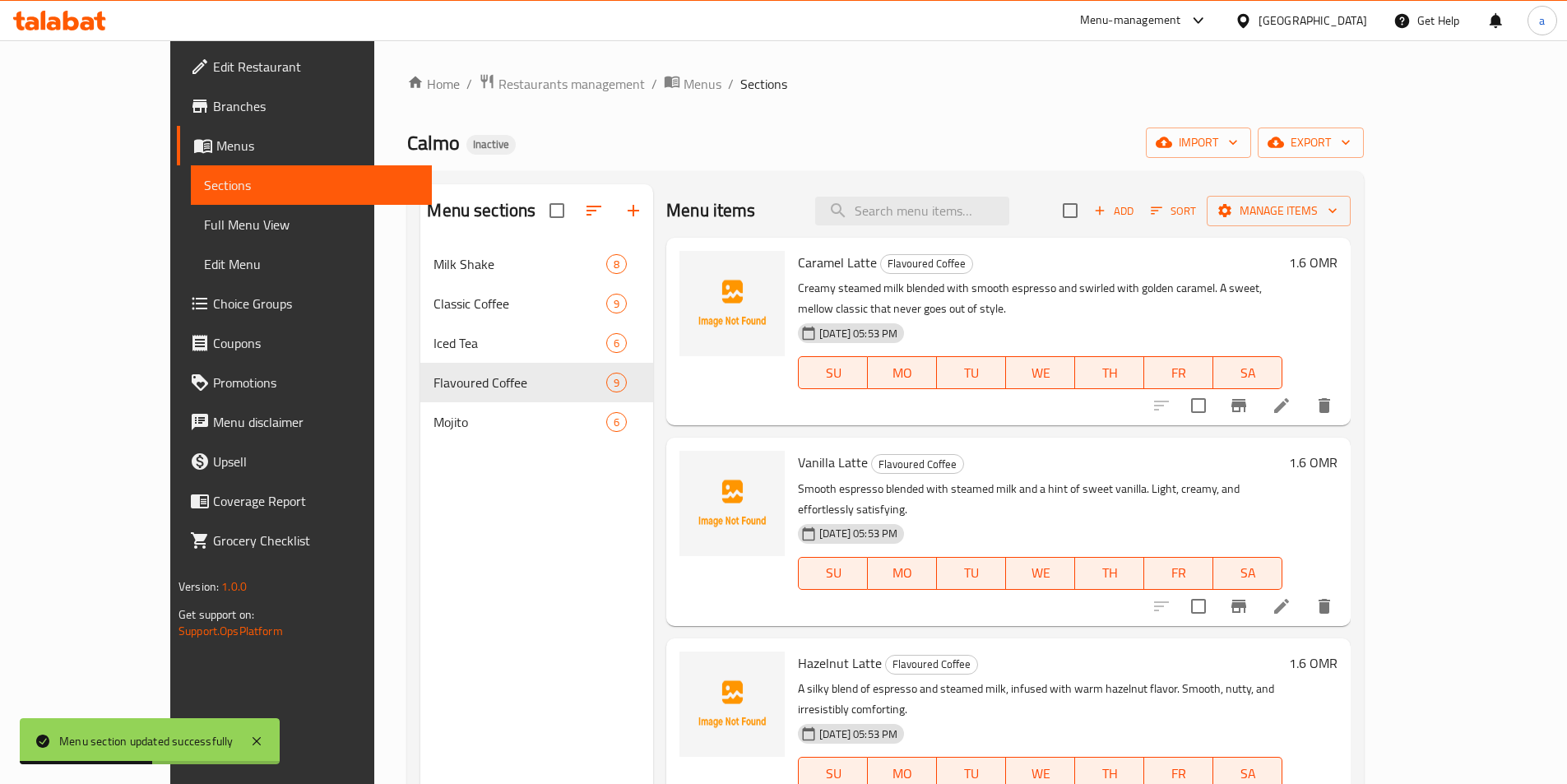
click at [204, 231] on span "Full Menu View" at bounding box center [311, 224] width 214 height 20
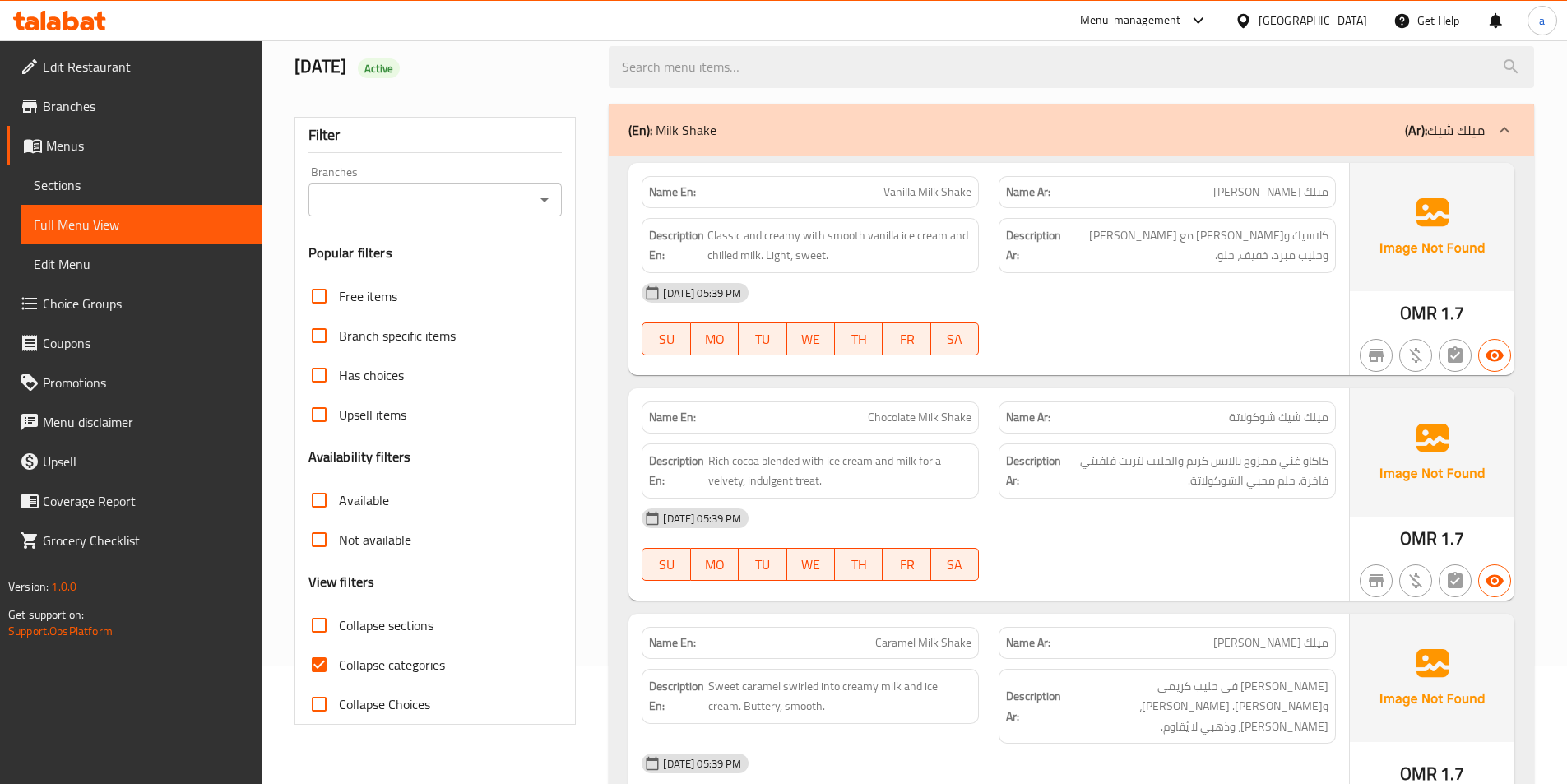
scroll to position [329, 0]
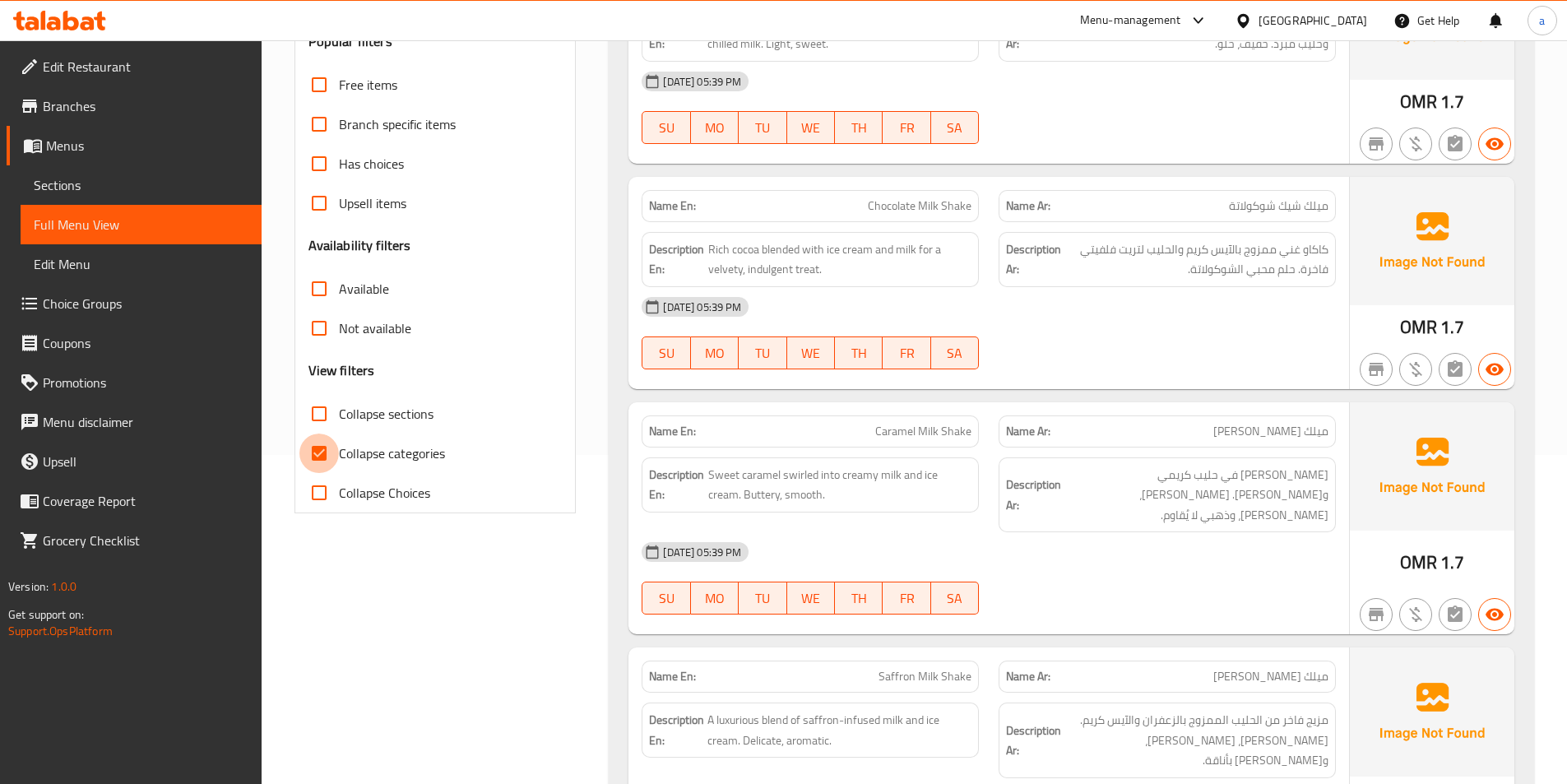
click at [328, 460] on input "Collapse categories" at bounding box center [318, 452] width 39 height 39
checkbox input "false"
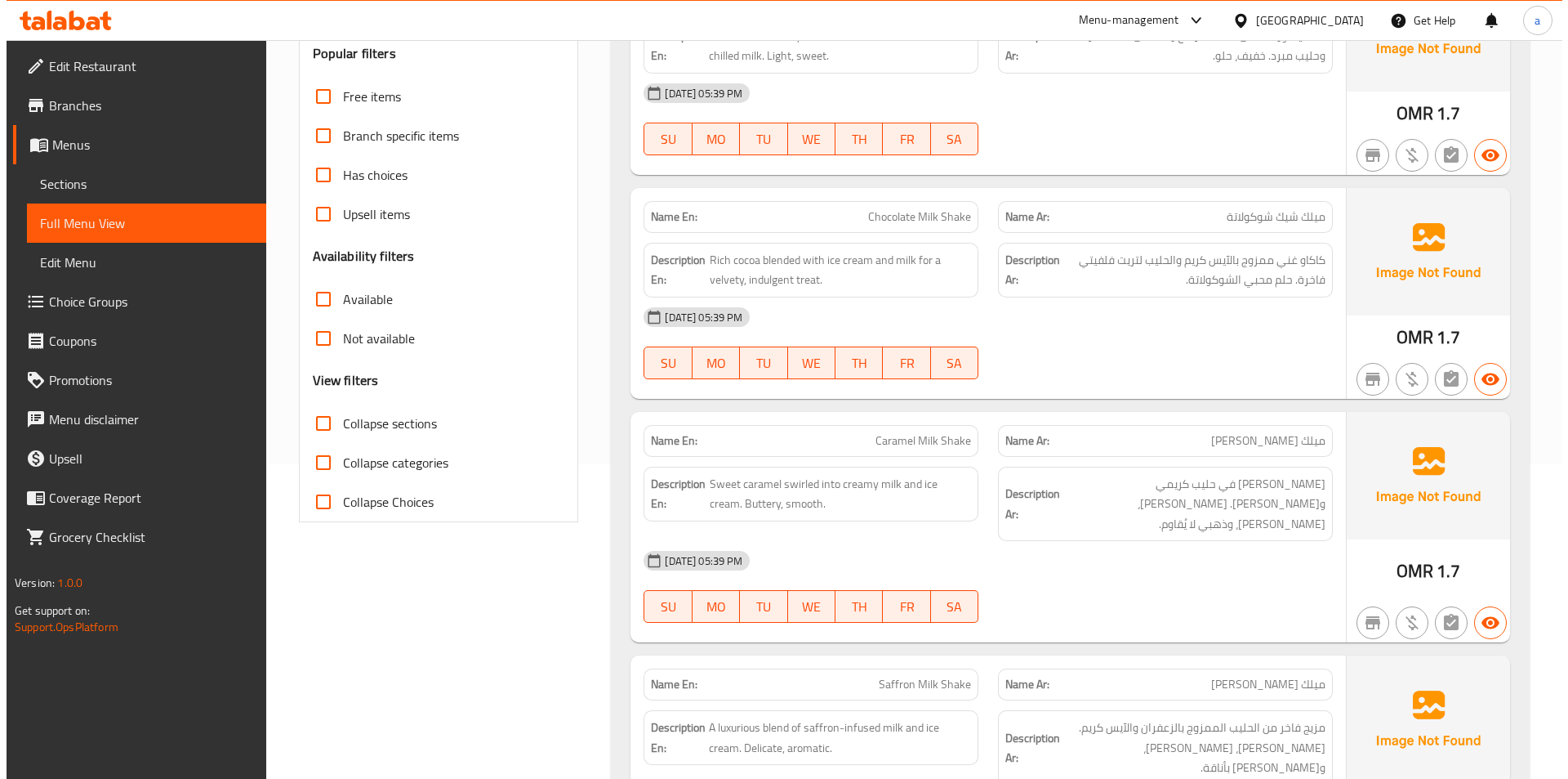
scroll to position [0, 0]
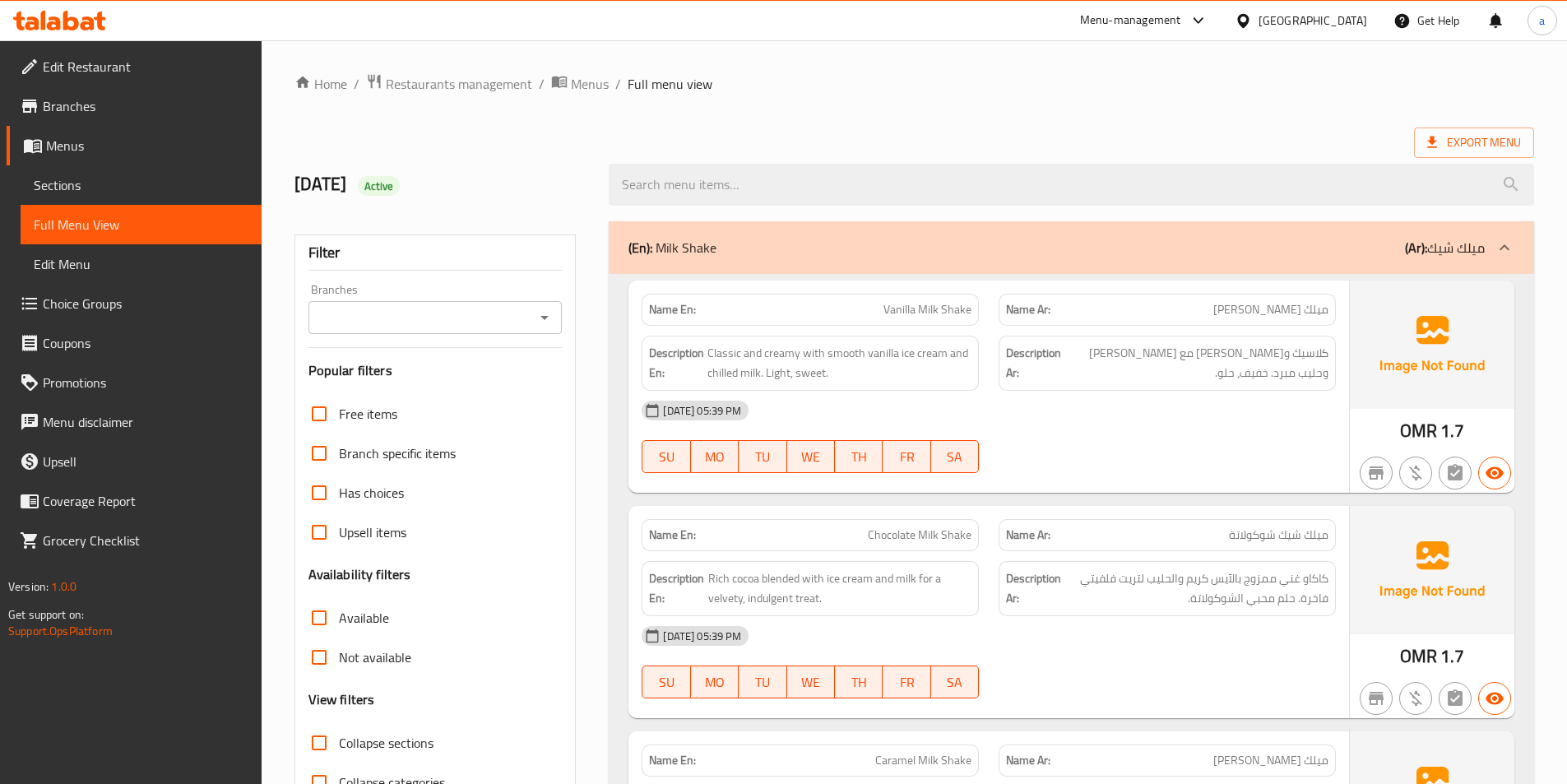
click at [779, 251] on div "(En): Milk Shake (Ar): ميلك شيك" at bounding box center [1056, 248] width 856 height 20
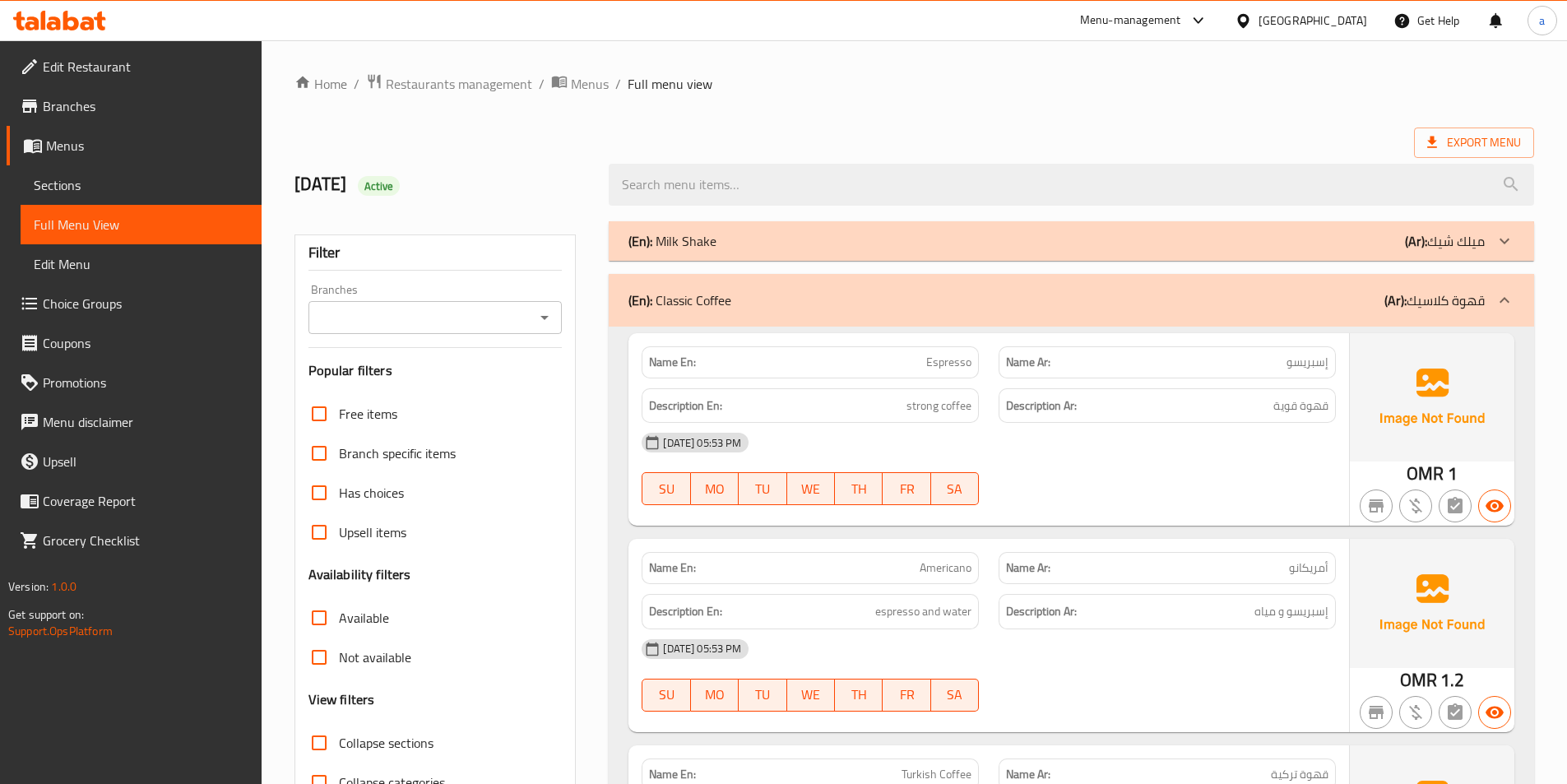
click at [762, 298] on div "(En): Classic Coffee (Ar): قهوة كلاسيك" at bounding box center [1056, 300] width 856 height 20
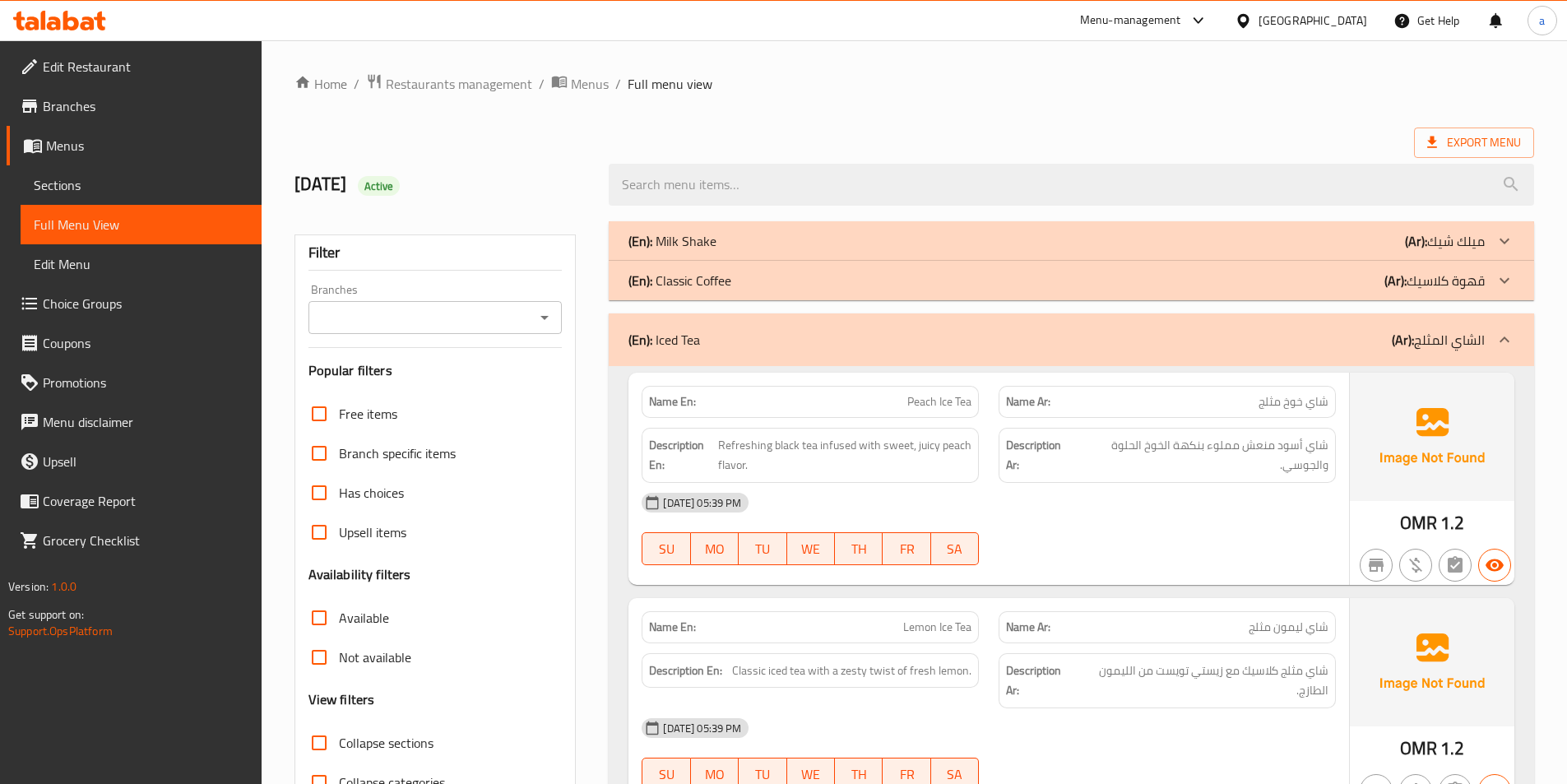
click at [751, 346] on div "(En): Iced Tea (Ar): الشاي المثلج" at bounding box center [1056, 340] width 856 height 20
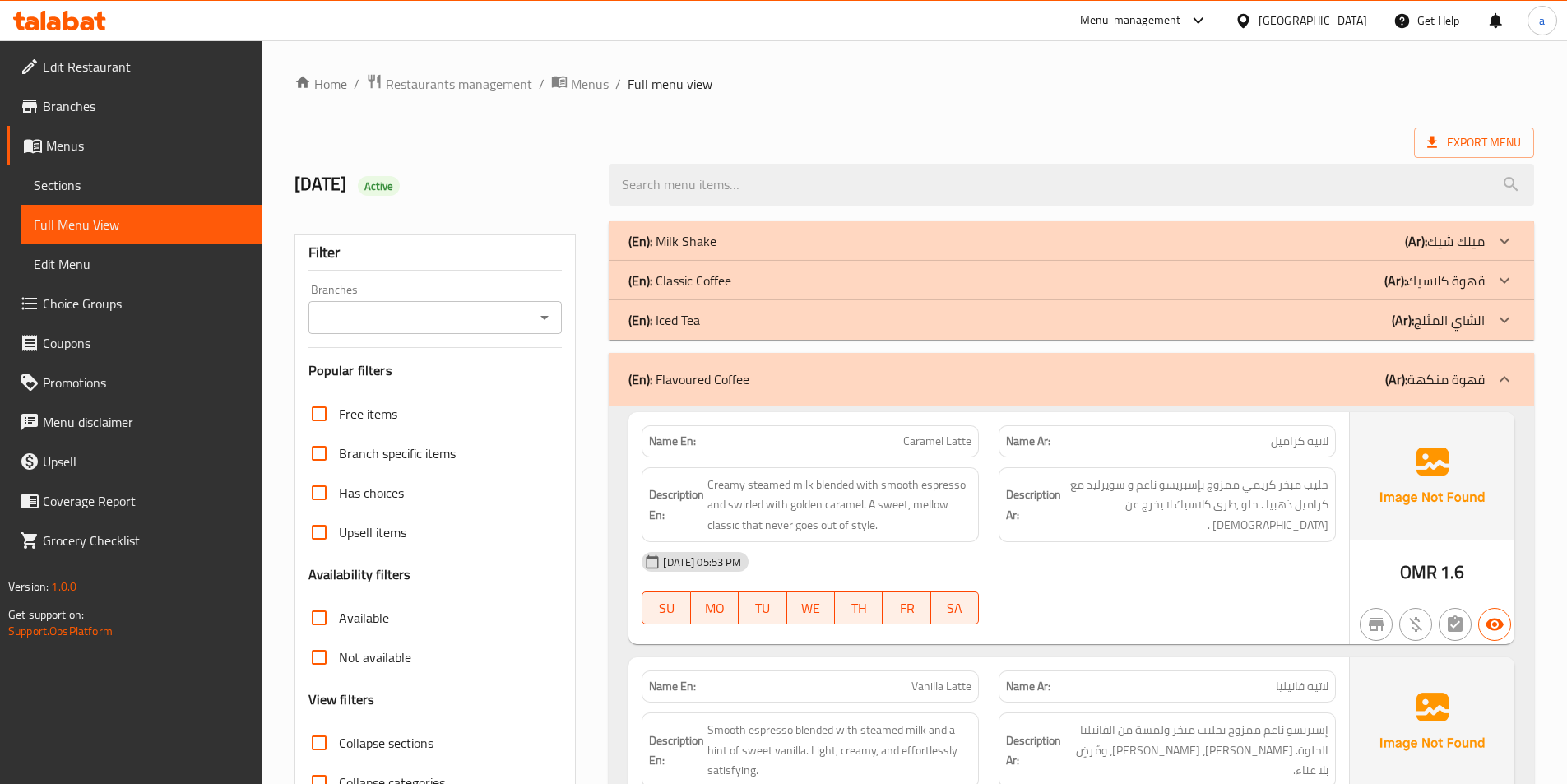
click at [737, 380] on p "(En): Flavoured Coffee" at bounding box center [689, 379] width 121 height 20
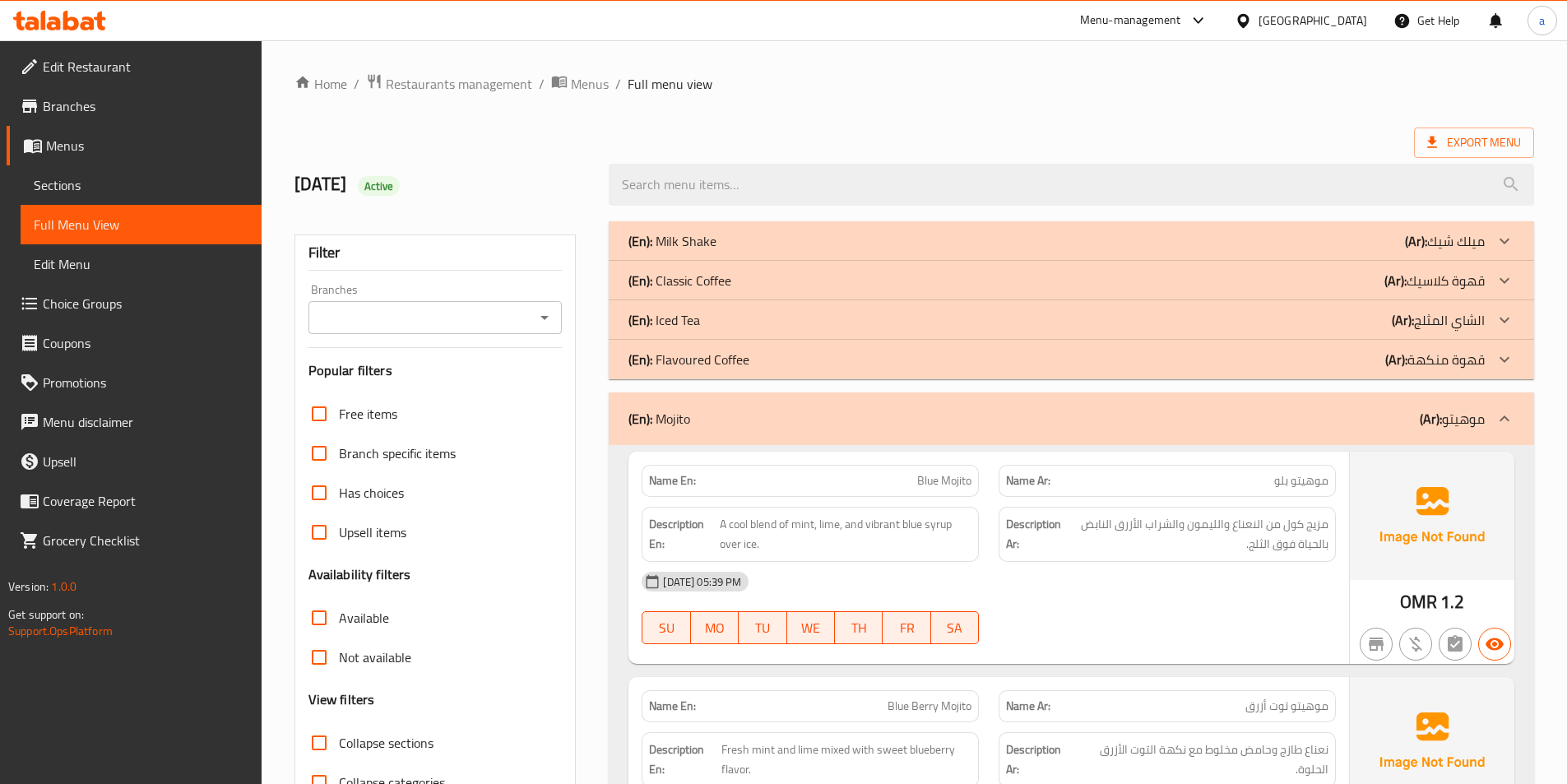
click at [737, 406] on div "(En): Mojito (Ar): موهيتو" at bounding box center [1071, 418] width 926 height 53
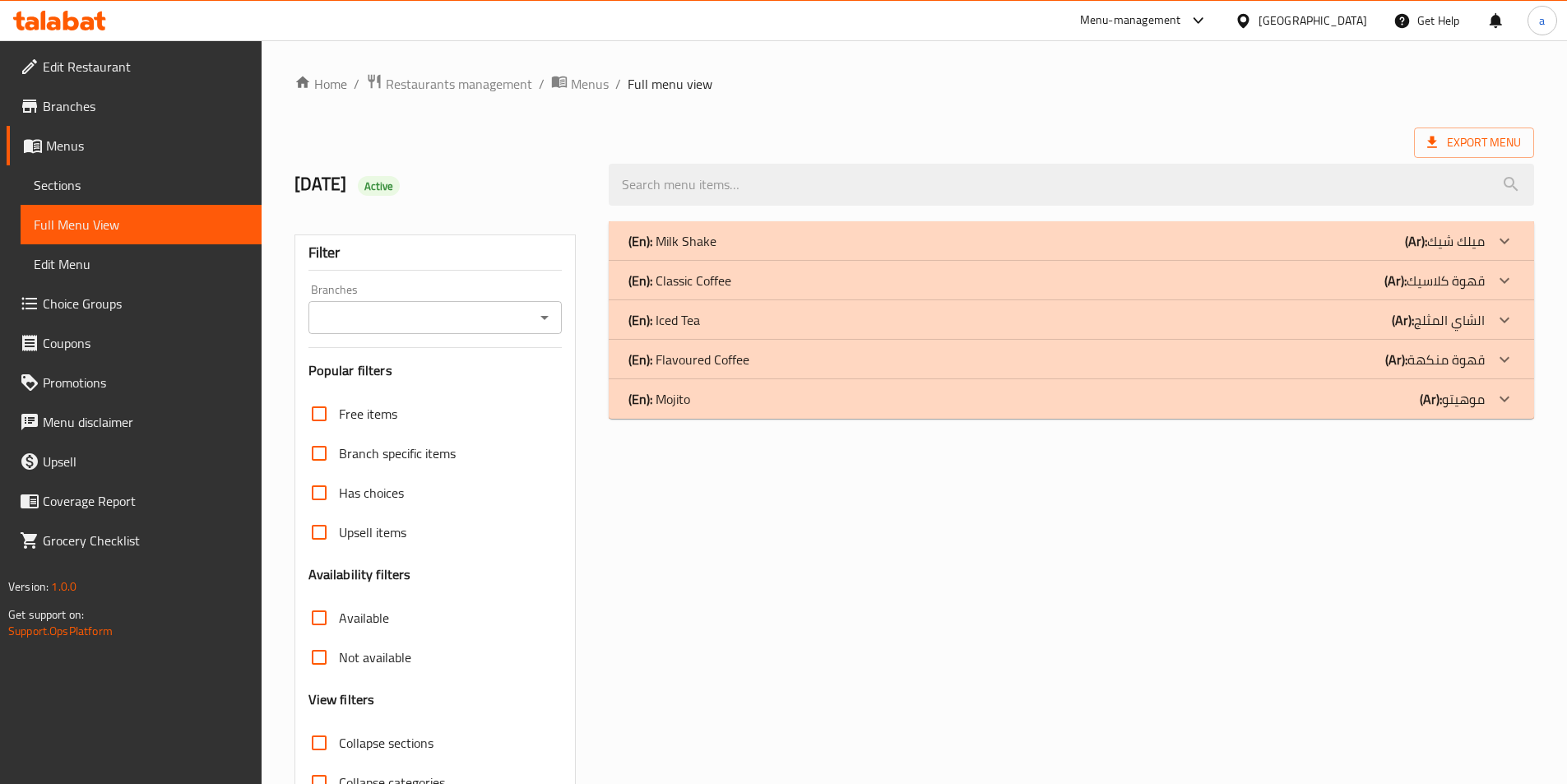
click at [733, 358] on p "(En): Flavoured Coffee" at bounding box center [689, 359] width 121 height 20
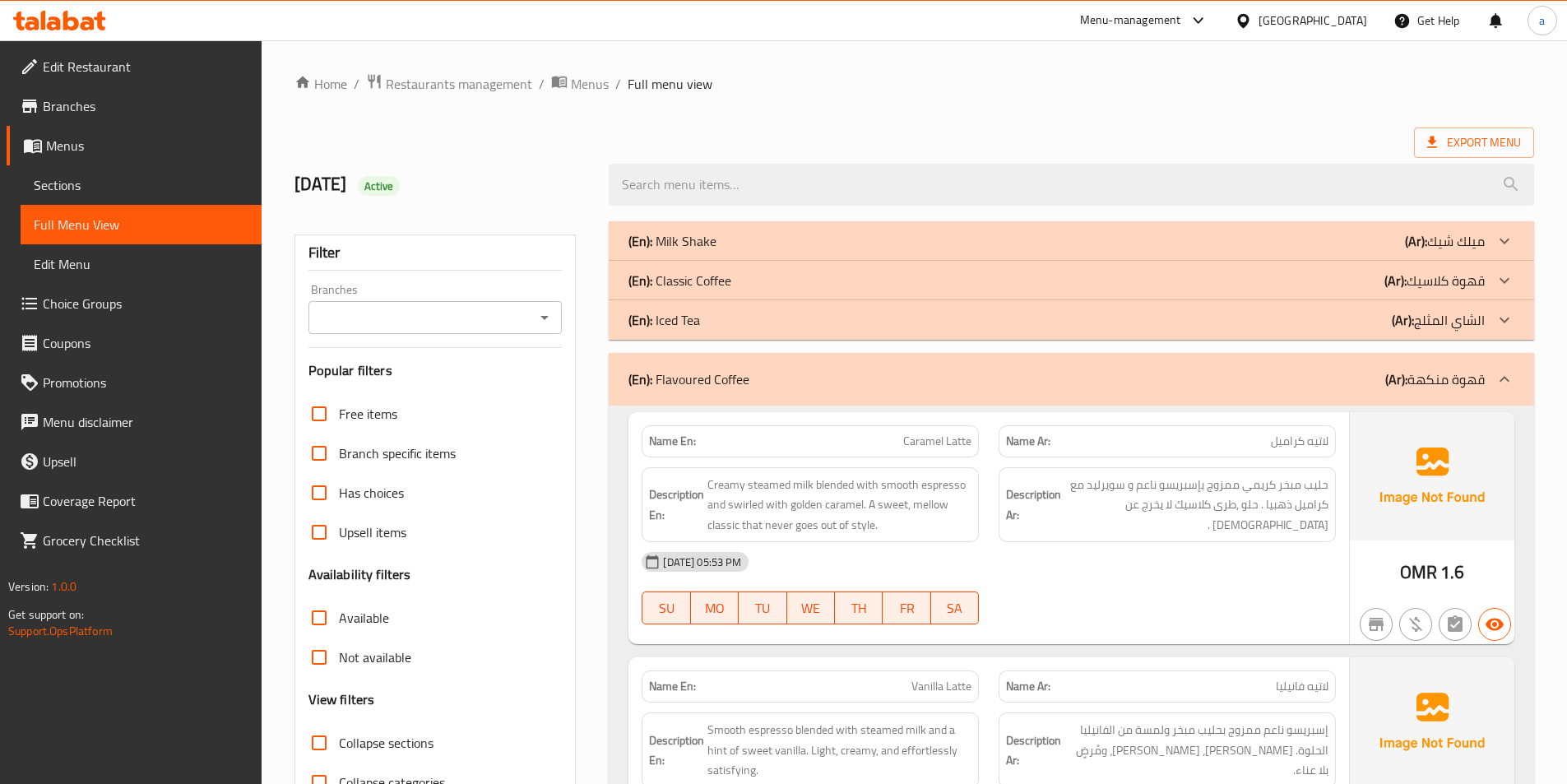
click at [727, 285] on p "(En): Classic Coffee" at bounding box center [680, 281] width 103 height 20
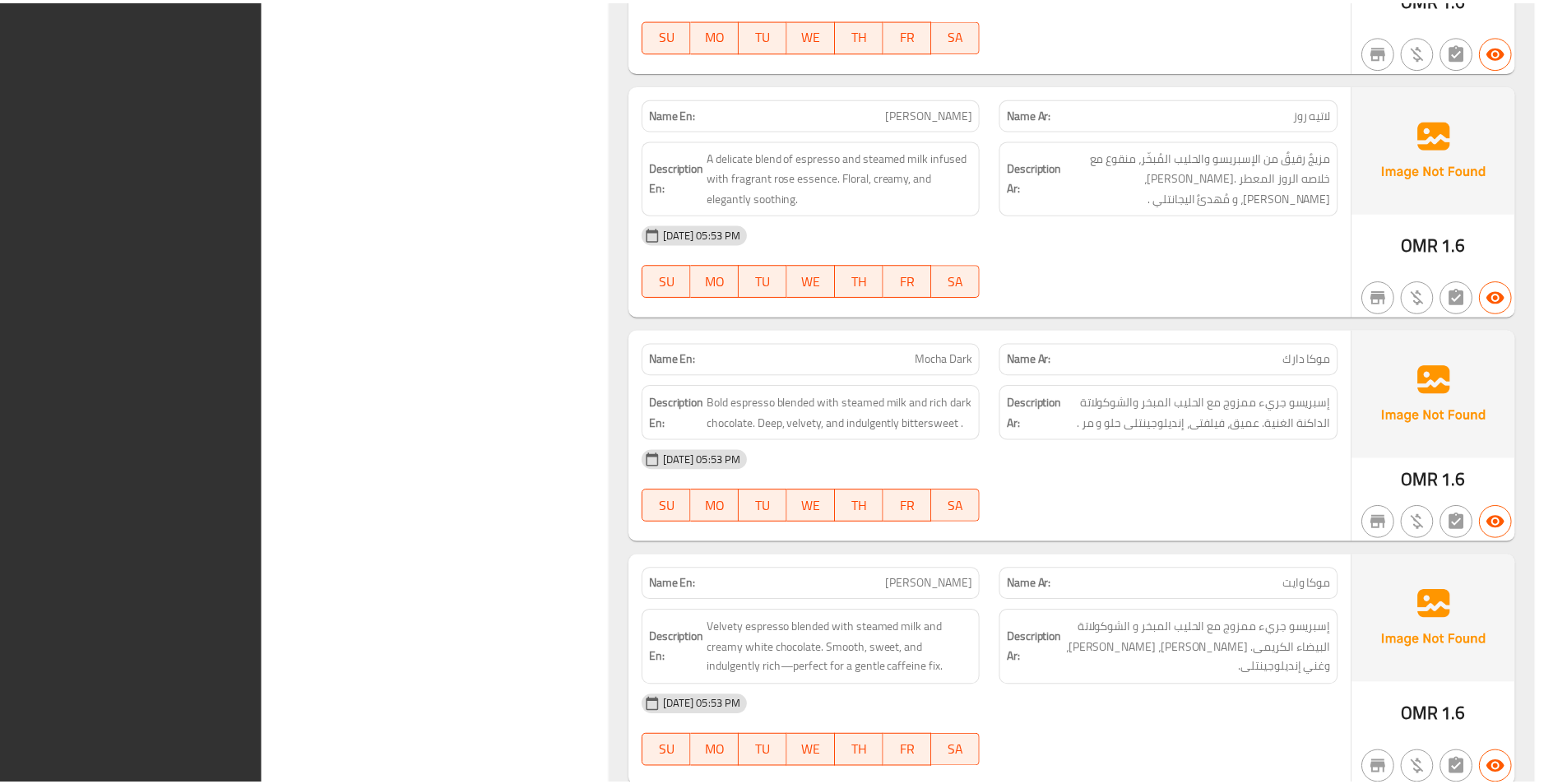
scroll to position [4018, 0]
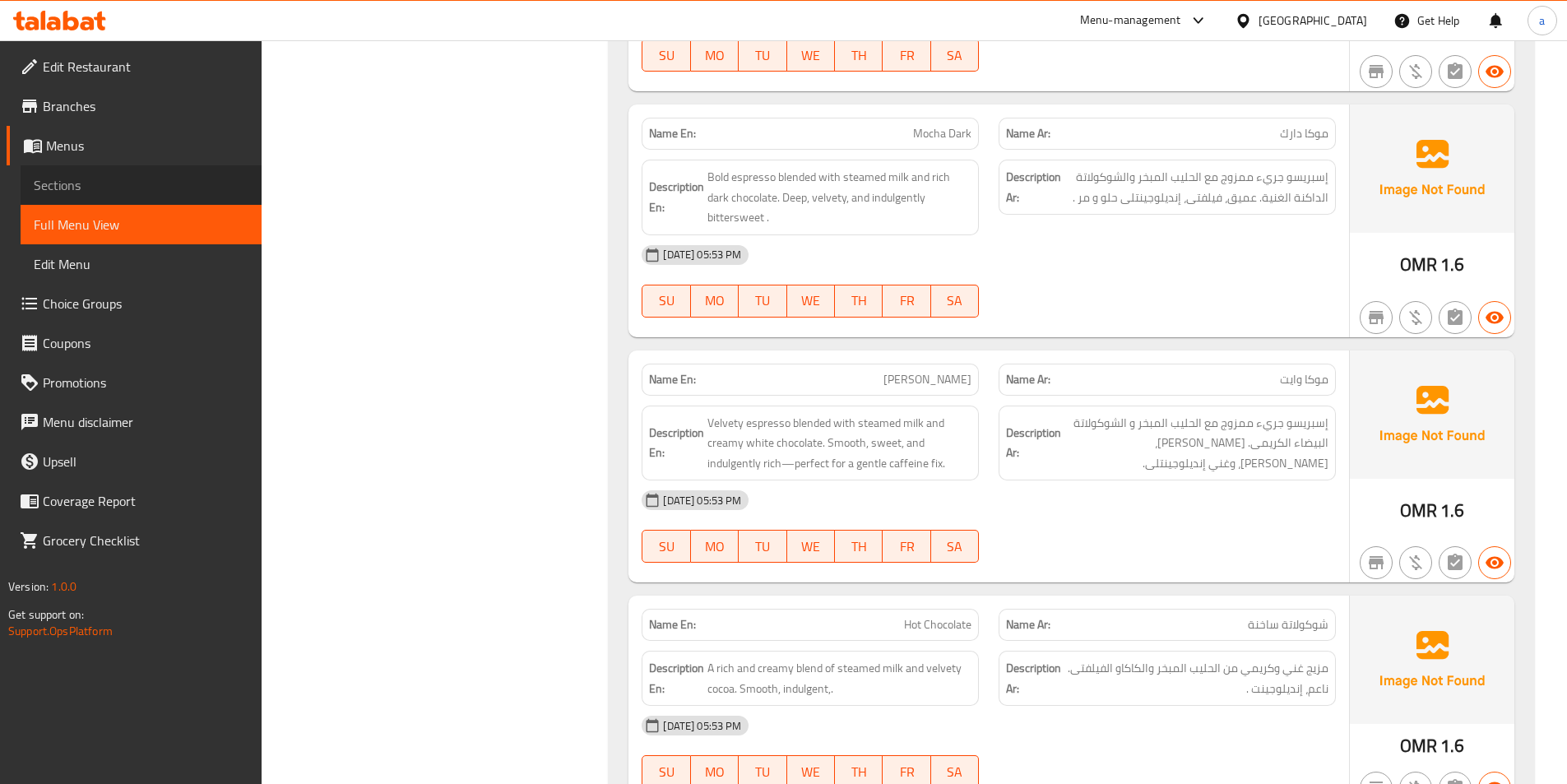
click at [121, 177] on span "Sections" at bounding box center [140, 185] width 214 height 20
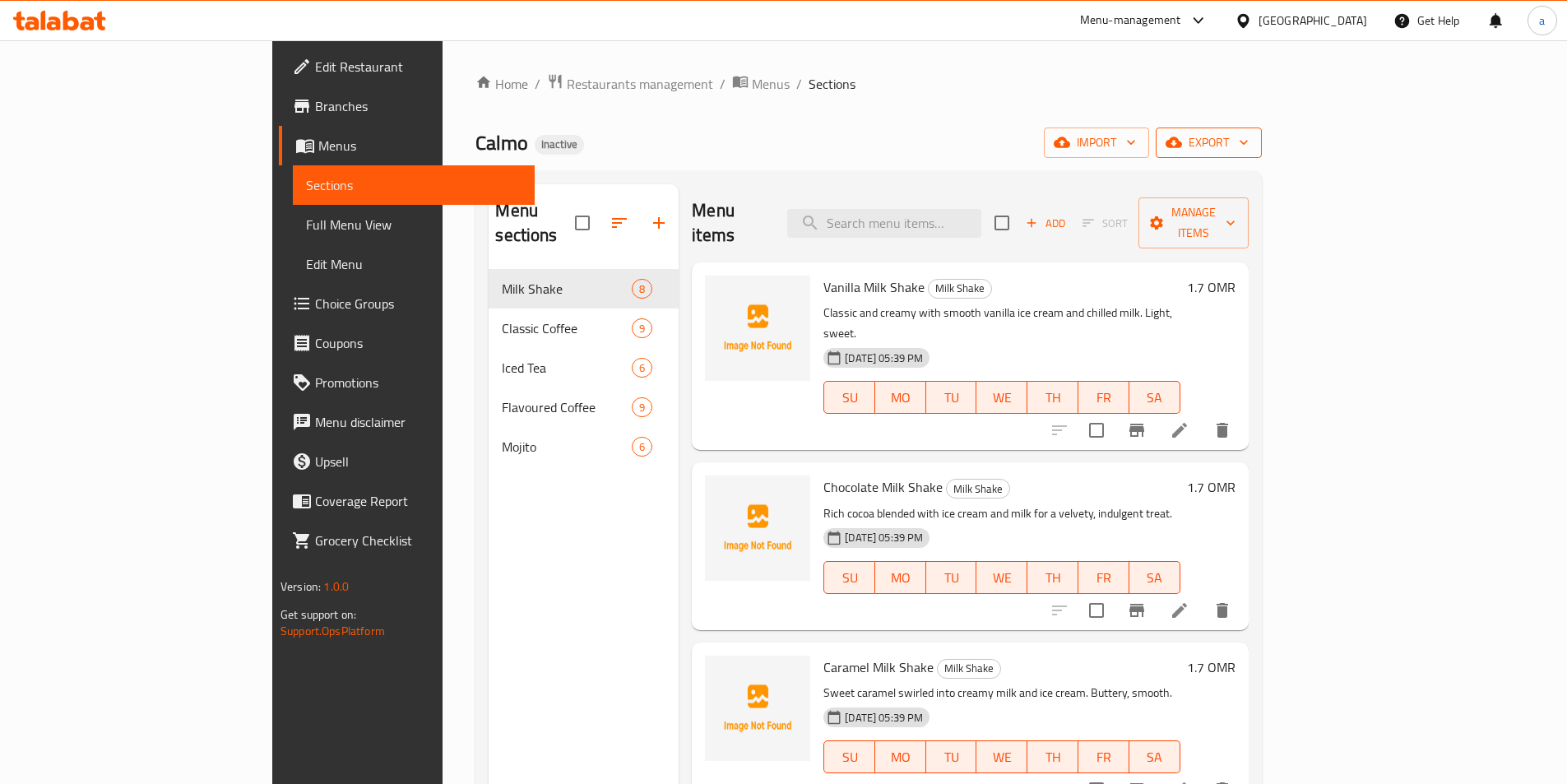
click at [1249, 144] on span "export" at bounding box center [1209, 142] width 79 height 21
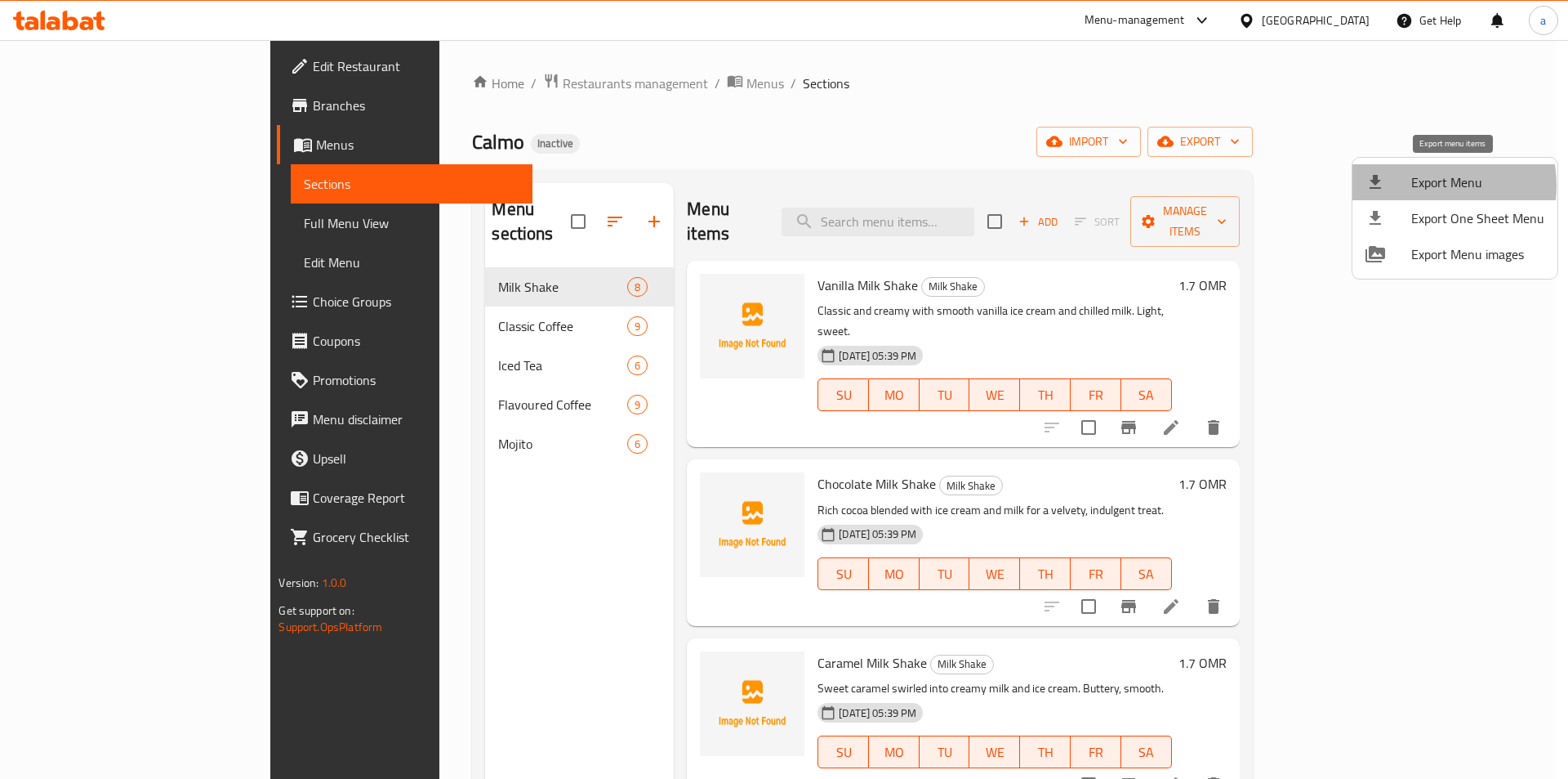
click at [1414, 186] on span "Export Menu" at bounding box center [1477, 182] width 133 height 20
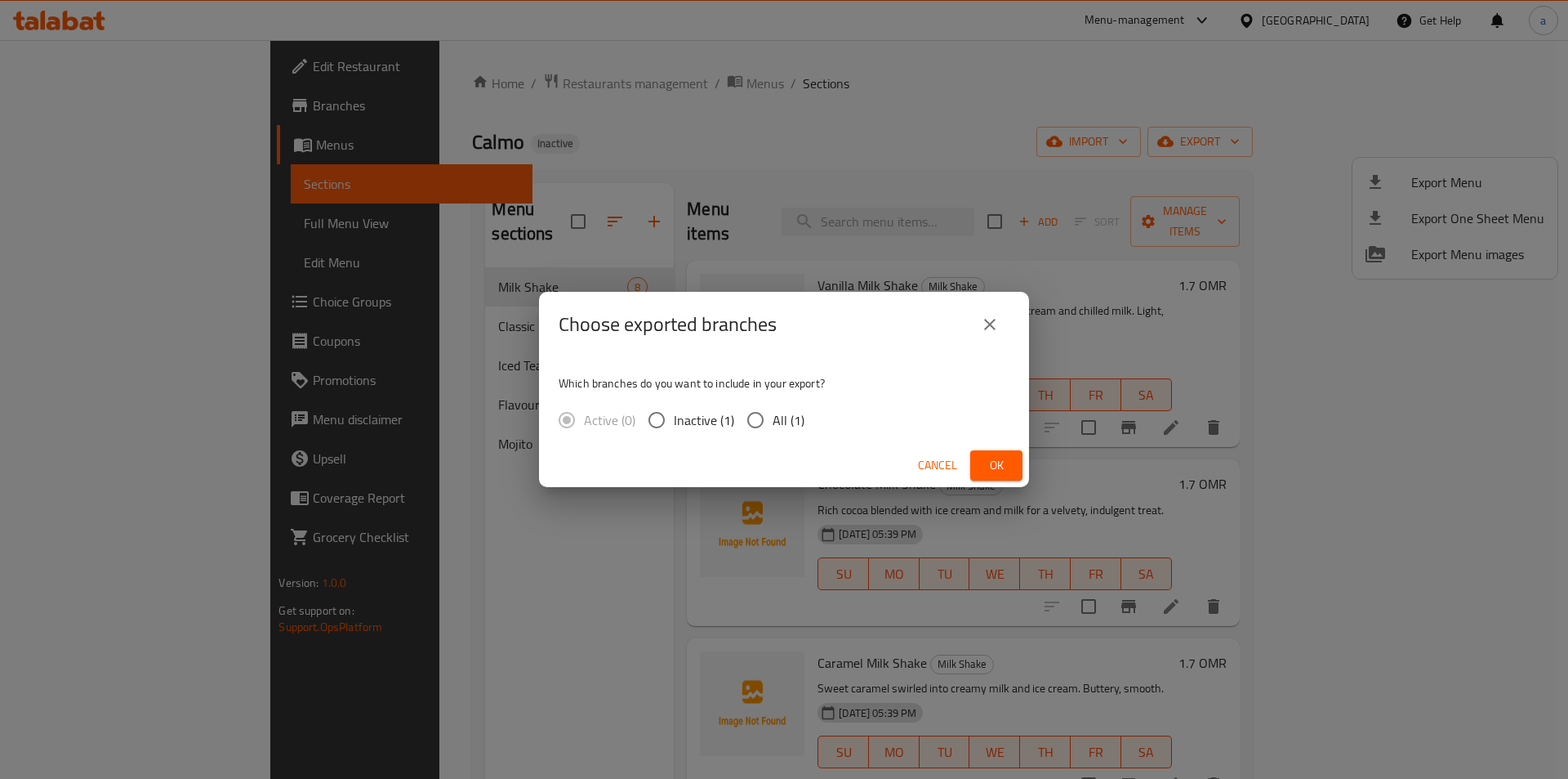
click at [770, 411] on input "All (1)" at bounding box center [755, 420] width 34 height 34
radio input "true"
click at [1002, 466] on span "Ok" at bounding box center [996, 465] width 26 height 21
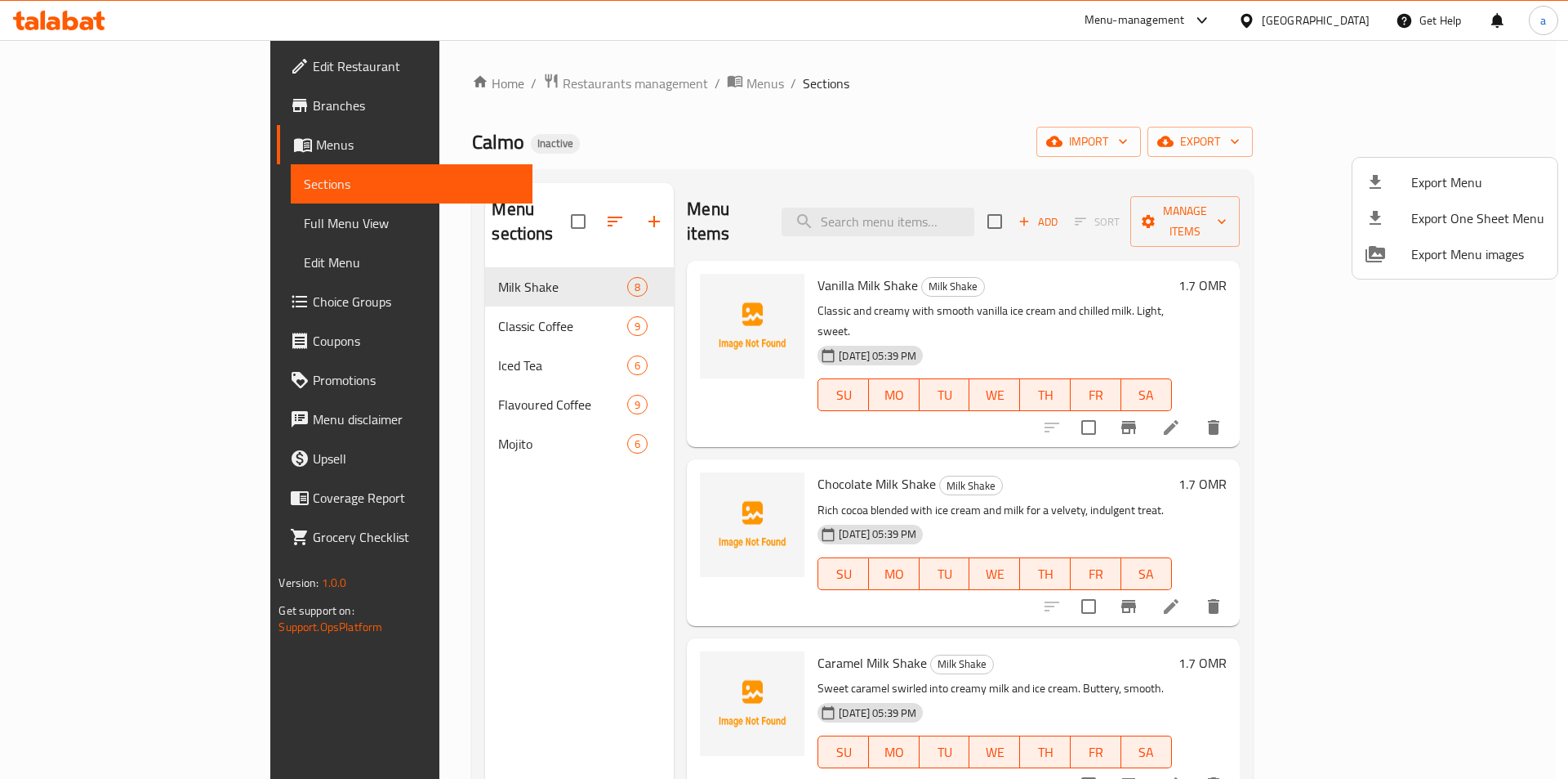
click at [70, 71] on div at bounding box center [784, 390] width 1568 height 779
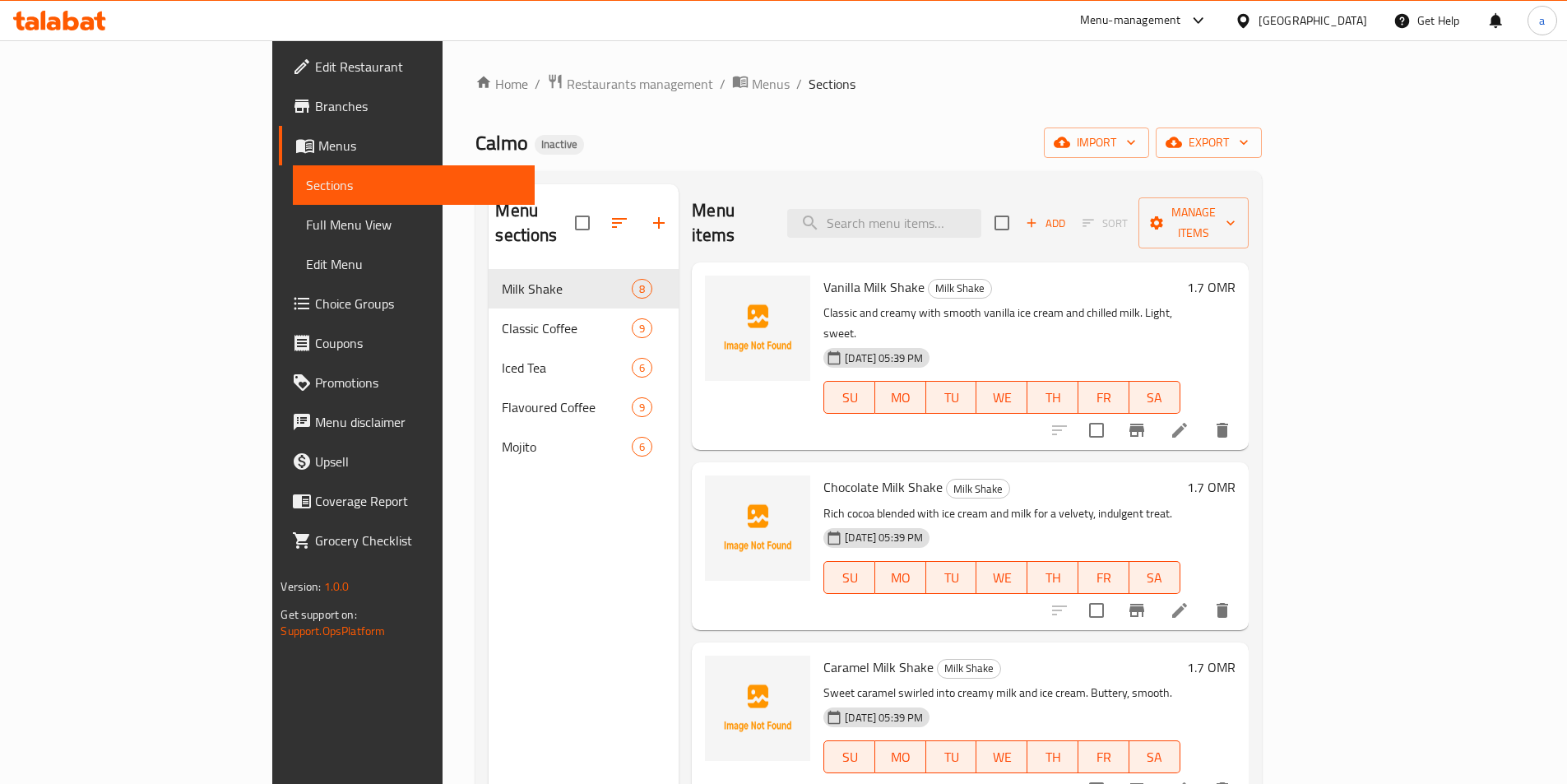
click at [315, 76] on span "Edit Restaurant" at bounding box center [417, 67] width 205 height 20
